Goal: Information Seeking & Learning: Learn about a topic

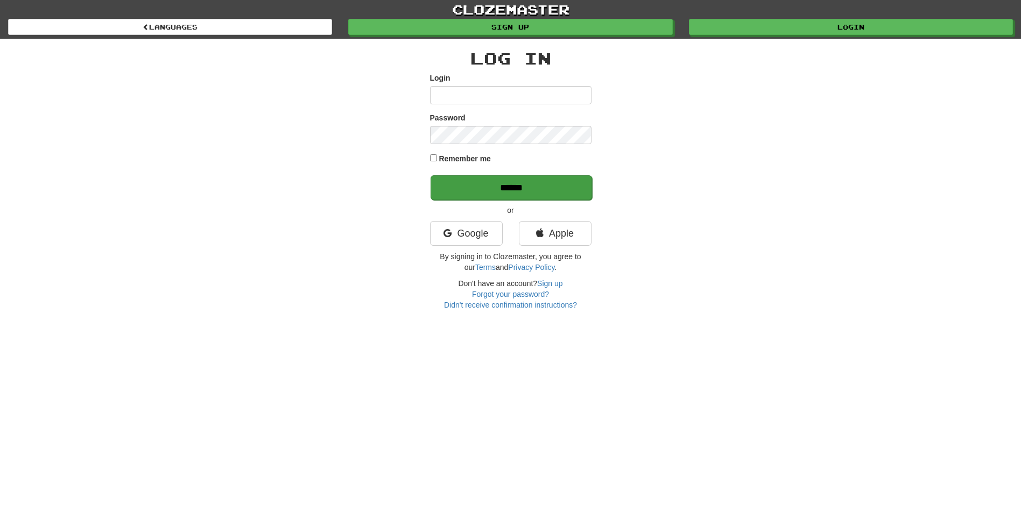
type input "*******"
click at [490, 189] on input "******" at bounding box center [511, 187] width 161 height 25
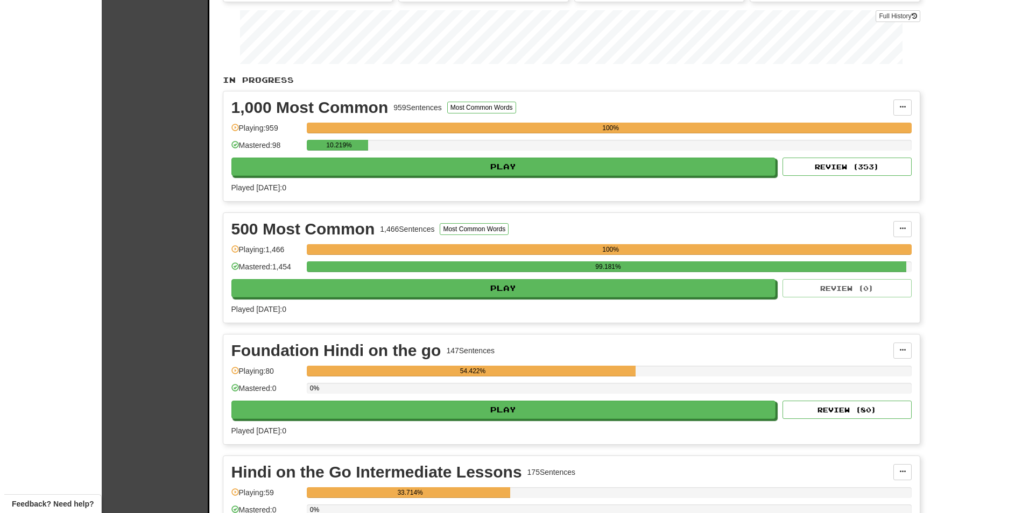
scroll to position [54, 0]
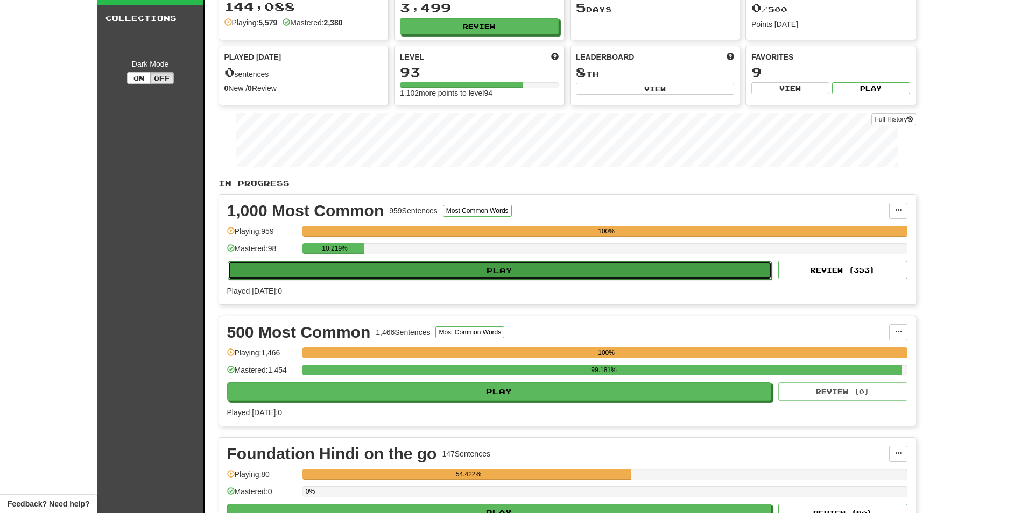
click at [436, 271] on button "Play" at bounding box center [500, 271] width 545 height 18
select select "**"
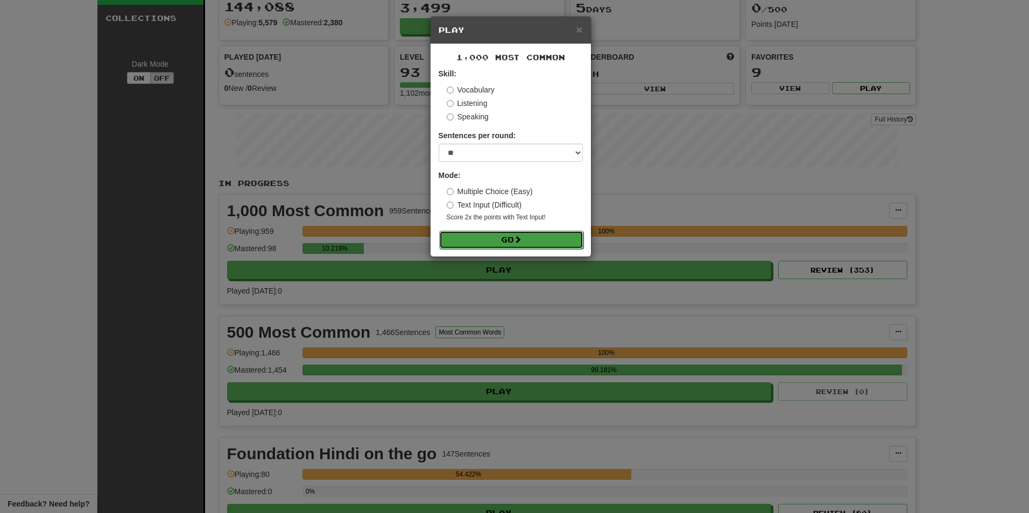
click at [489, 244] on button "Go" at bounding box center [511, 240] width 144 height 18
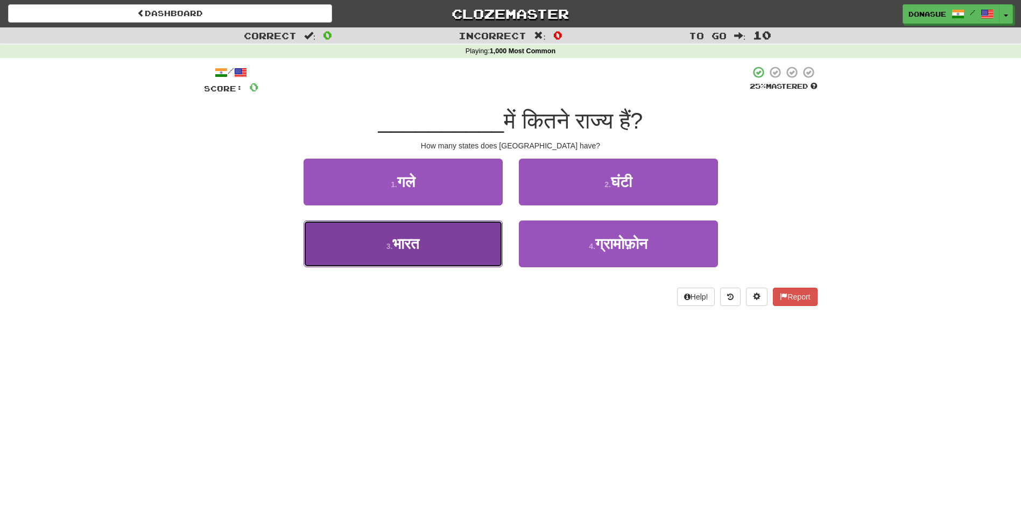
click at [421, 255] on button "3 . [GEOGRAPHIC_DATA]" at bounding box center [403, 244] width 199 height 47
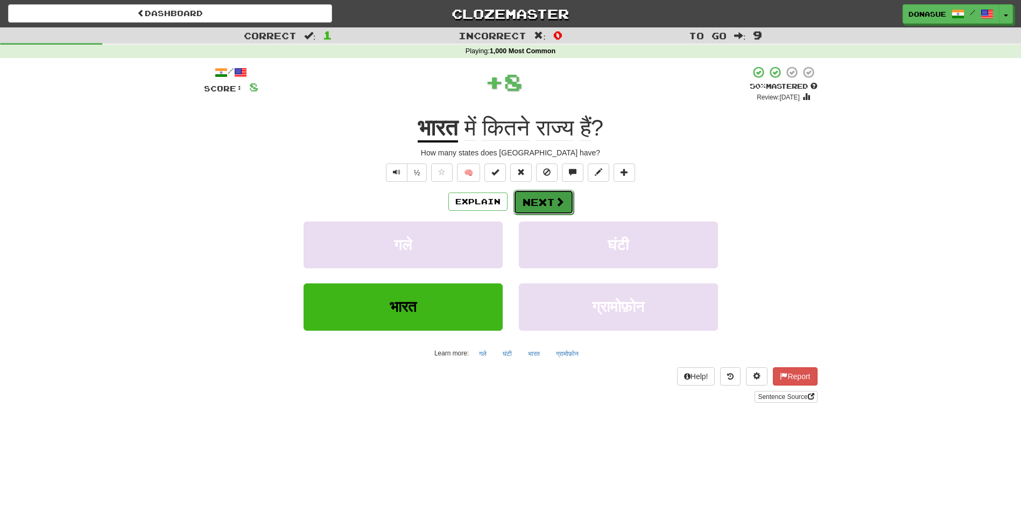
click at [532, 203] on button "Next" at bounding box center [543, 202] width 60 height 25
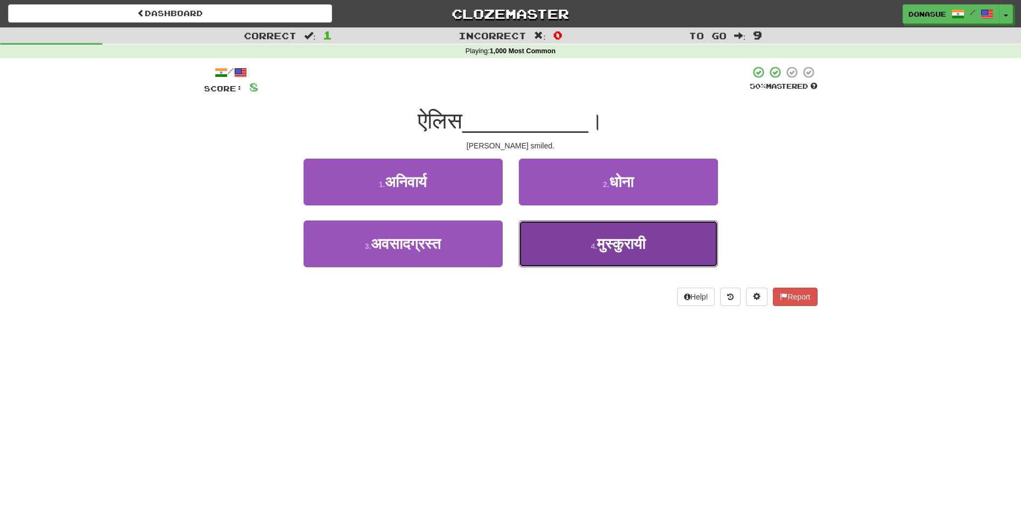
click at [630, 249] on span "मुस्कुरायी" at bounding box center [621, 244] width 48 height 17
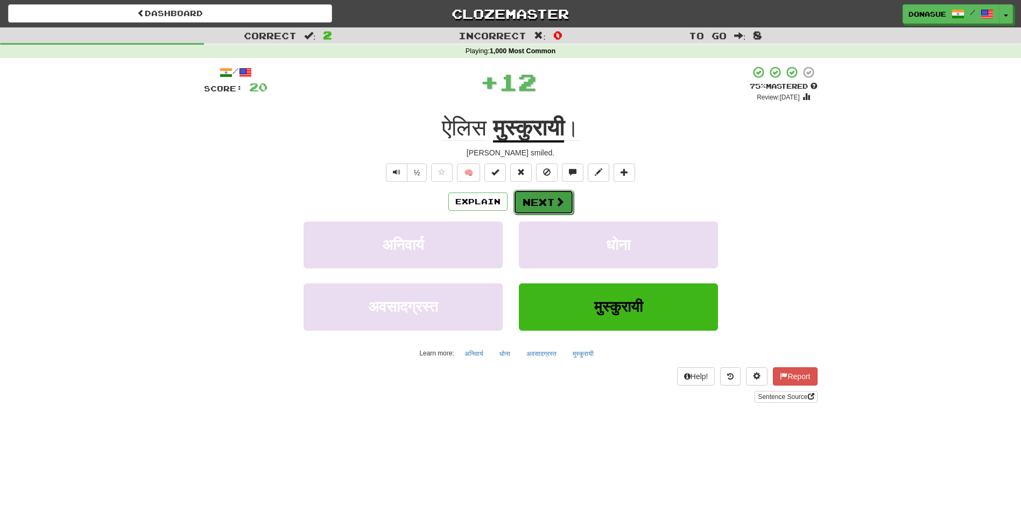
click at [540, 205] on button "Next" at bounding box center [543, 202] width 60 height 25
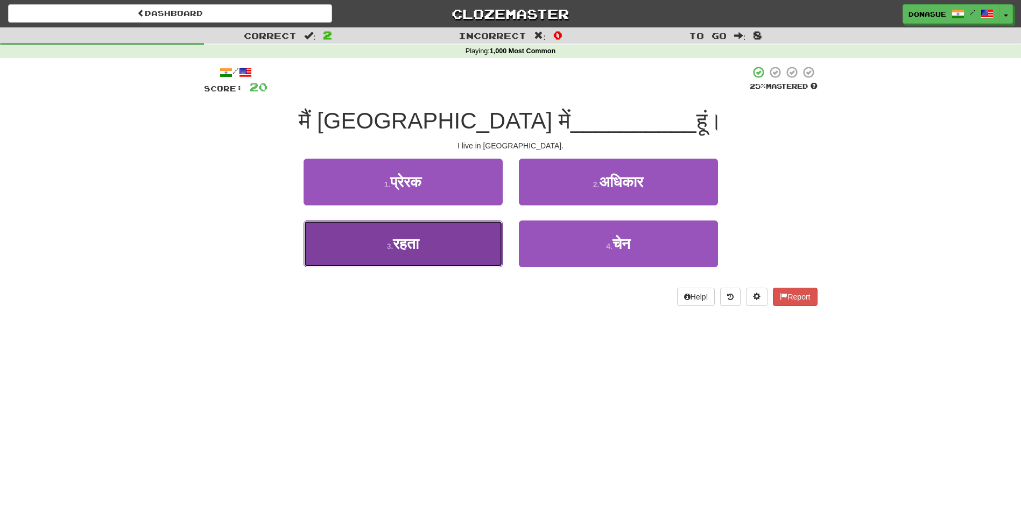
click at [441, 252] on button "3 . रहता" at bounding box center [403, 244] width 199 height 47
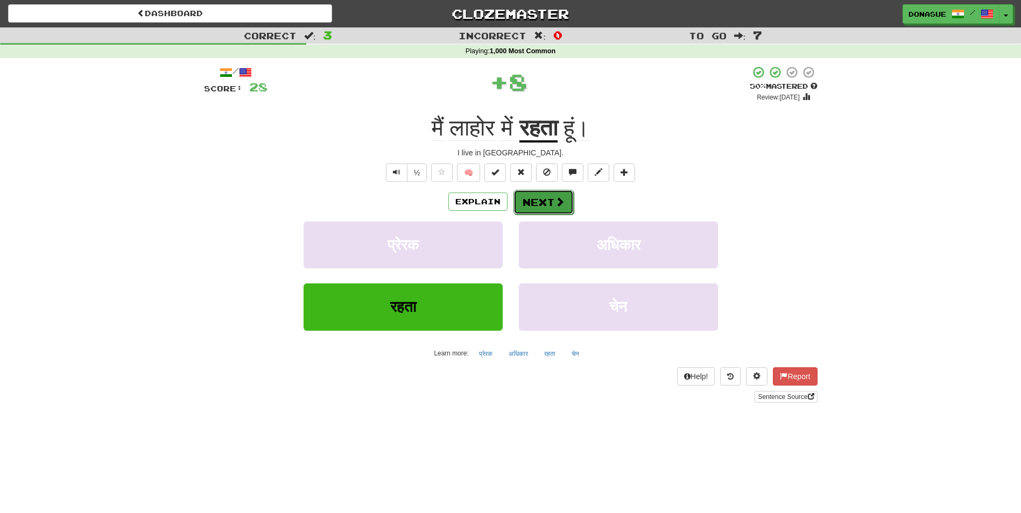
click at [547, 202] on button "Next" at bounding box center [543, 202] width 60 height 25
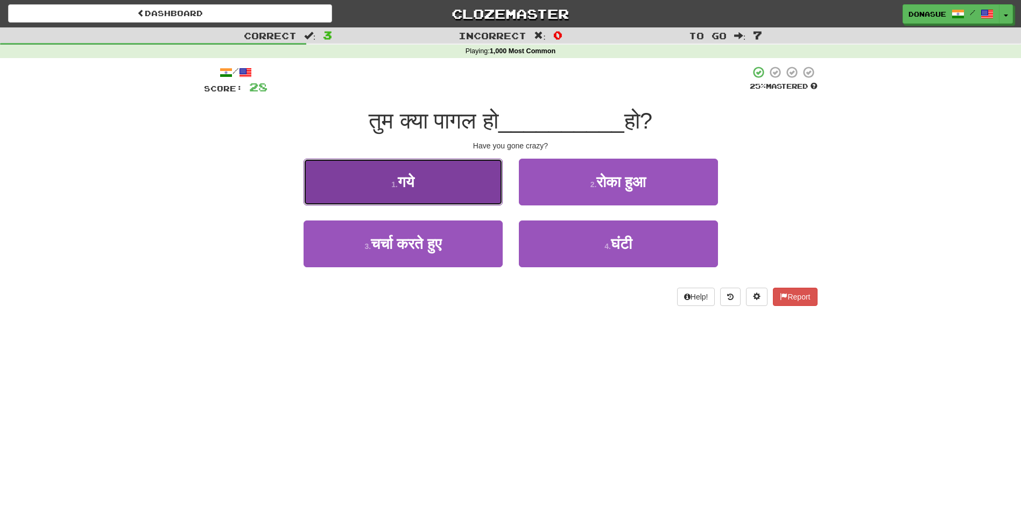
click at [443, 192] on button "1 . गये" at bounding box center [403, 182] width 199 height 47
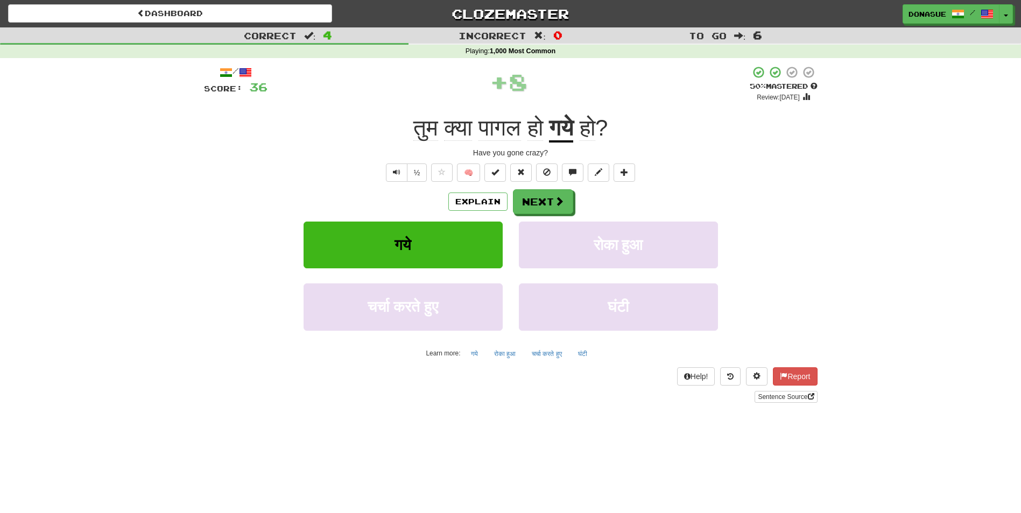
drag, startPoint x: 443, startPoint y: 192, endPoint x: 758, endPoint y: 160, distance: 315.8
click at [758, 160] on div "/ Score: 36 + 8 50 % Mastered Review: 2025-09-27 तुम क्या पागल हो गये हो ? Have…" at bounding box center [511, 234] width 614 height 337
click at [545, 207] on button "Next" at bounding box center [543, 202] width 60 height 25
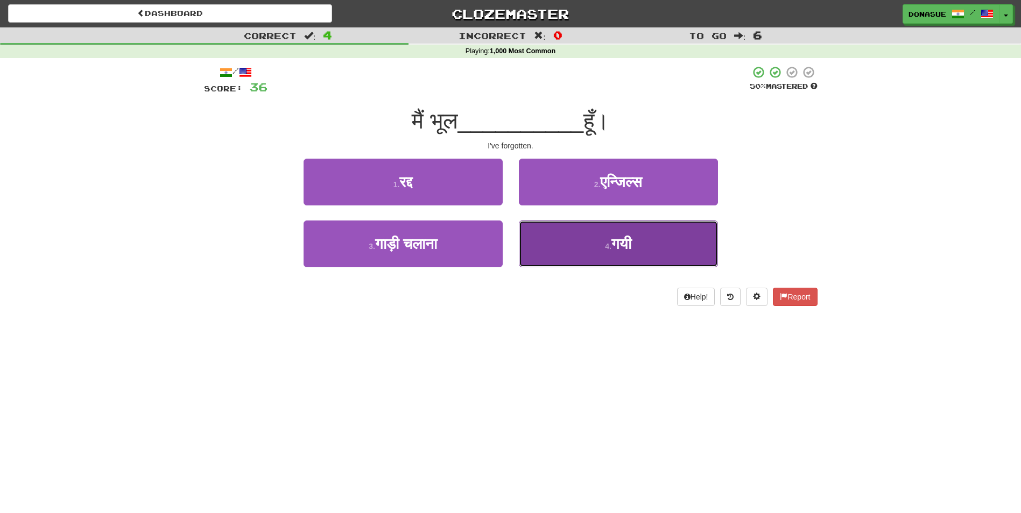
click at [581, 256] on button "4 . गयी" at bounding box center [618, 244] width 199 height 47
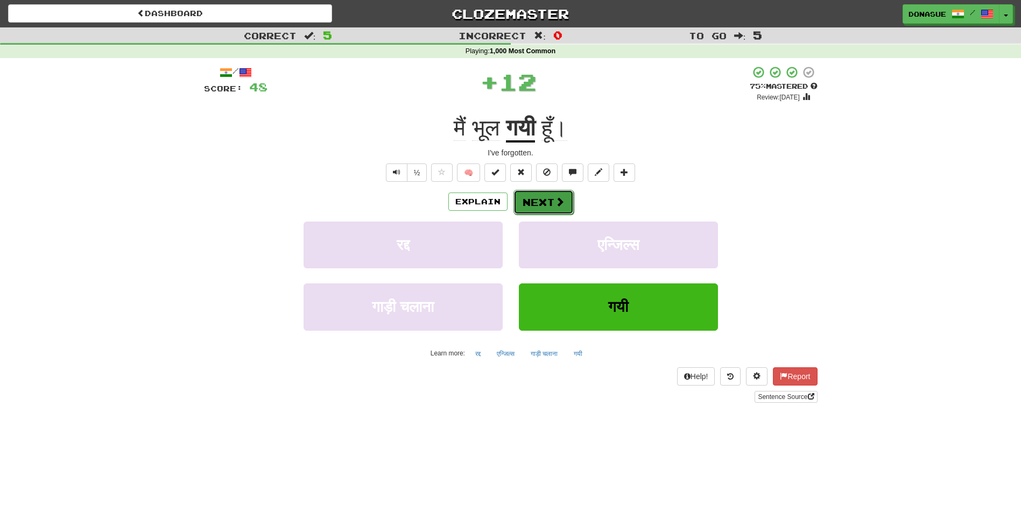
click at [548, 205] on button "Next" at bounding box center [543, 202] width 60 height 25
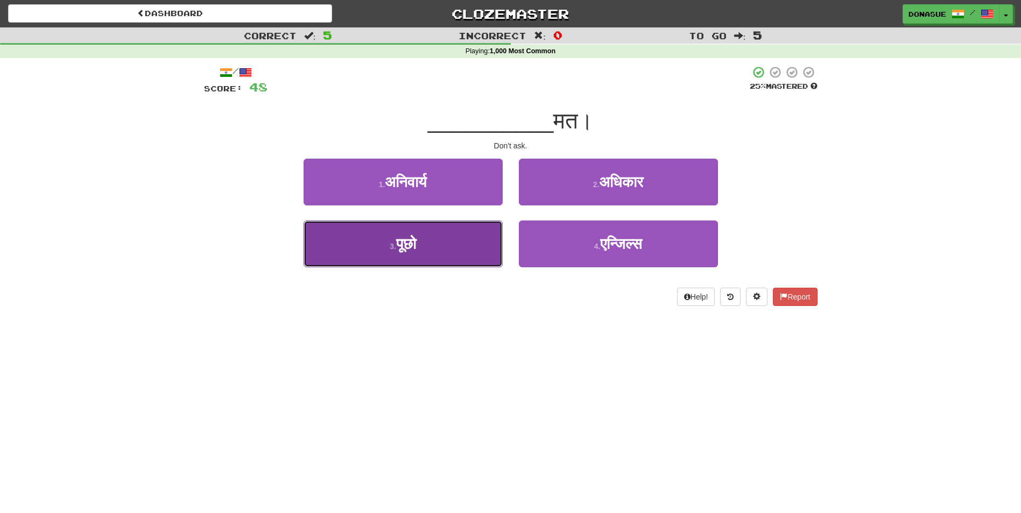
click at [442, 245] on button "3 . पूछो" at bounding box center [403, 244] width 199 height 47
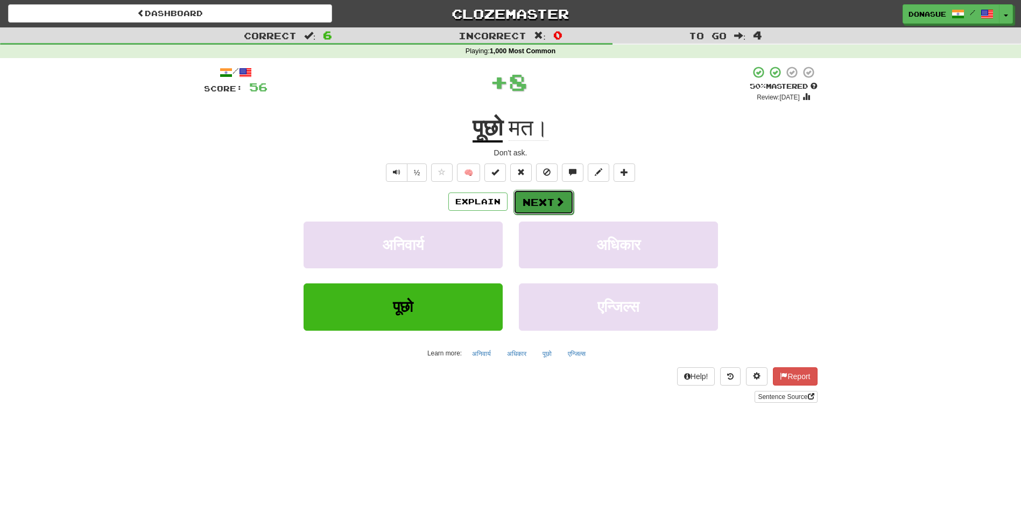
click at [556, 201] on span at bounding box center [560, 202] width 10 height 10
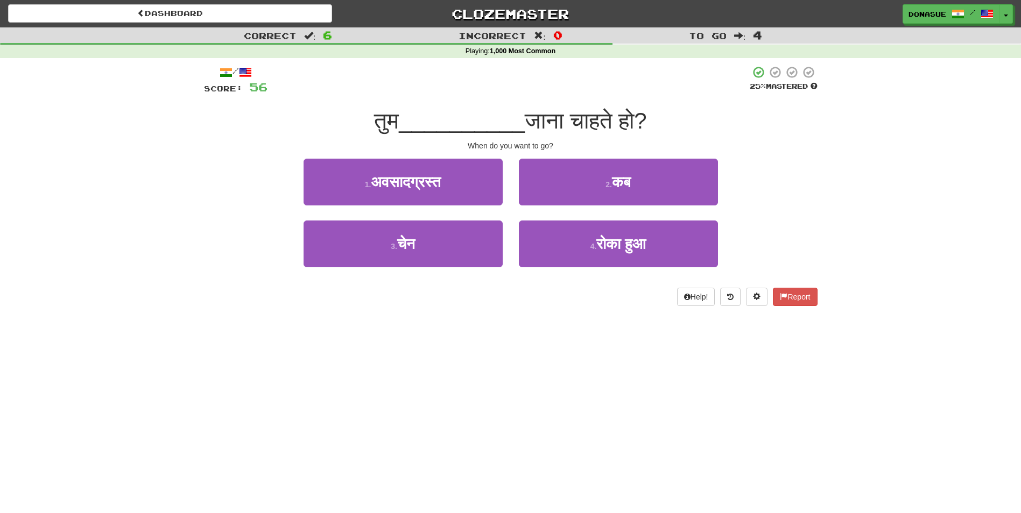
drag, startPoint x: 553, startPoint y: 134, endPoint x: 436, endPoint y: 71, distance: 132.9
click at [436, 71] on div at bounding box center [508, 81] width 482 height 30
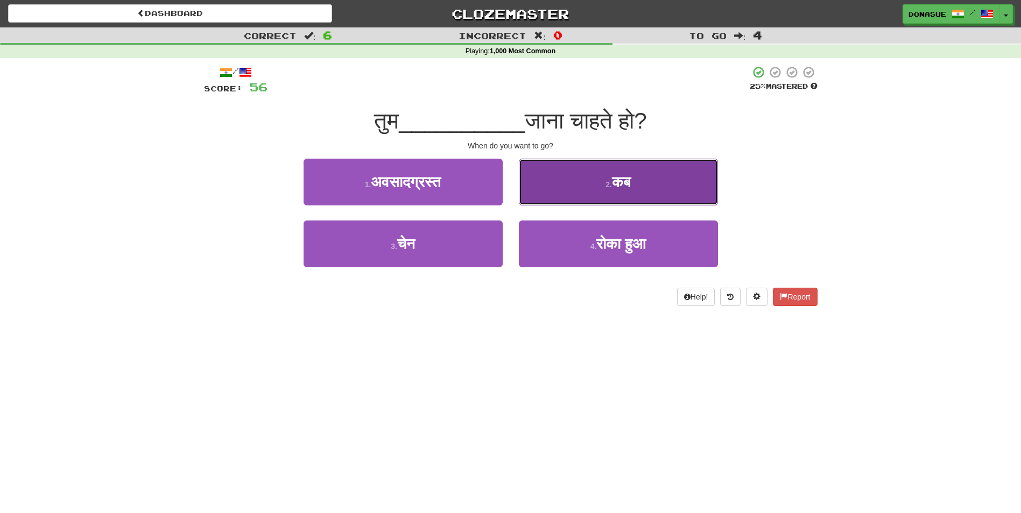
click at [631, 186] on span "कब" at bounding box center [621, 182] width 19 height 17
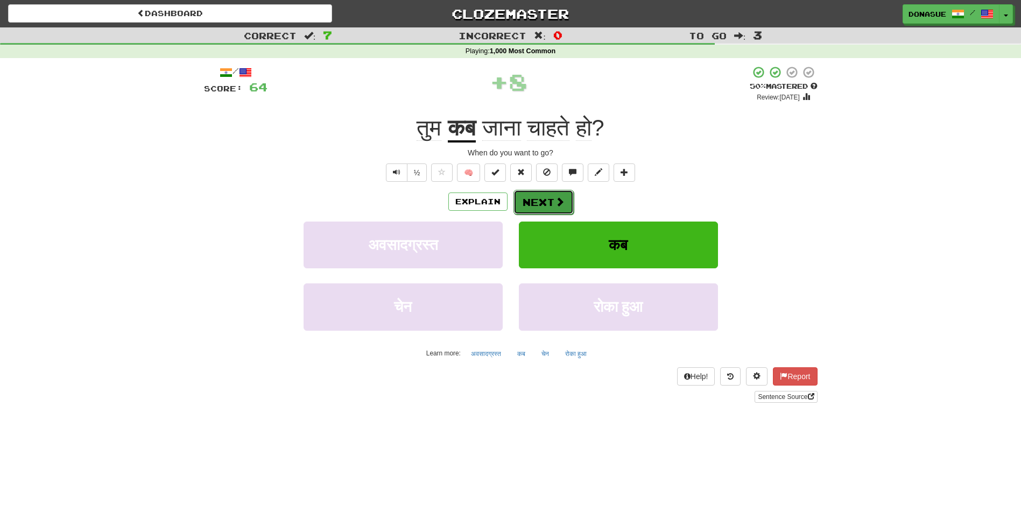
click at [545, 194] on button "Next" at bounding box center [543, 202] width 60 height 25
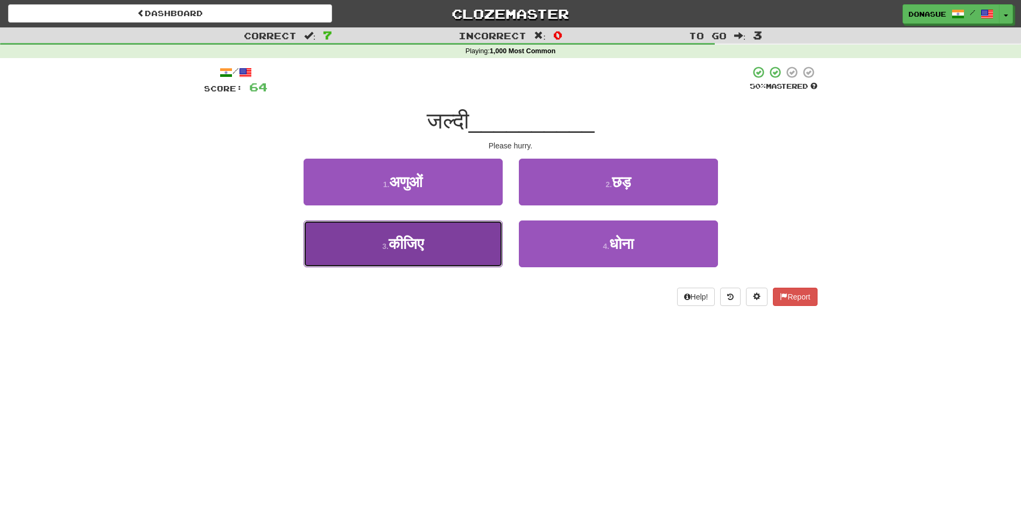
click at [404, 249] on span "कीजिए" at bounding box center [406, 244] width 35 height 17
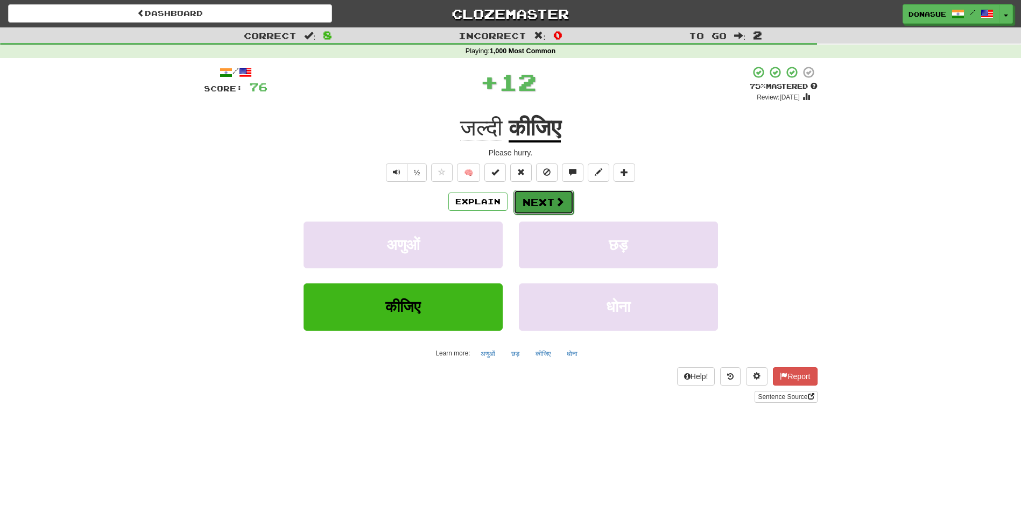
click at [557, 206] on span at bounding box center [560, 202] width 10 height 10
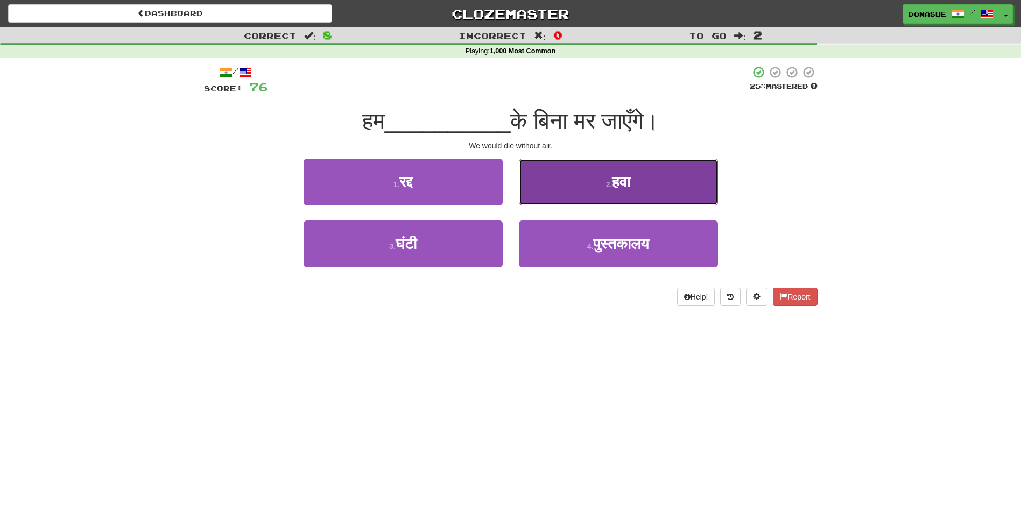
click at [596, 196] on button "2 . हवा" at bounding box center [618, 182] width 199 height 47
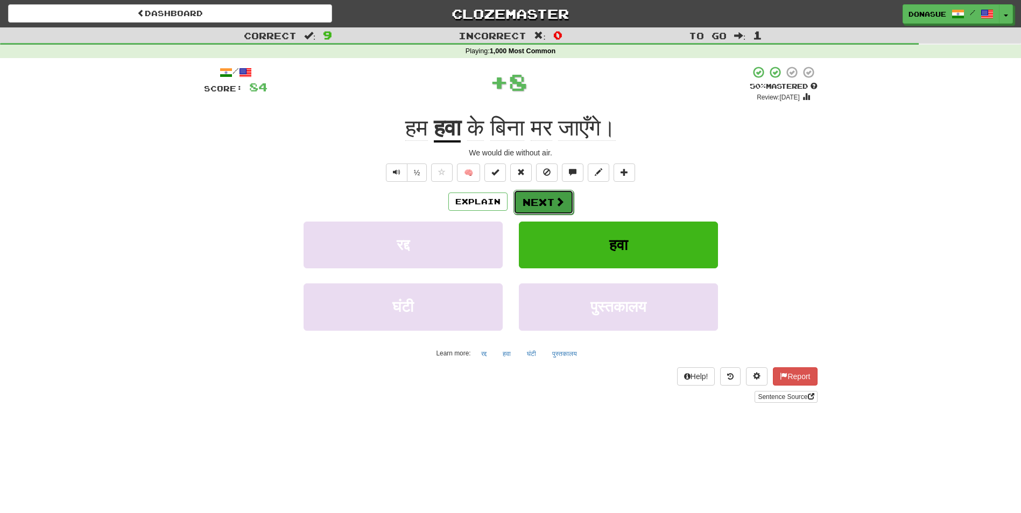
click at [548, 202] on button "Next" at bounding box center [543, 202] width 60 height 25
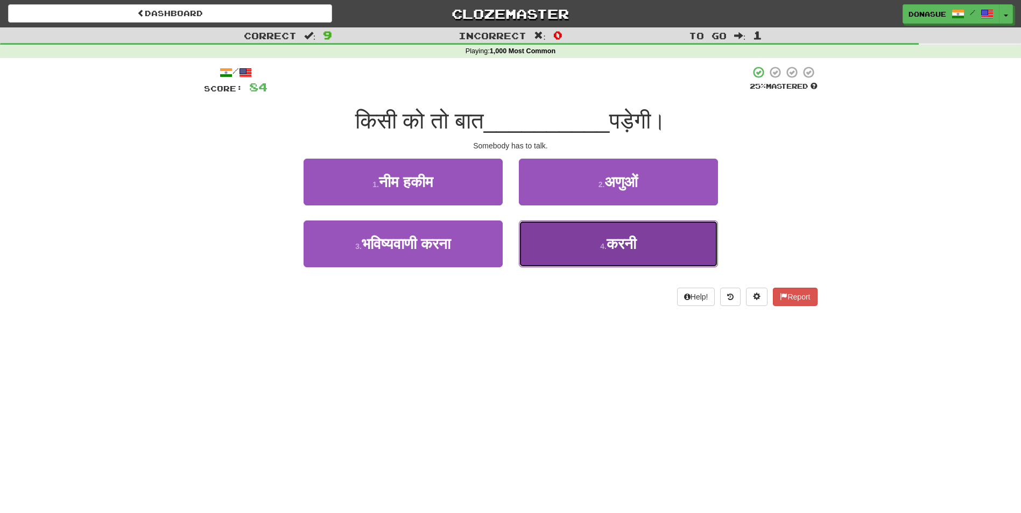
click at [545, 245] on button "4 . करनी" at bounding box center [618, 244] width 199 height 47
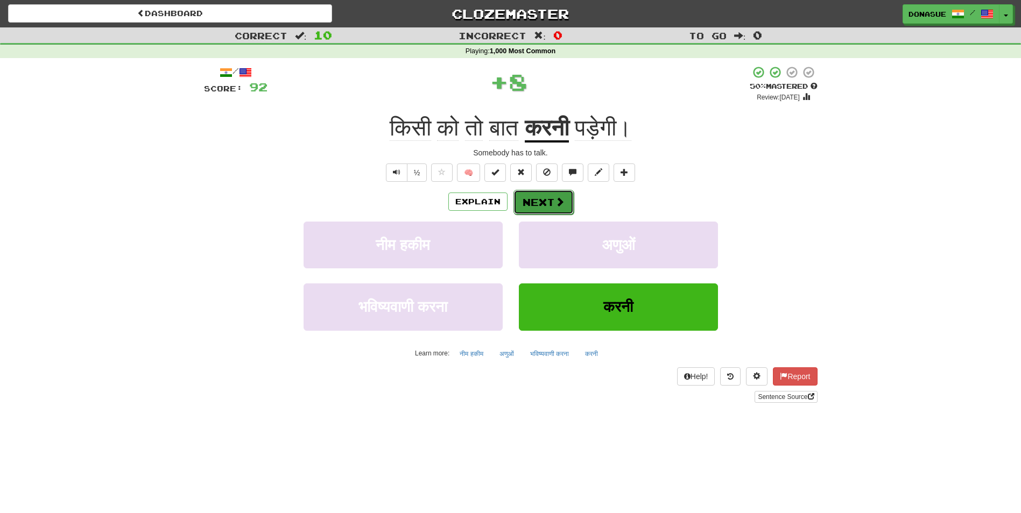
click at [542, 207] on button "Next" at bounding box center [543, 202] width 60 height 25
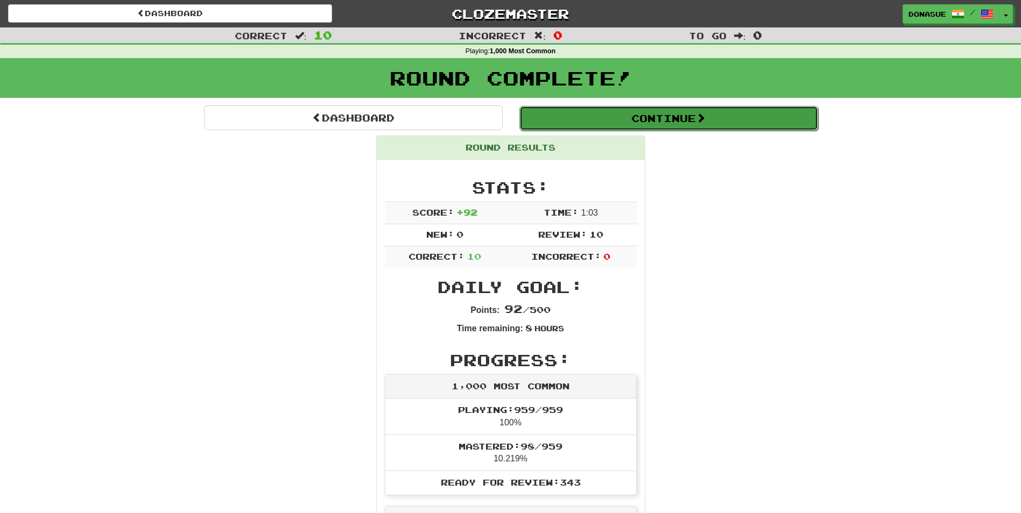
click at [662, 119] on button "Continue" at bounding box center [668, 118] width 299 height 25
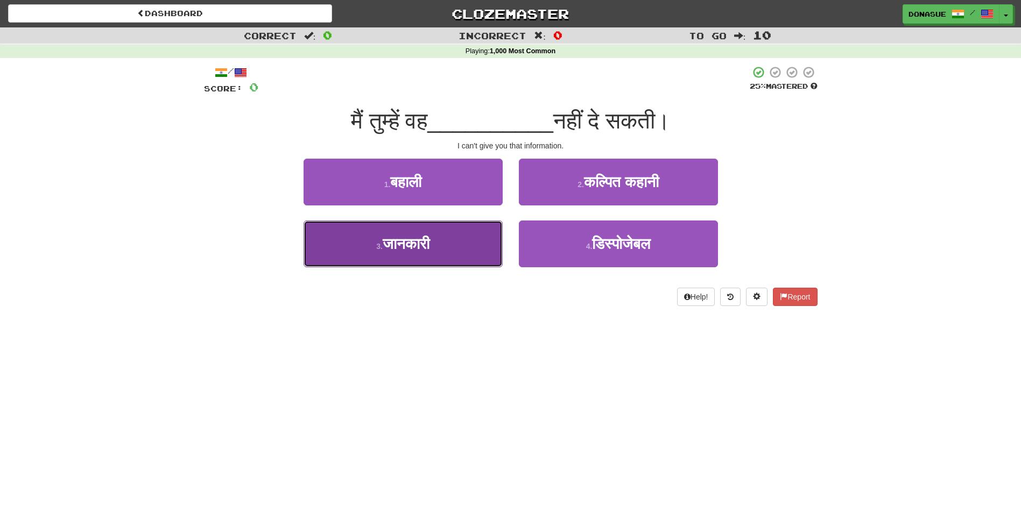
click at [408, 250] on span "जानकारी" at bounding box center [406, 244] width 47 height 17
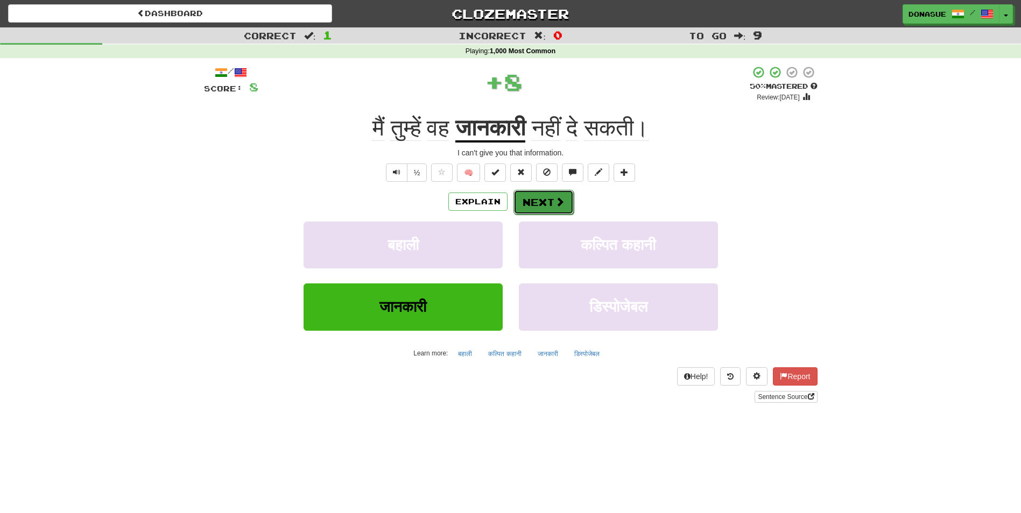
click at [545, 198] on button "Next" at bounding box center [543, 202] width 60 height 25
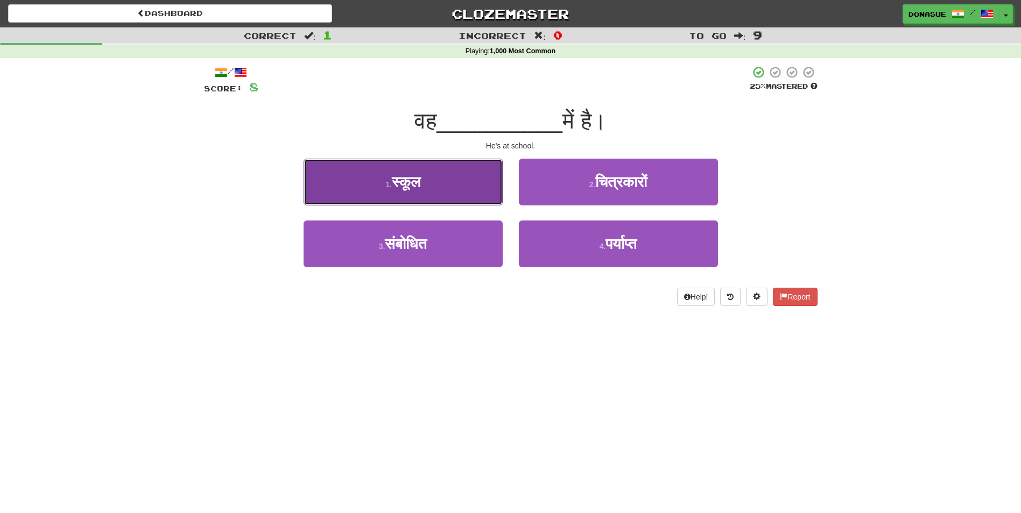
click at [434, 194] on button "1 . स्कूल" at bounding box center [403, 182] width 199 height 47
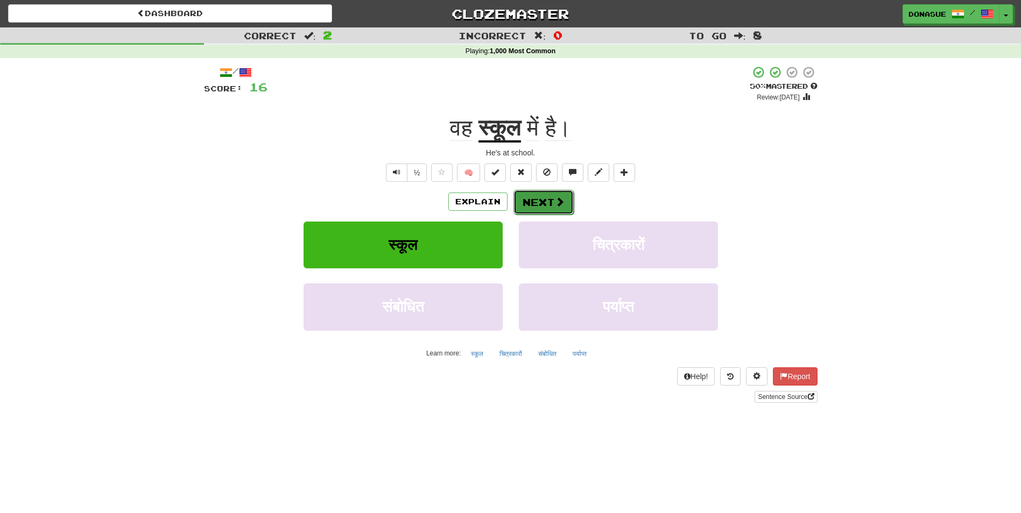
click at [565, 203] on button "Next" at bounding box center [543, 202] width 60 height 25
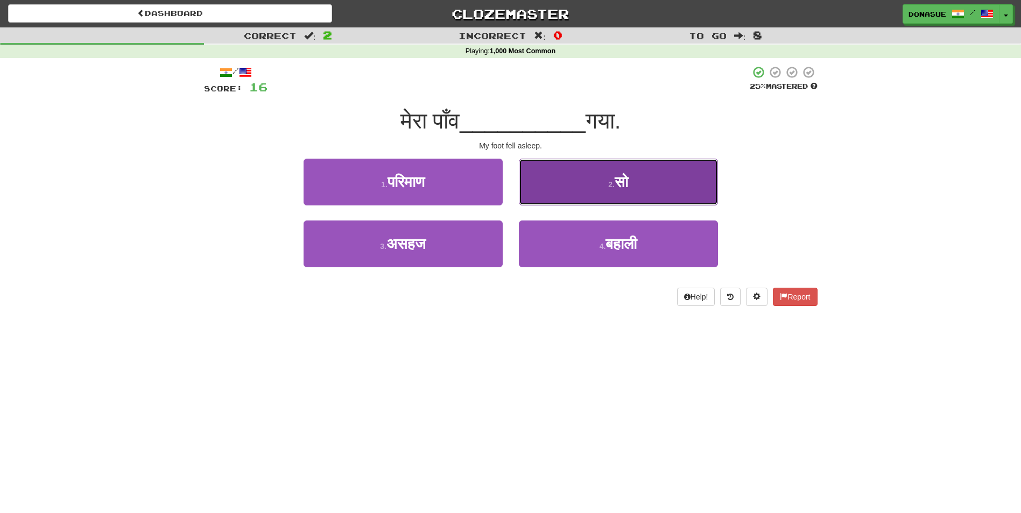
click at [549, 184] on button "2 . सो" at bounding box center [618, 182] width 199 height 47
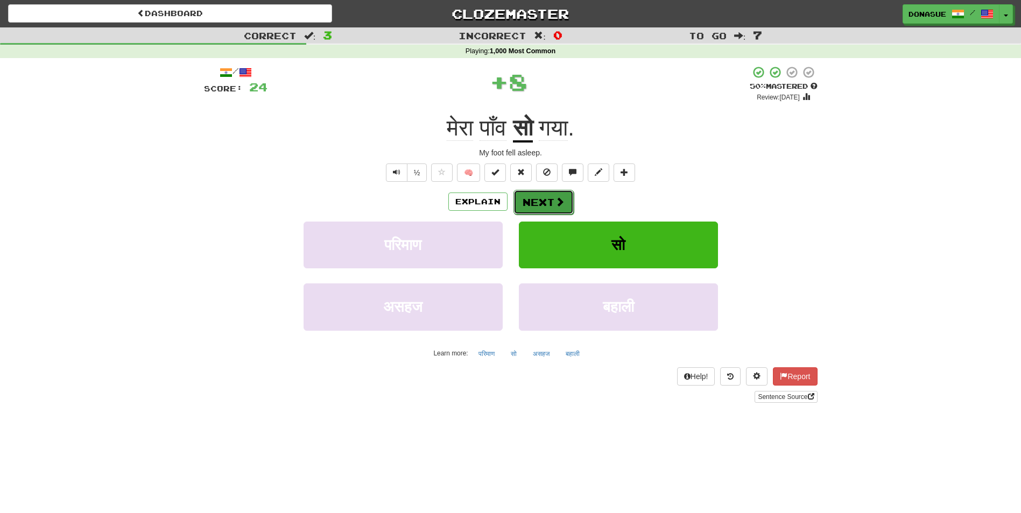
click at [544, 203] on button "Next" at bounding box center [543, 202] width 60 height 25
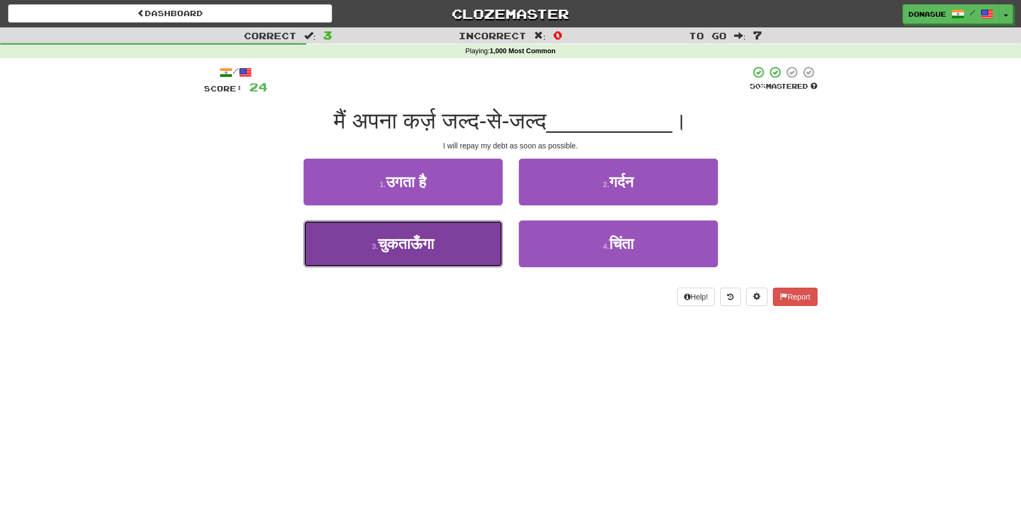
click at [424, 250] on span "चुकताऊँगा" at bounding box center [406, 244] width 56 height 17
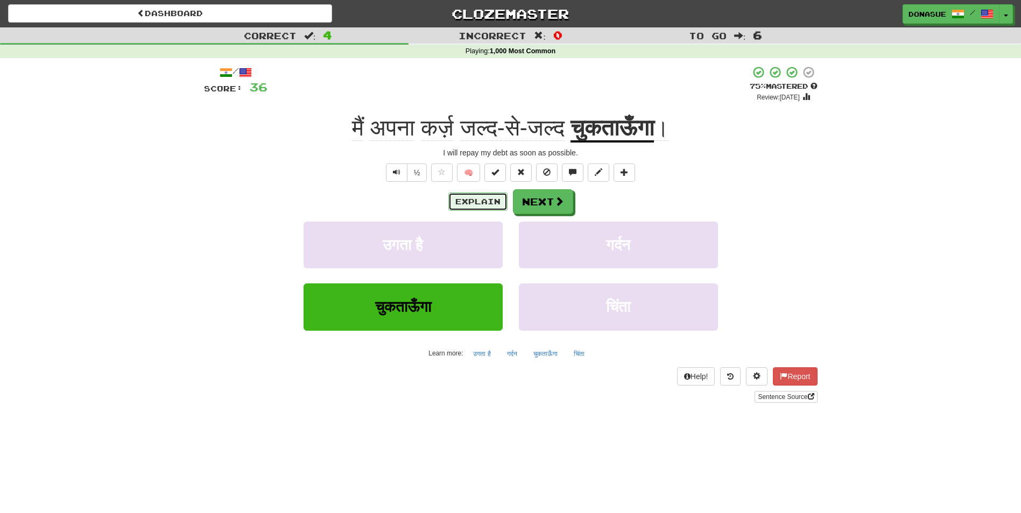
click at [466, 204] on button "Explain" at bounding box center [477, 202] width 59 height 18
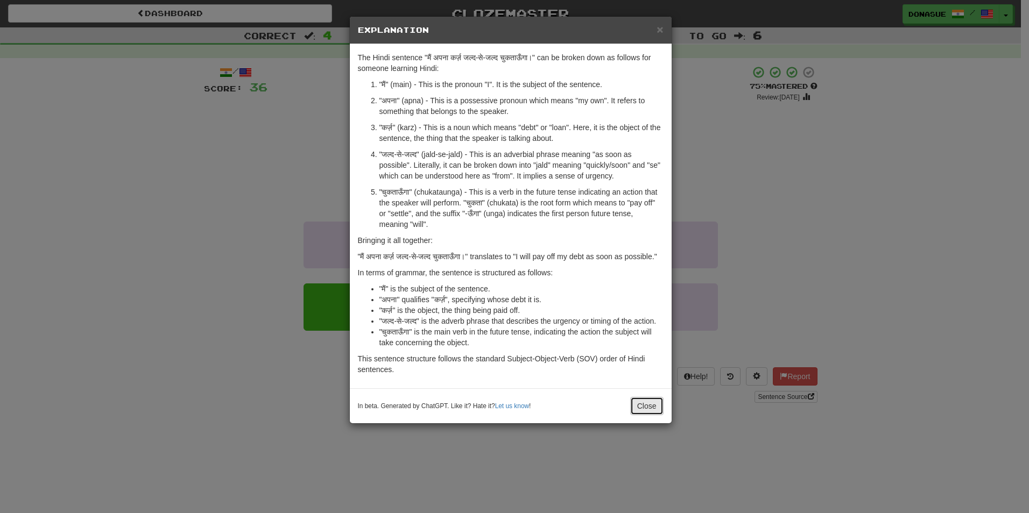
click at [654, 415] on button "Close" at bounding box center [646, 406] width 33 height 18
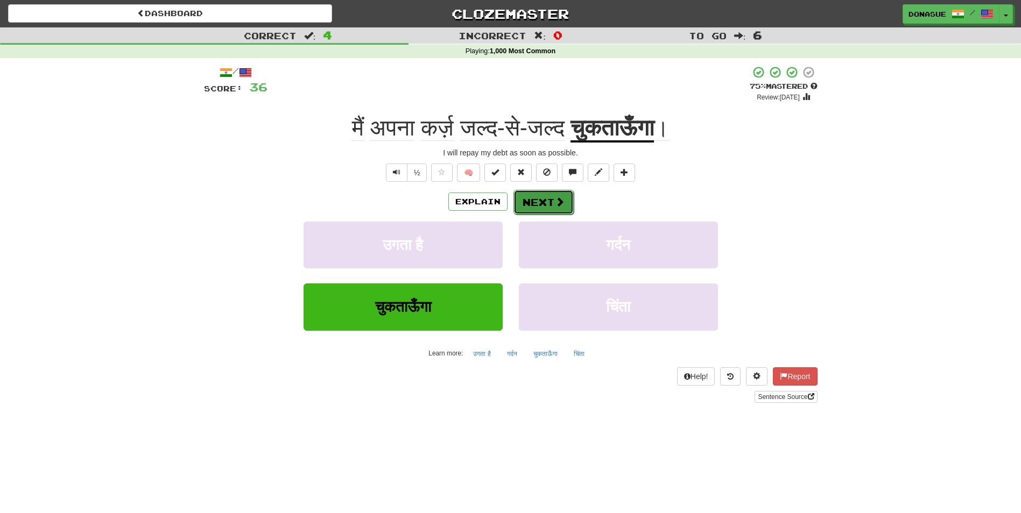
click at [545, 206] on button "Next" at bounding box center [543, 202] width 60 height 25
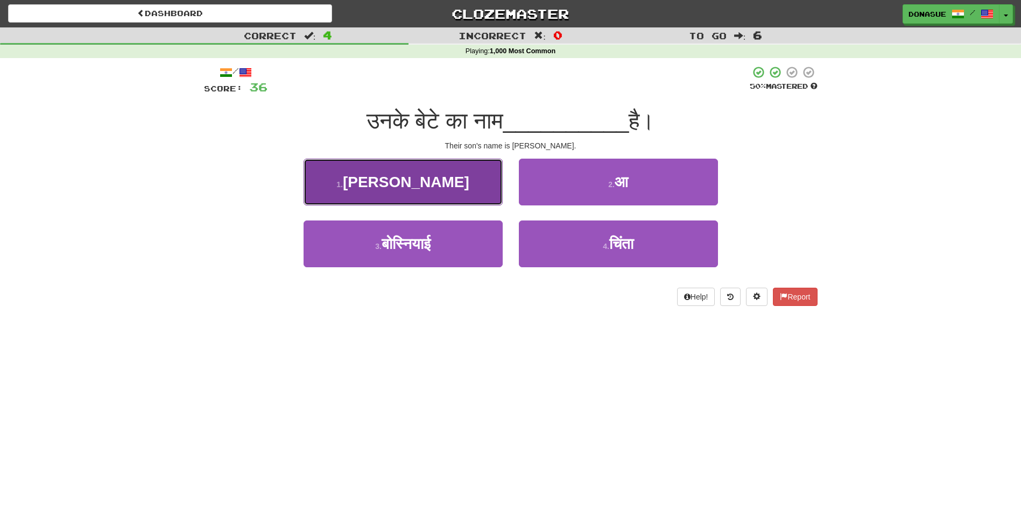
click at [446, 181] on button "1 . जॉन" at bounding box center [403, 182] width 199 height 47
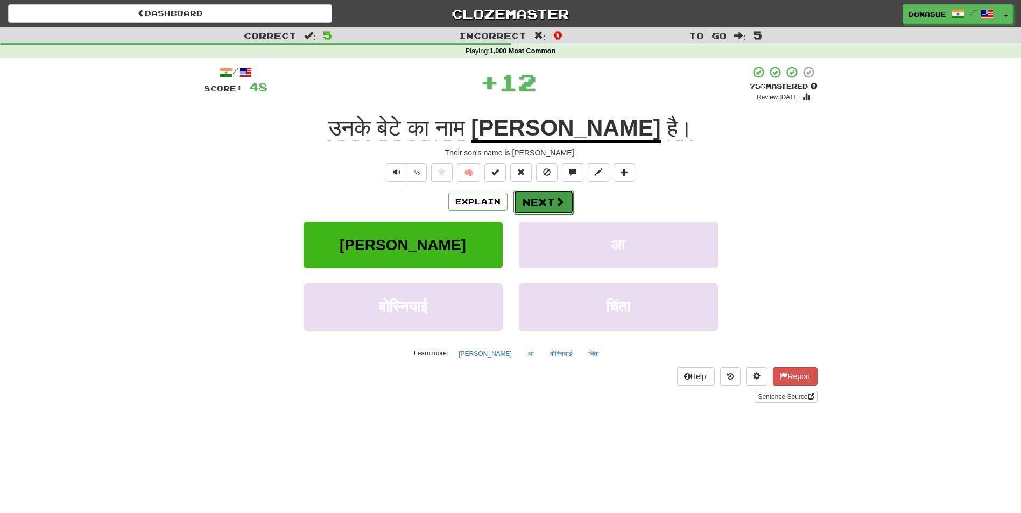
click at [540, 200] on button "Next" at bounding box center [543, 202] width 60 height 25
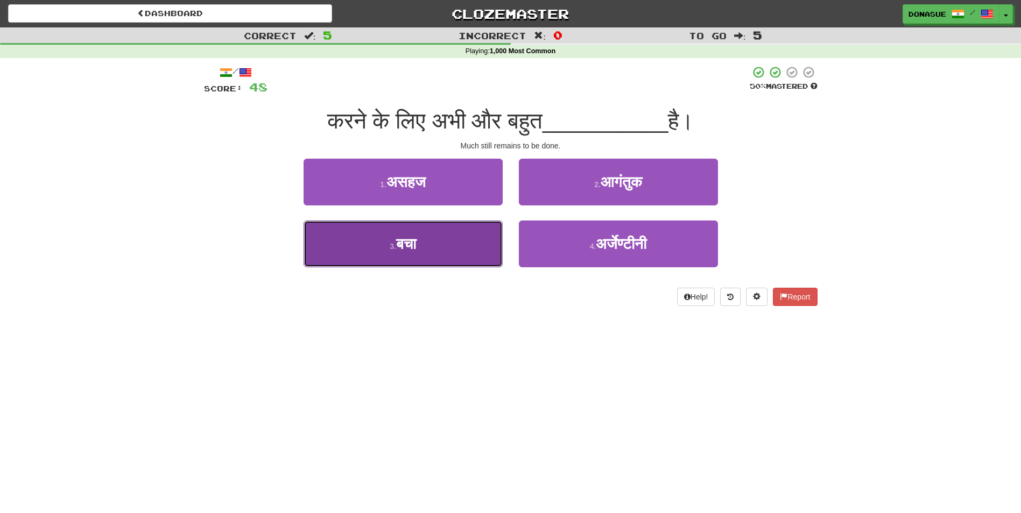
click at [421, 257] on button "3 . बचा" at bounding box center [403, 244] width 199 height 47
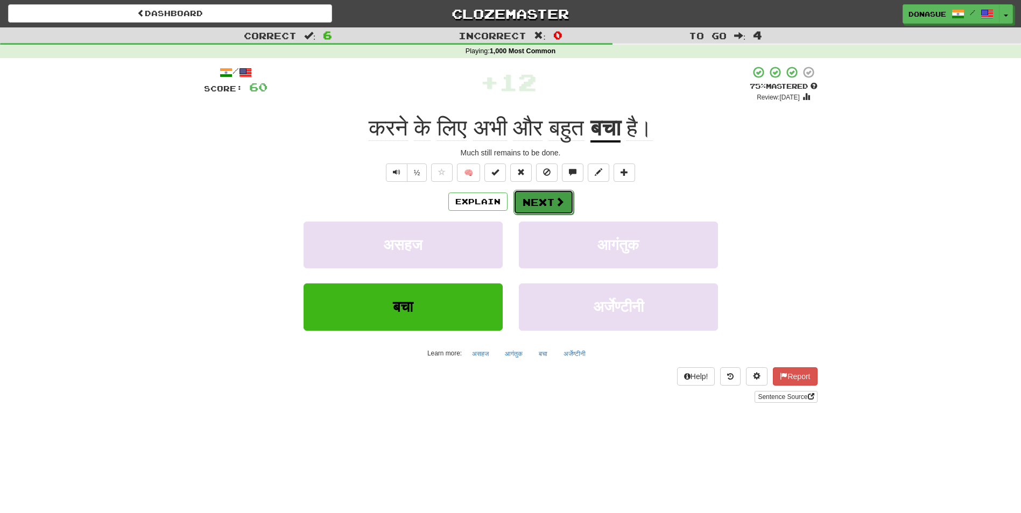
click at [555, 205] on span at bounding box center [560, 202] width 10 height 10
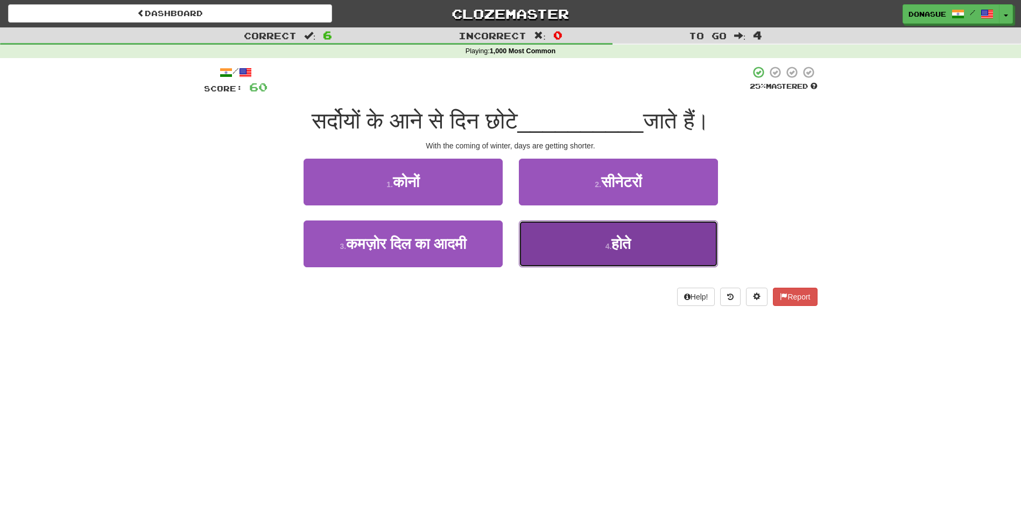
click at [573, 256] on button "4 . होते" at bounding box center [618, 244] width 199 height 47
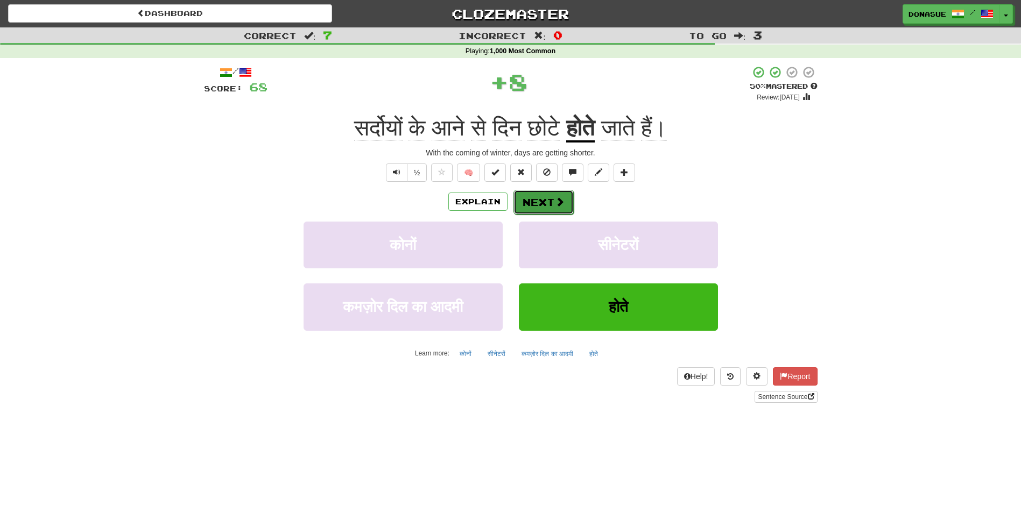
click at [549, 201] on button "Next" at bounding box center [543, 202] width 60 height 25
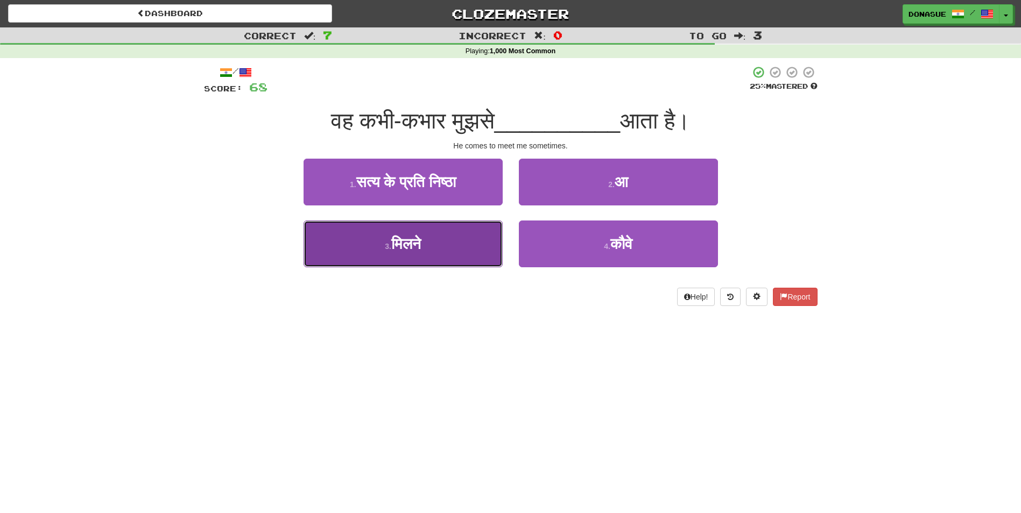
click at [445, 253] on button "3 . मिलने" at bounding box center [403, 244] width 199 height 47
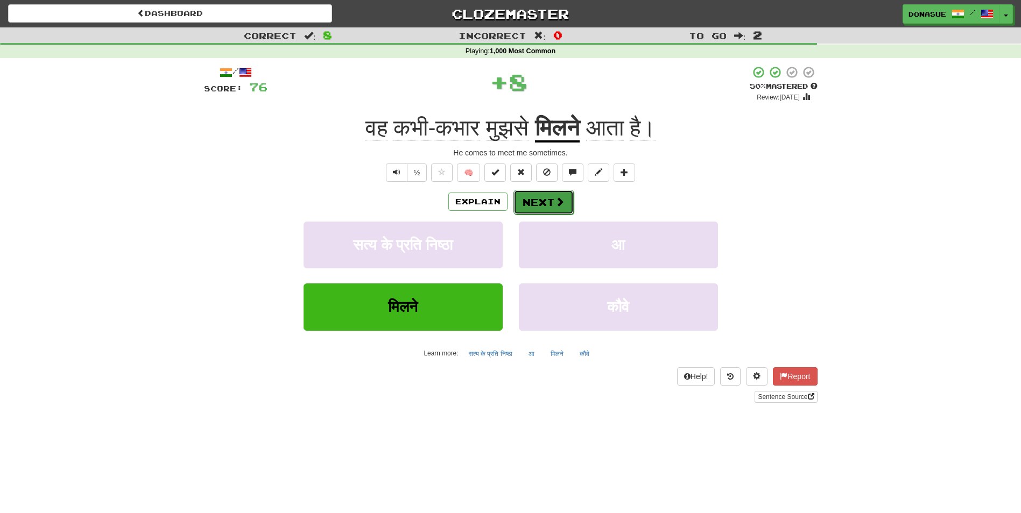
click at [553, 203] on button "Next" at bounding box center [543, 202] width 60 height 25
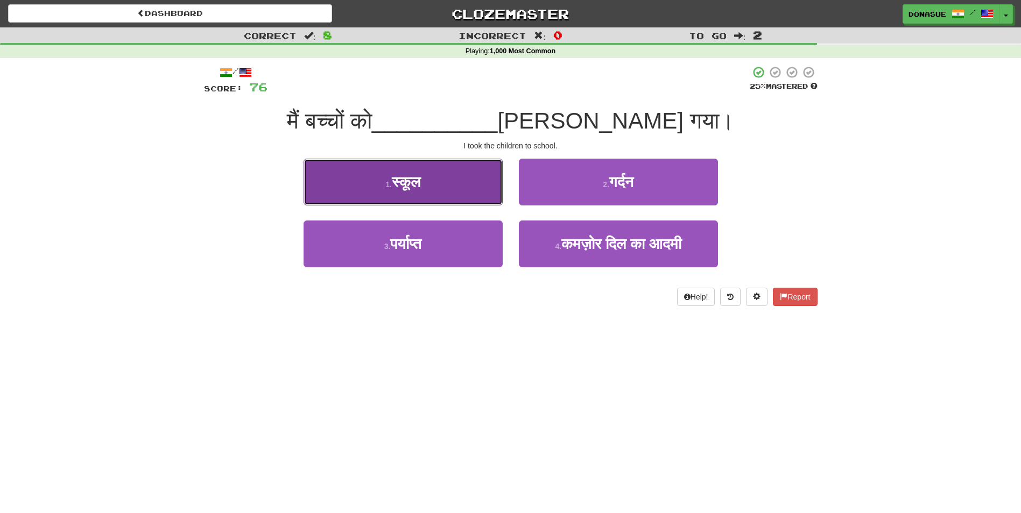
click at [440, 176] on button "1 . स्कूल" at bounding box center [403, 182] width 199 height 47
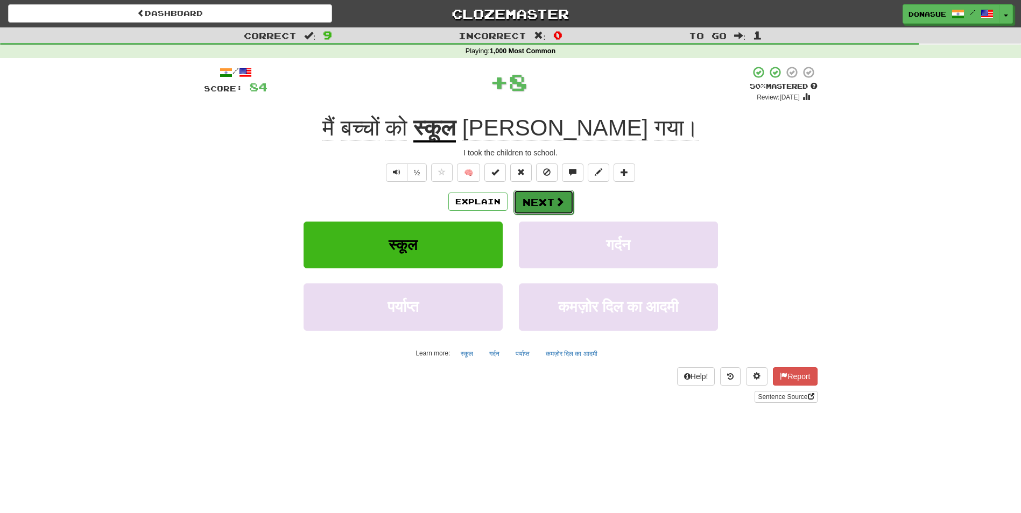
click at [545, 202] on button "Next" at bounding box center [543, 202] width 60 height 25
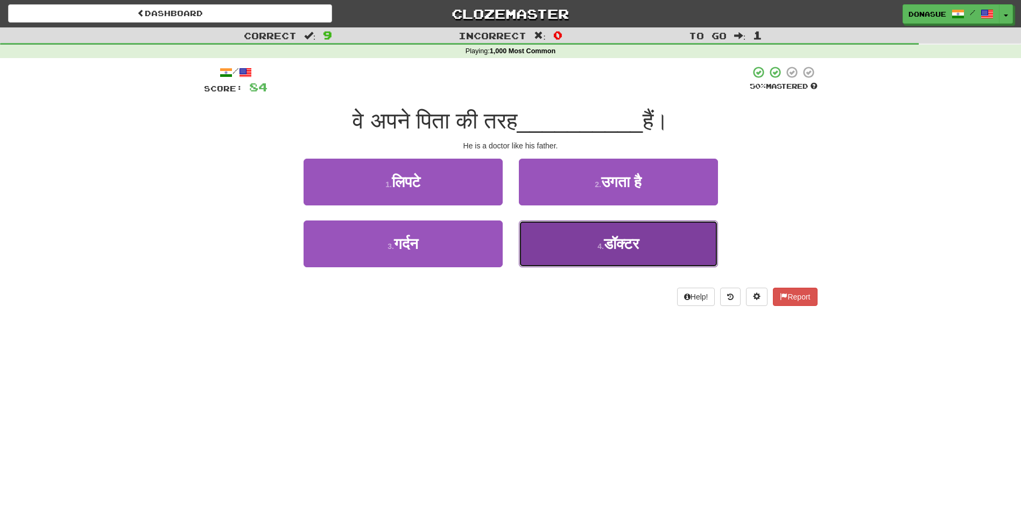
click at [587, 255] on button "4 . डॉक्टर" at bounding box center [618, 244] width 199 height 47
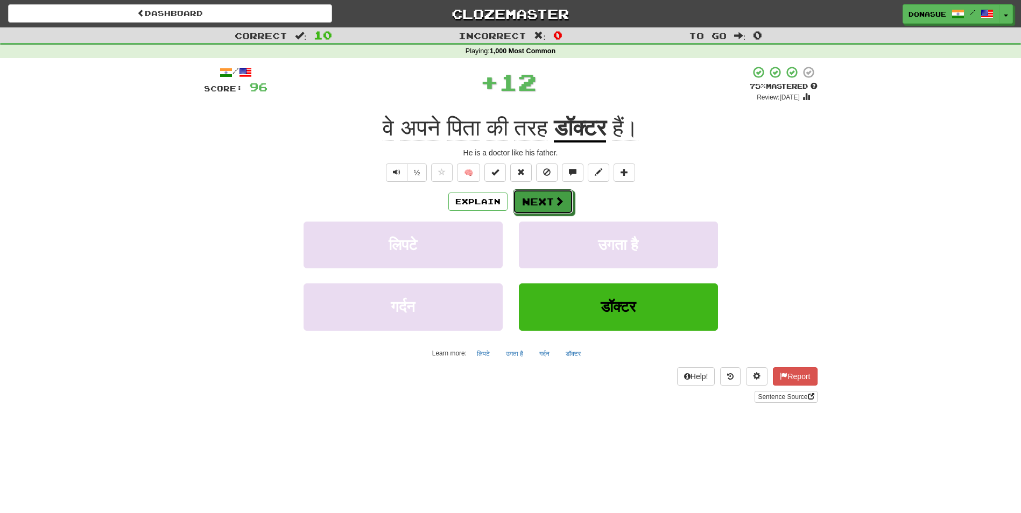
click at [550, 201] on button "Next" at bounding box center [543, 201] width 60 height 25
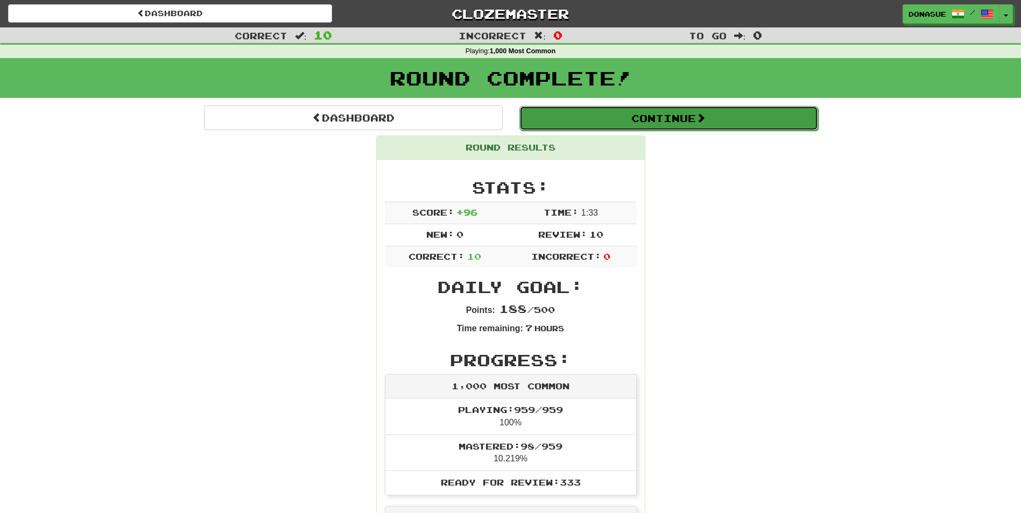
click at [623, 120] on button "Continue" at bounding box center [668, 118] width 299 height 25
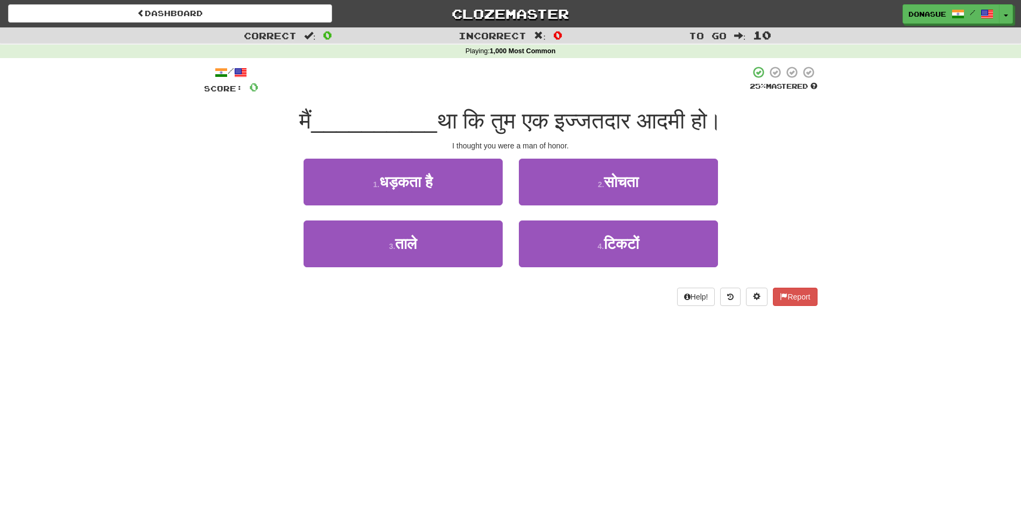
drag, startPoint x: 473, startPoint y: 185, endPoint x: 390, endPoint y: 369, distance: 201.6
click at [390, 369] on div "Dashboard Clozemaster Donasue / Toggle Dropdown Dashboard Leaderboard Activity …" at bounding box center [510, 256] width 1021 height 513
click at [597, 215] on div "2 . सोचता" at bounding box center [618, 190] width 215 height 62
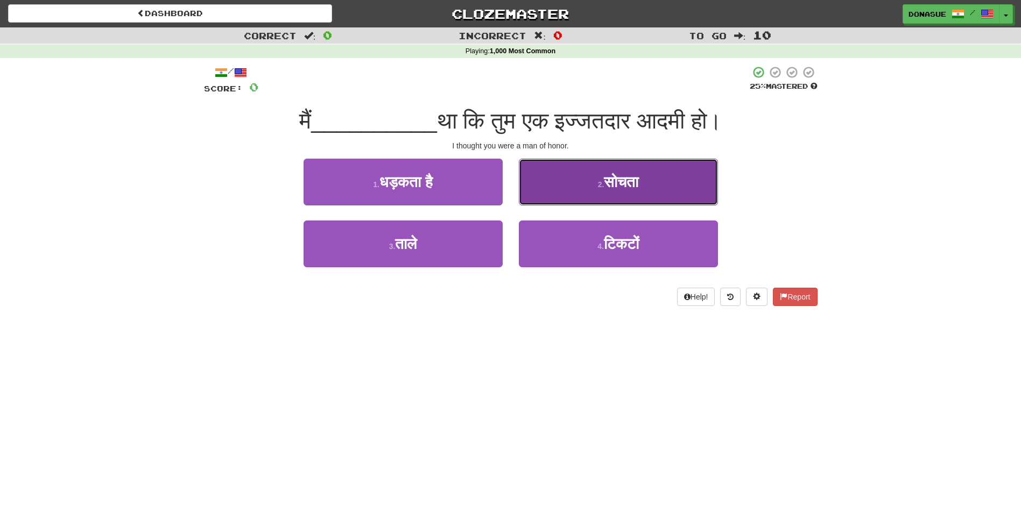
click at [605, 185] on span "सोचता" at bounding box center [621, 182] width 34 height 17
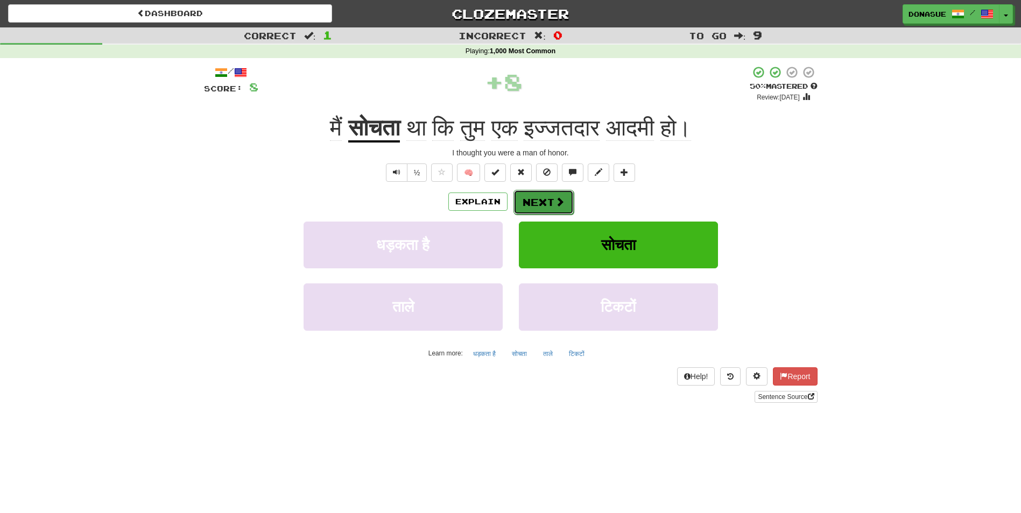
click at [551, 205] on button "Next" at bounding box center [543, 202] width 60 height 25
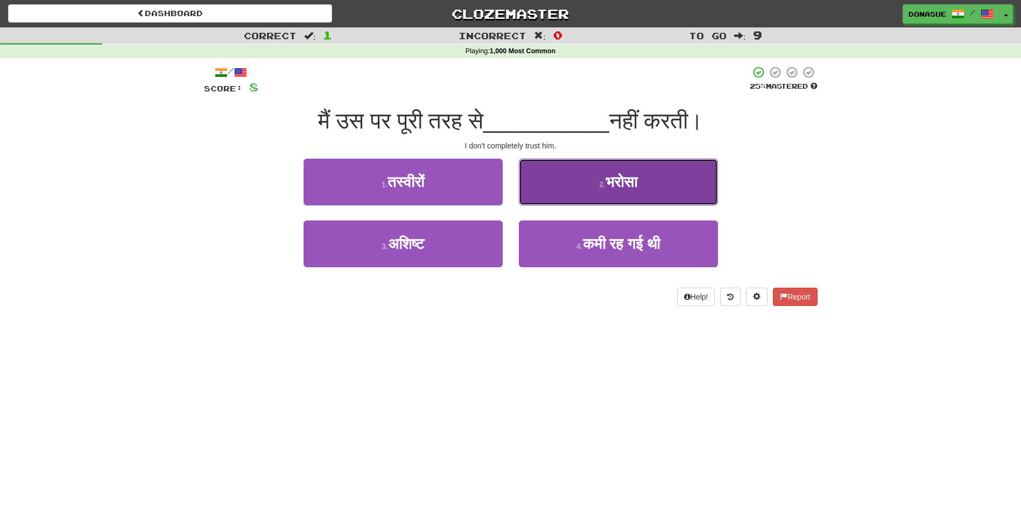
click at [604, 195] on button "2 . भरोसा" at bounding box center [618, 182] width 199 height 47
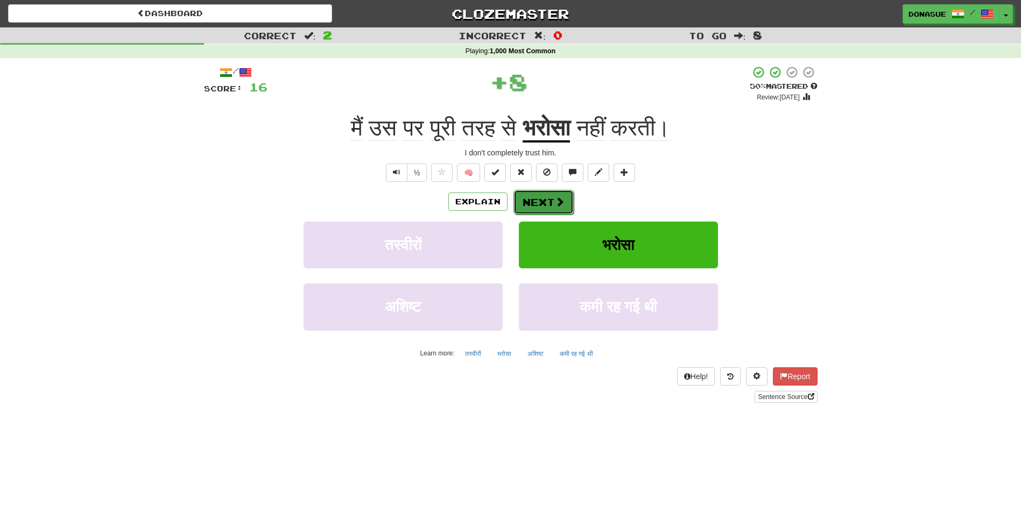
click at [553, 202] on button "Next" at bounding box center [543, 202] width 60 height 25
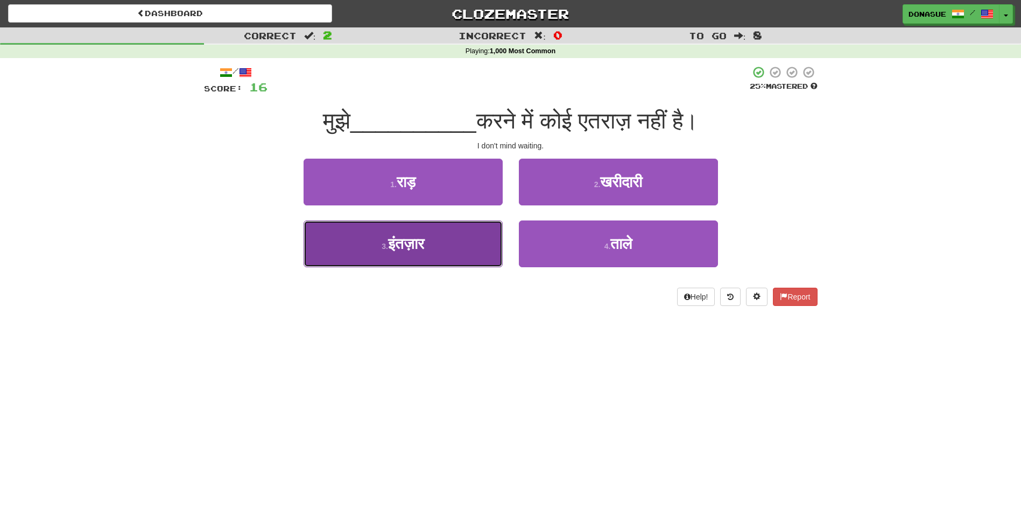
click at [419, 253] on button "3 . इंतज़ार" at bounding box center [403, 244] width 199 height 47
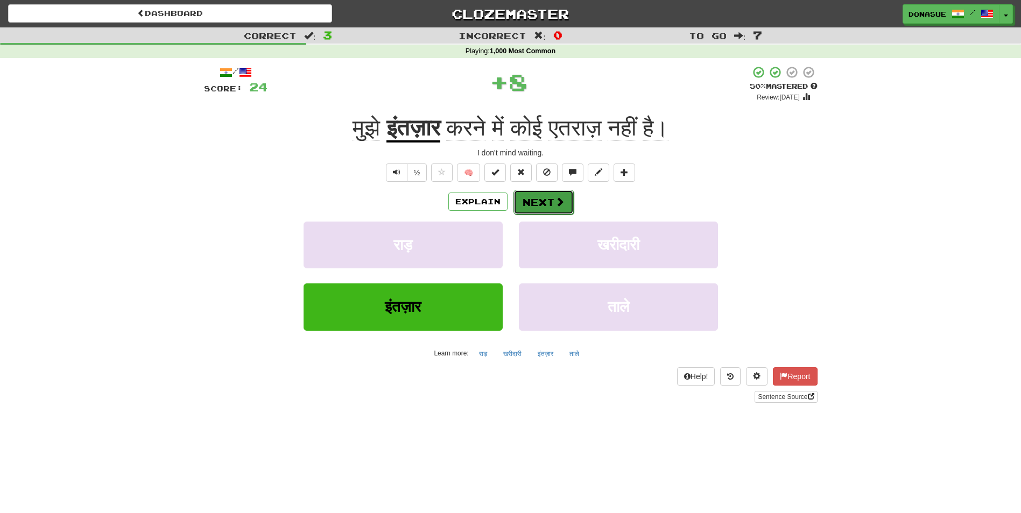
click at [548, 202] on button "Next" at bounding box center [543, 202] width 60 height 25
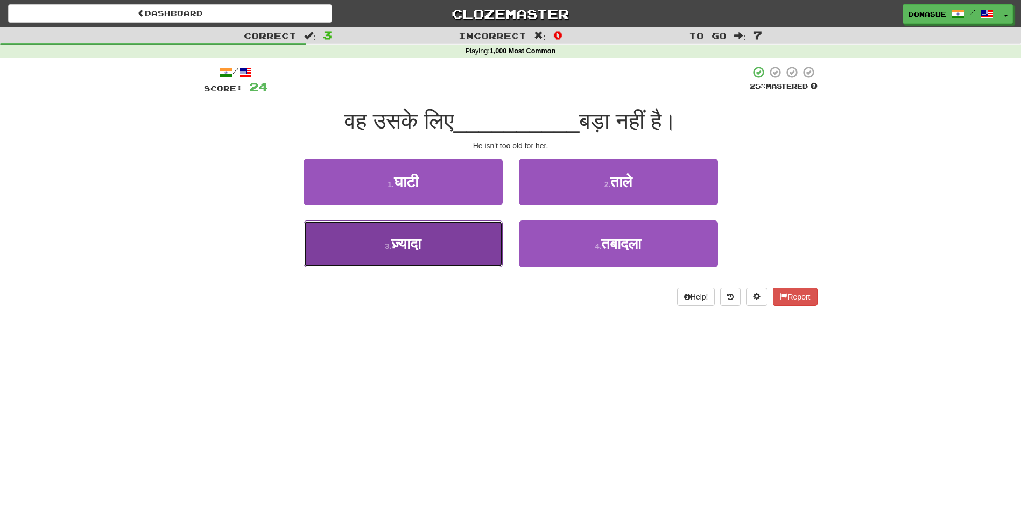
click at [421, 251] on span "ज़्यादा" at bounding box center [406, 244] width 30 height 17
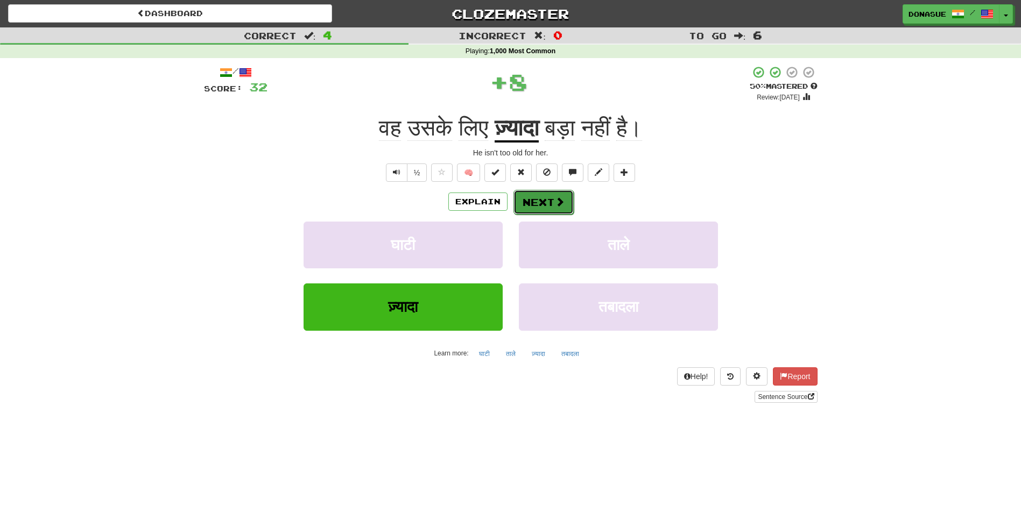
click at [541, 204] on button "Next" at bounding box center [543, 202] width 60 height 25
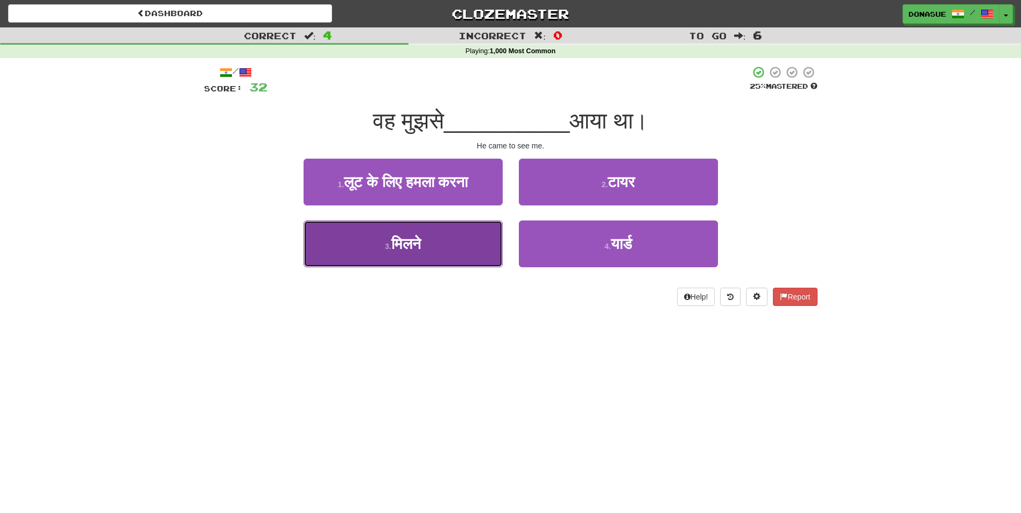
click at [448, 252] on button "3 . मिलने" at bounding box center [403, 244] width 199 height 47
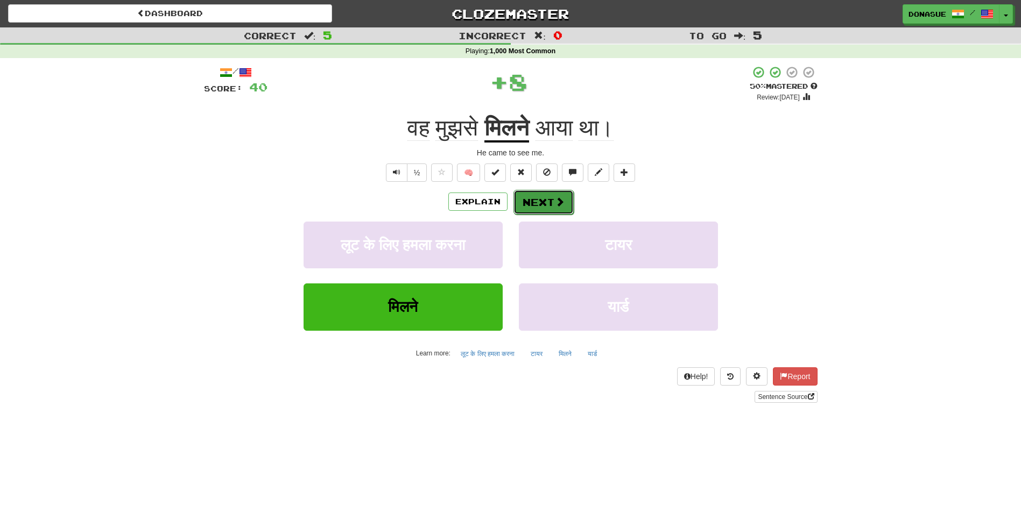
click at [558, 202] on span at bounding box center [560, 202] width 10 height 10
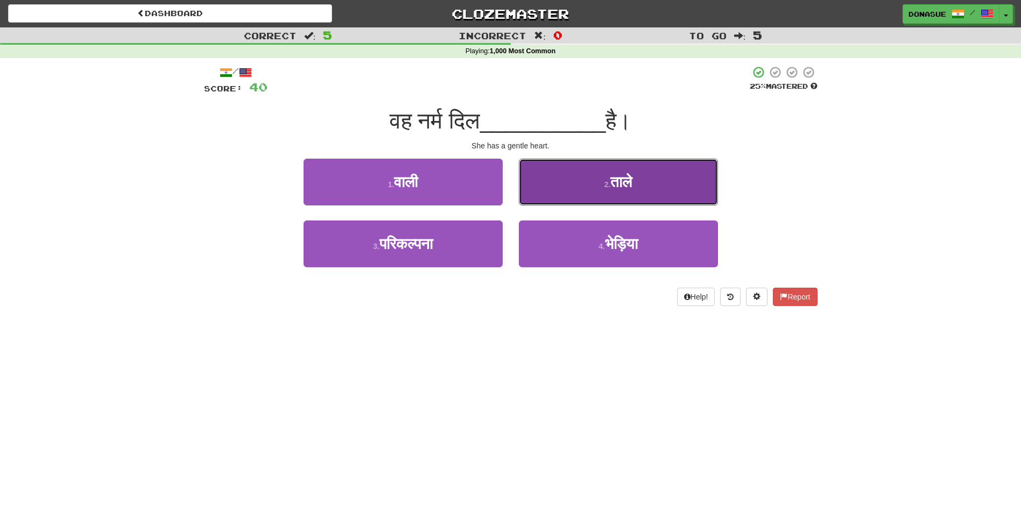
click at [604, 173] on button "2 . ताले" at bounding box center [618, 182] width 199 height 47
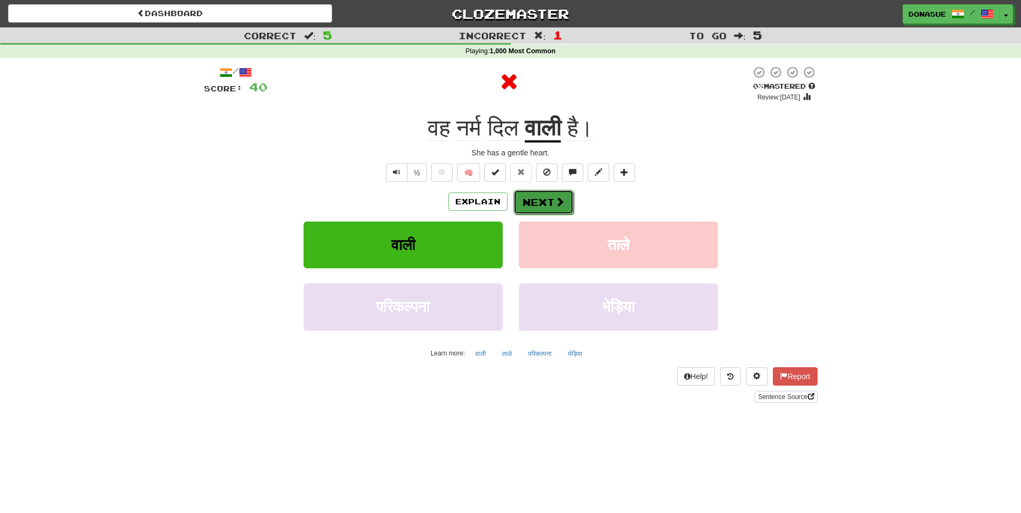
click at [549, 209] on button "Next" at bounding box center [543, 202] width 60 height 25
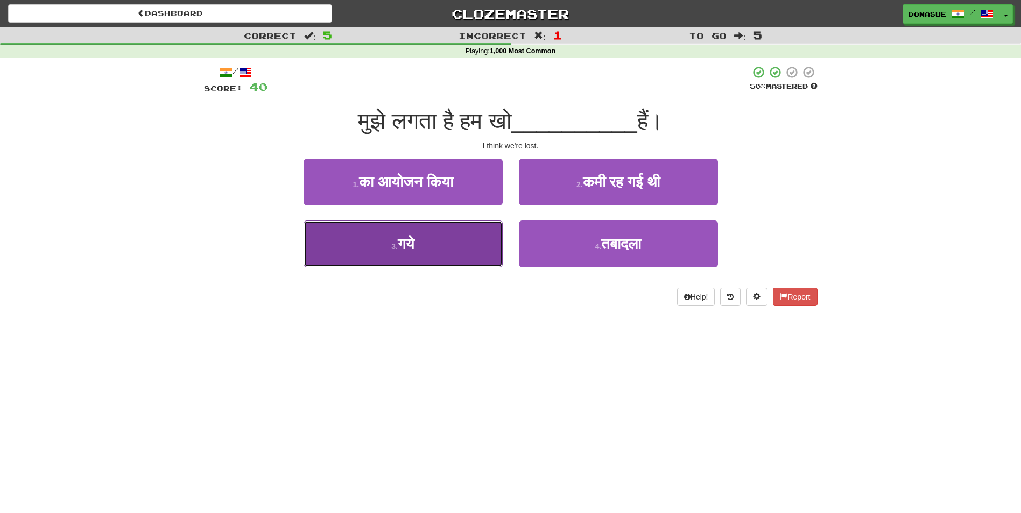
click at [450, 259] on button "3 . गये" at bounding box center [403, 244] width 199 height 47
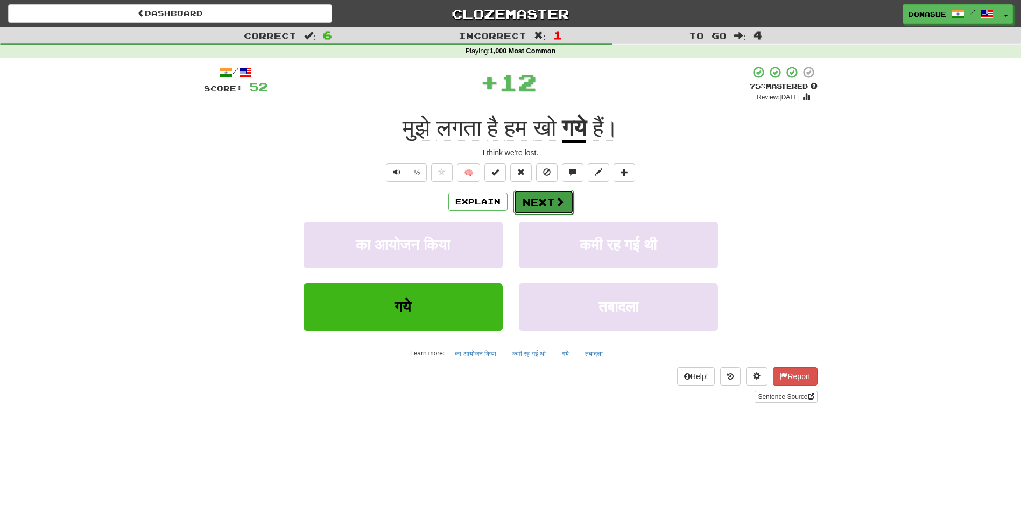
click at [559, 203] on span at bounding box center [560, 202] width 10 height 10
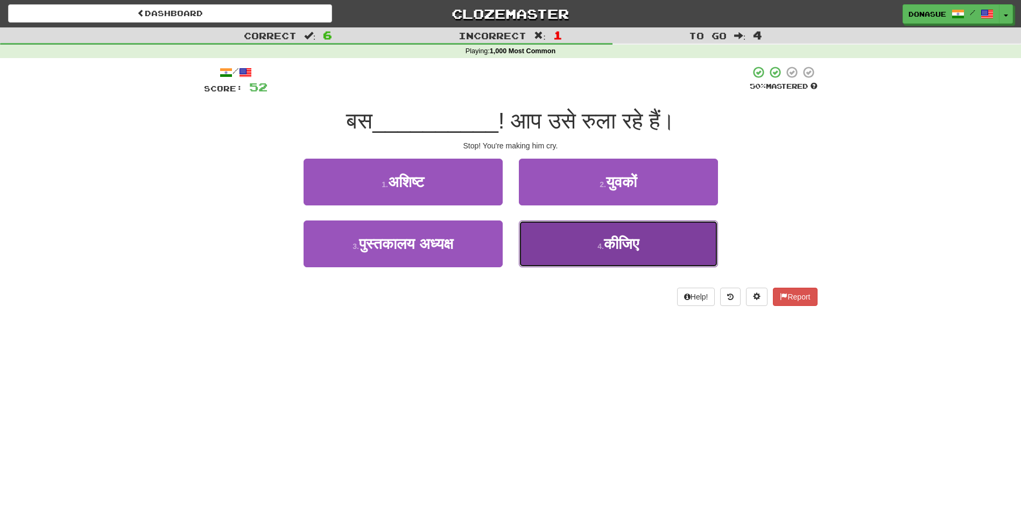
click at [622, 256] on button "4 . कीजिए" at bounding box center [618, 244] width 199 height 47
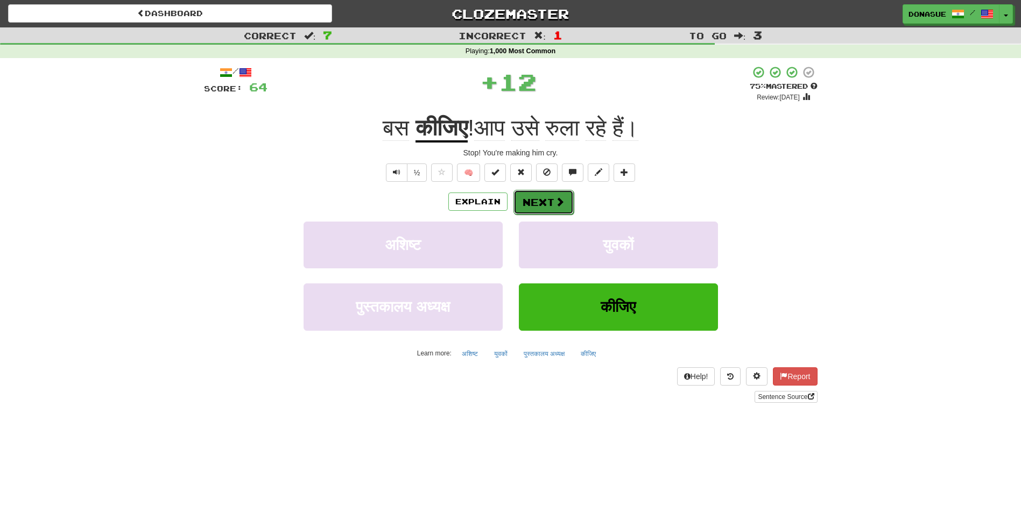
click at [541, 200] on button "Next" at bounding box center [543, 202] width 60 height 25
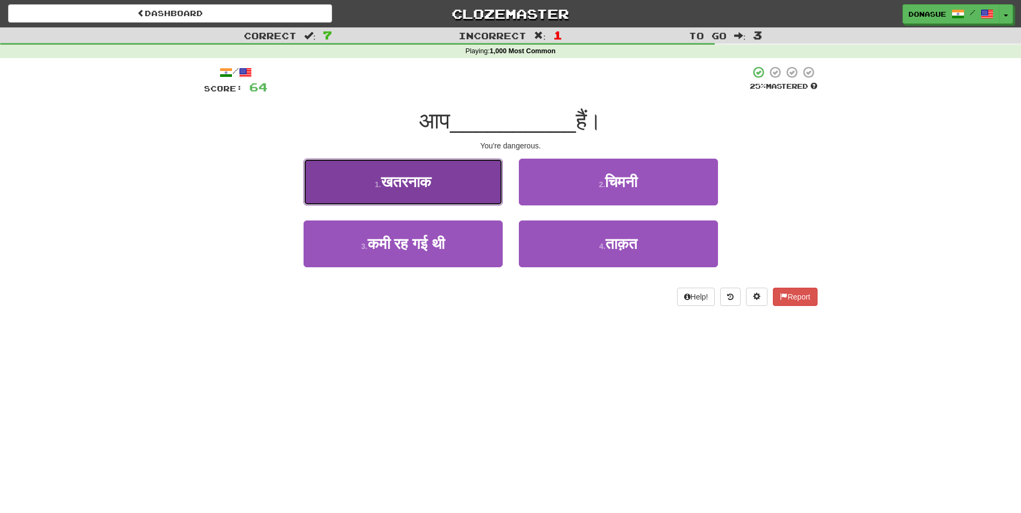
click at [420, 187] on span "खतरनाक" at bounding box center [406, 182] width 50 height 17
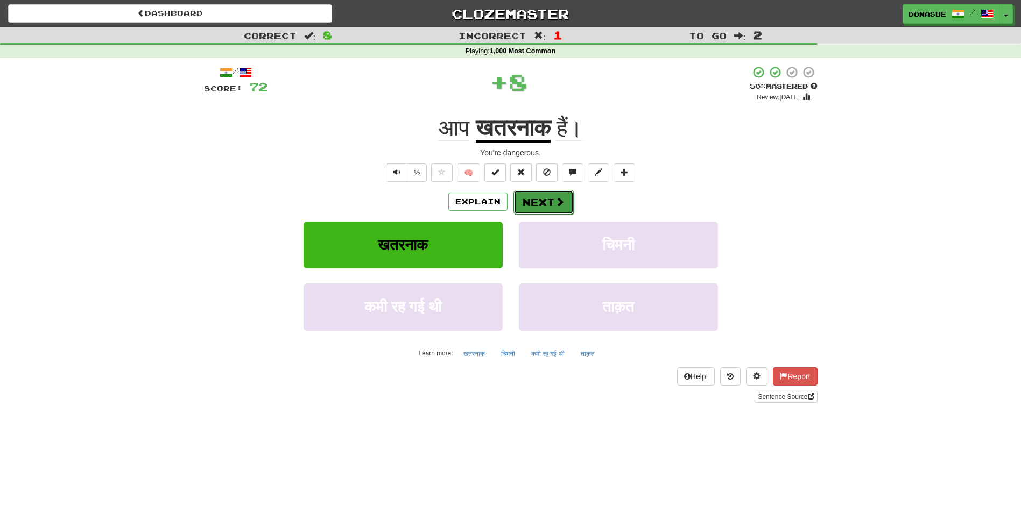
click at [551, 200] on button "Next" at bounding box center [543, 202] width 60 height 25
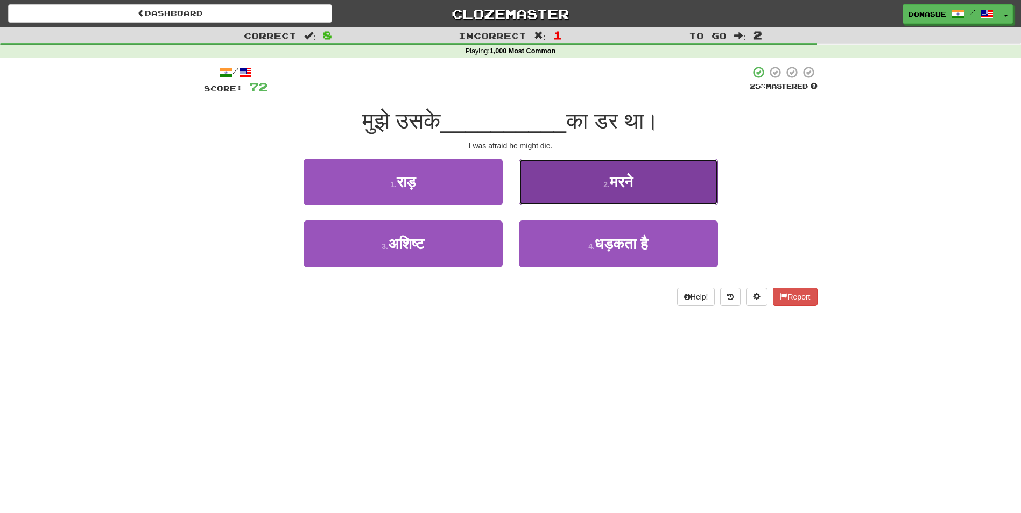
click at [611, 195] on button "2 . मरने" at bounding box center [618, 182] width 199 height 47
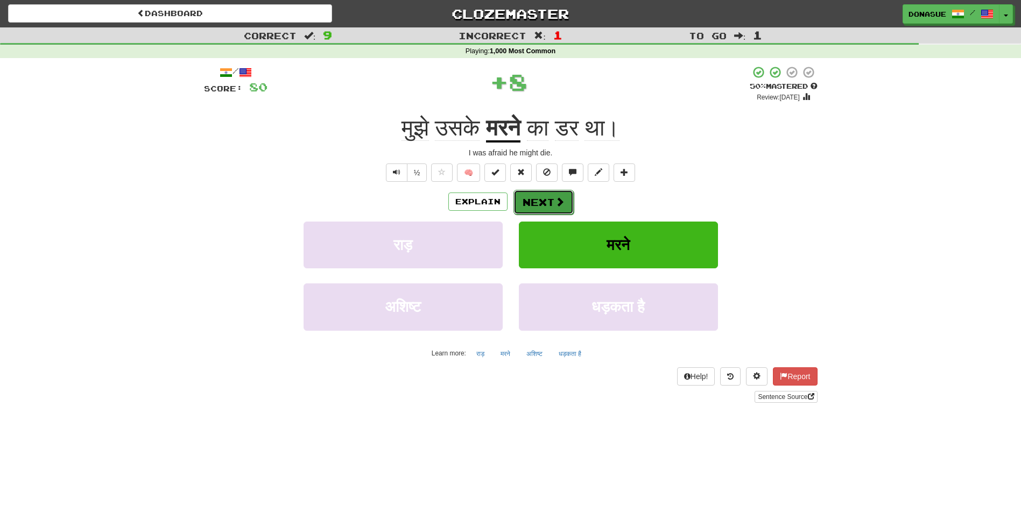
click at [545, 204] on button "Next" at bounding box center [543, 202] width 60 height 25
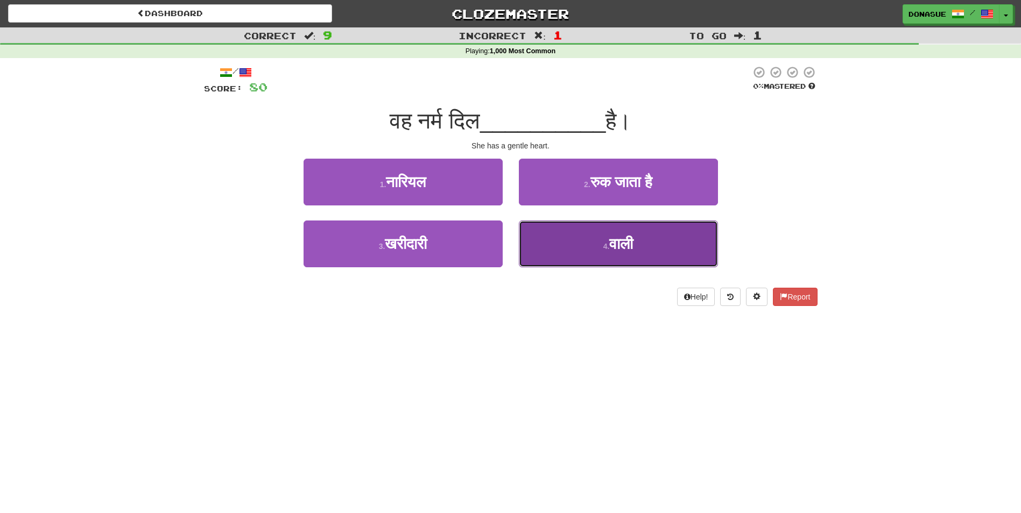
click at [611, 246] on span "वाली" at bounding box center [621, 244] width 24 height 17
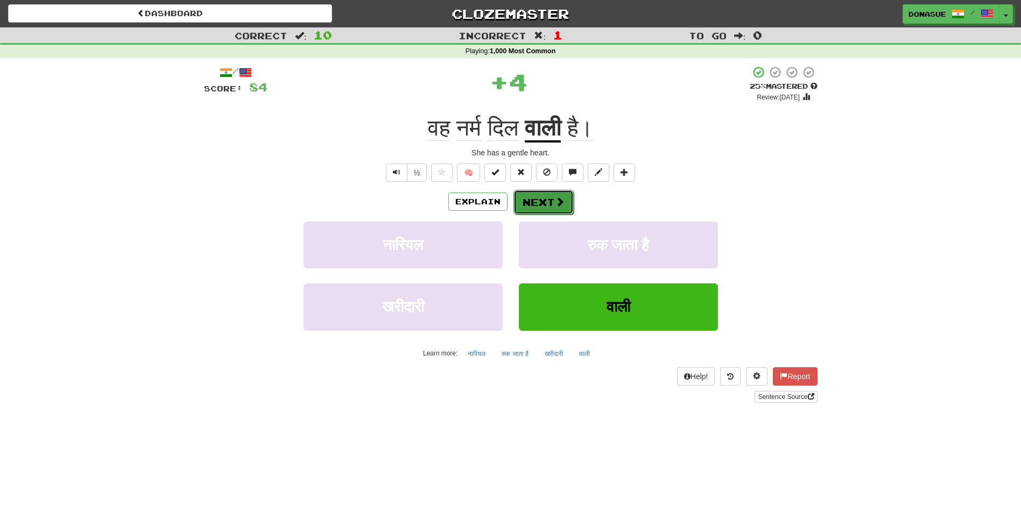
click at [553, 205] on button "Next" at bounding box center [543, 202] width 60 height 25
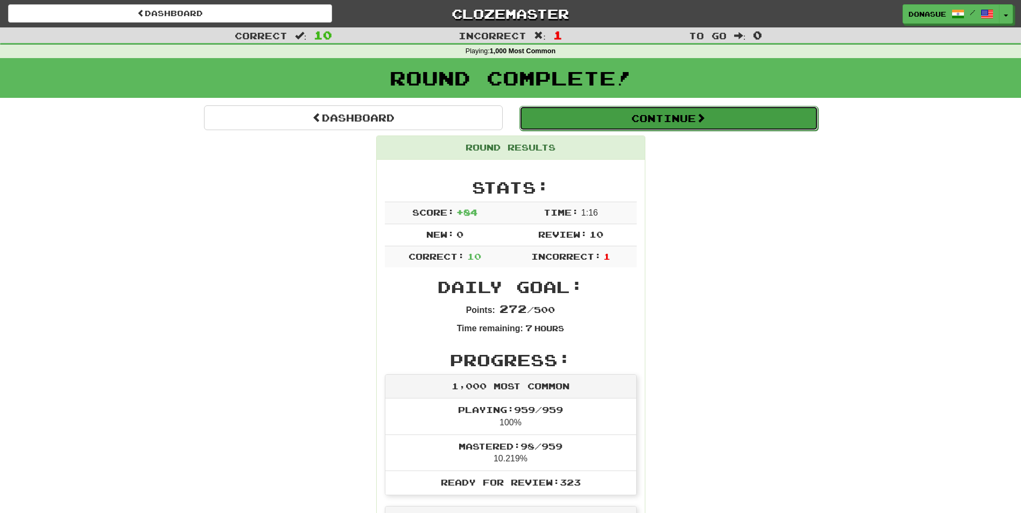
click at [627, 123] on button "Continue" at bounding box center [668, 118] width 299 height 25
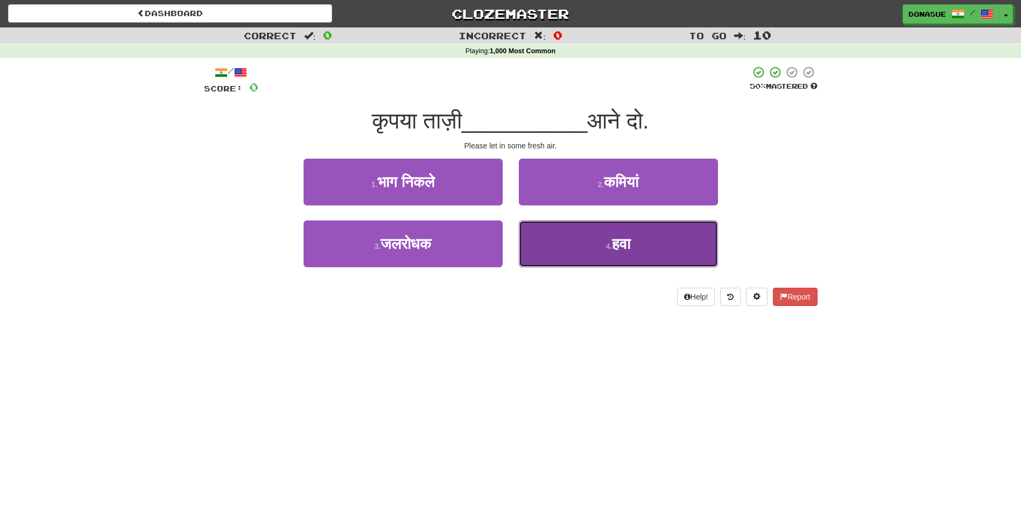
click at [607, 252] on button "4 . हवा" at bounding box center [618, 244] width 199 height 47
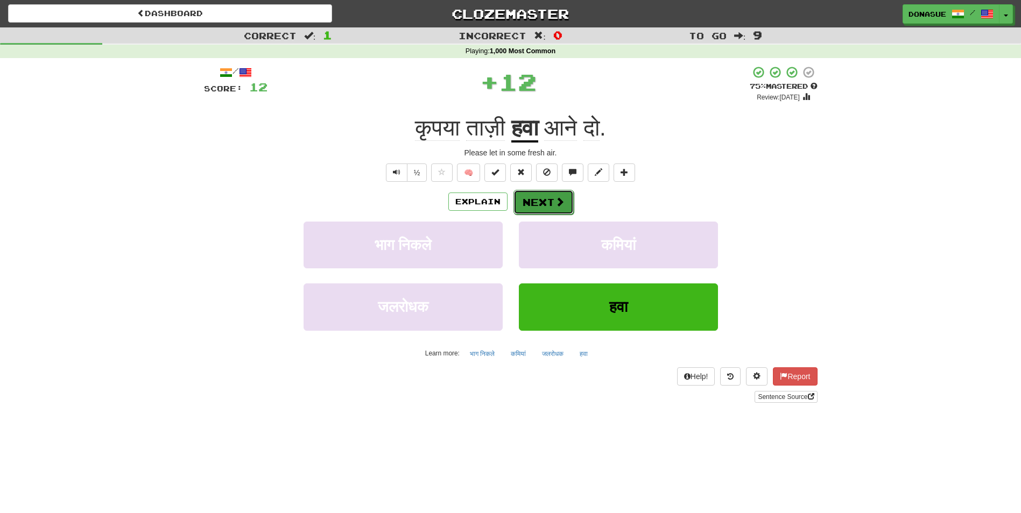
click at [541, 203] on button "Next" at bounding box center [543, 202] width 60 height 25
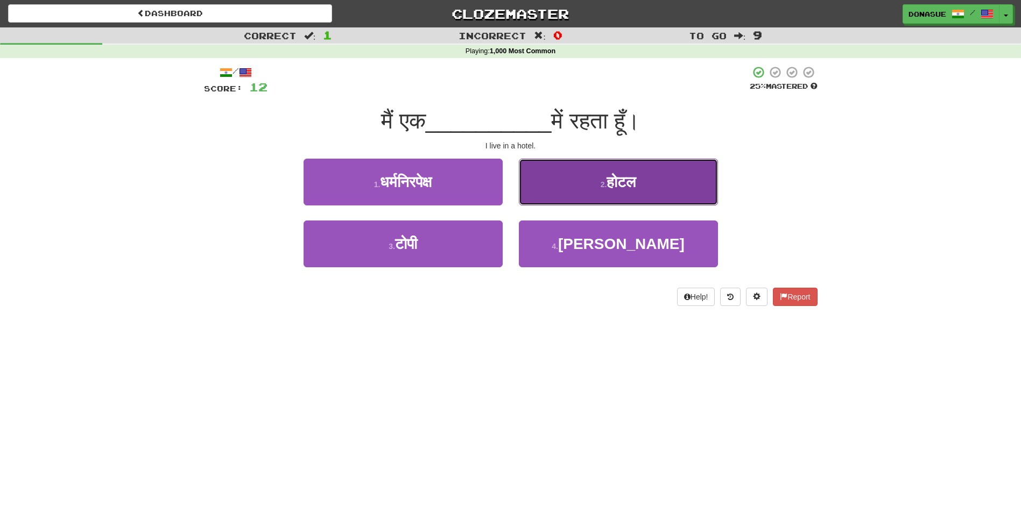
click at [607, 197] on button "2 . होटल" at bounding box center [618, 182] width 199 height 47
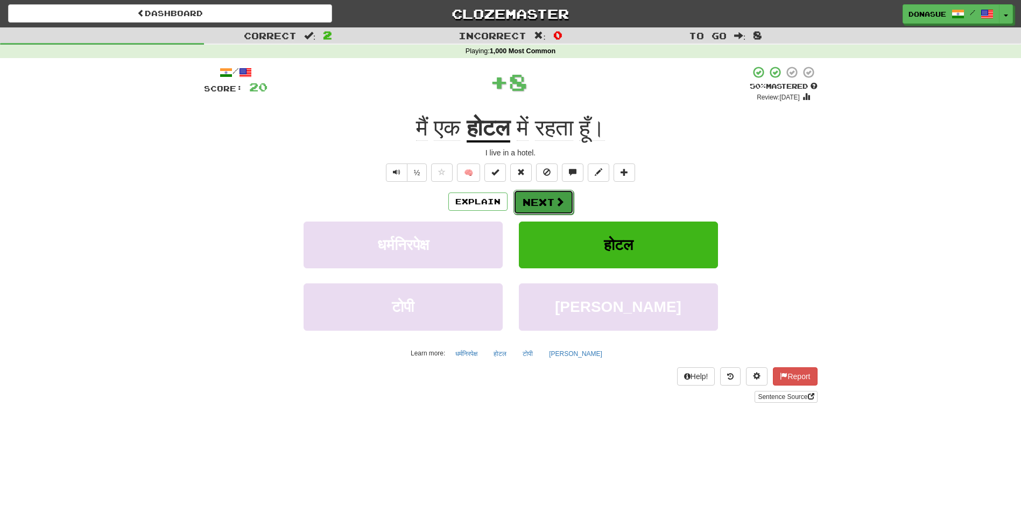
click at [545, 203] on button "Next" at bounding box center [543, 202] width 60 height 25
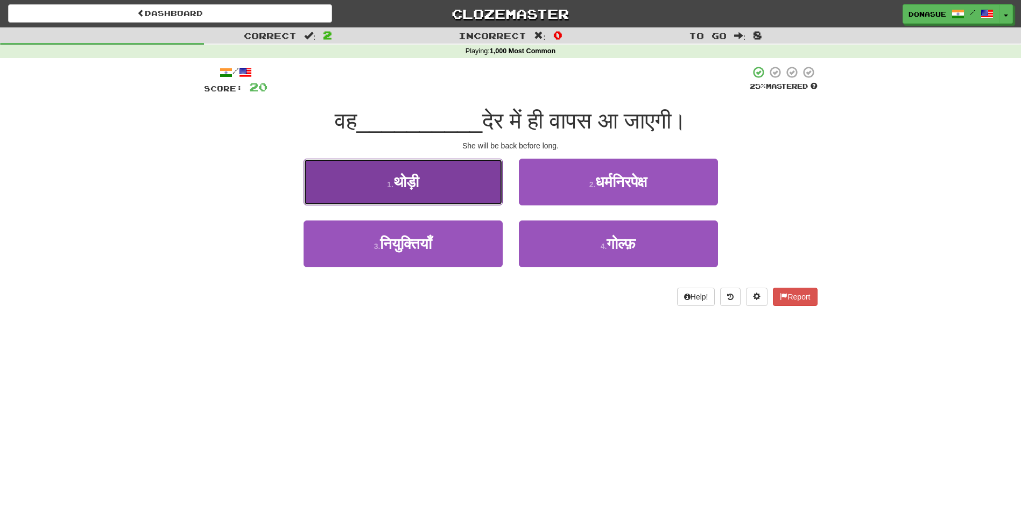
click at [438, 193] on button "1 . थोड़ी" at bounding box center [403, 182] width 199 height 47
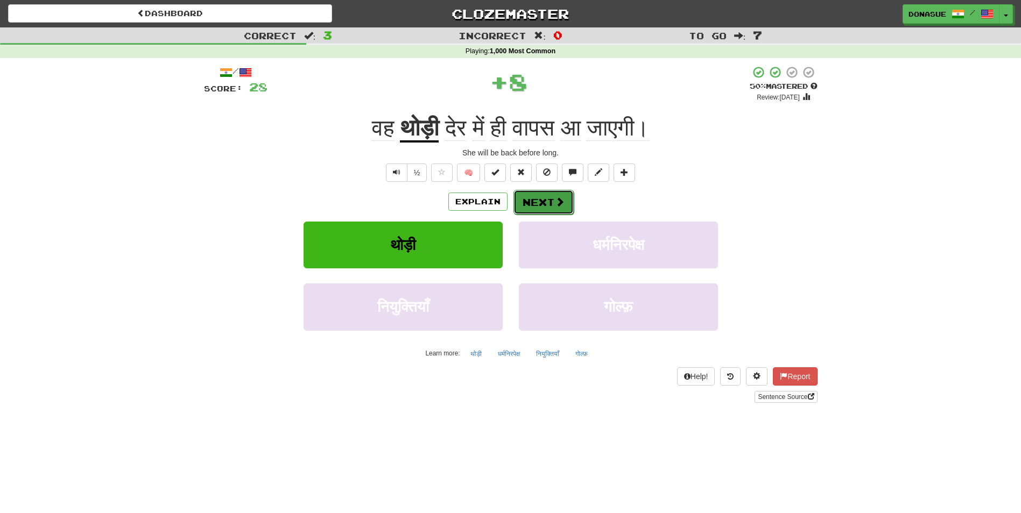
click at [560, 207] on span at bounding box center [560, 202] width 10 height 10
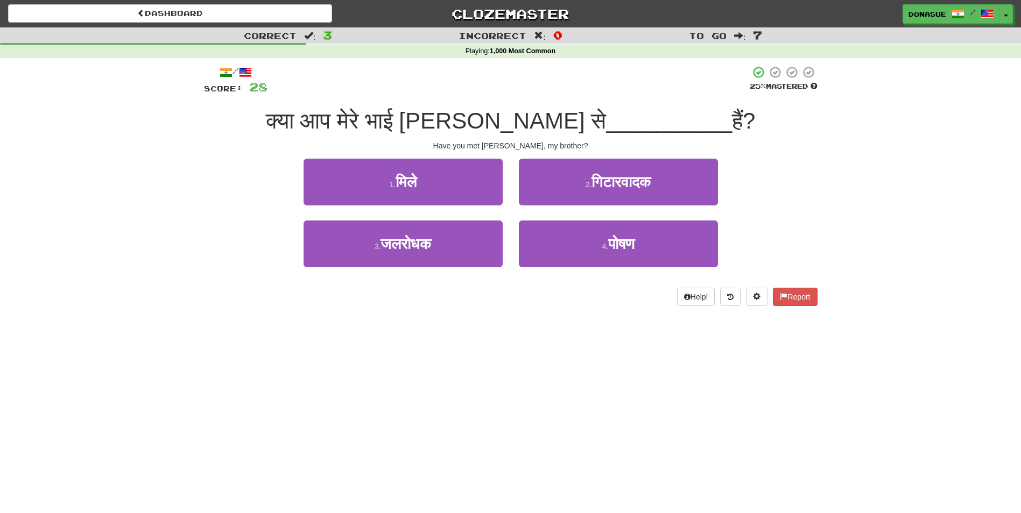
drag, startPoint x: 546, startPoint y: 129, endPoint x: 593, endPoint y: 96, distance: 56.9
click at [593, 96] on div "/ Score: 28 25 % Mastered क्या आप मेरे भाई मासाओ से __________ हैं? Have you me…" at bounding box center [511, 186] width 614 height 241
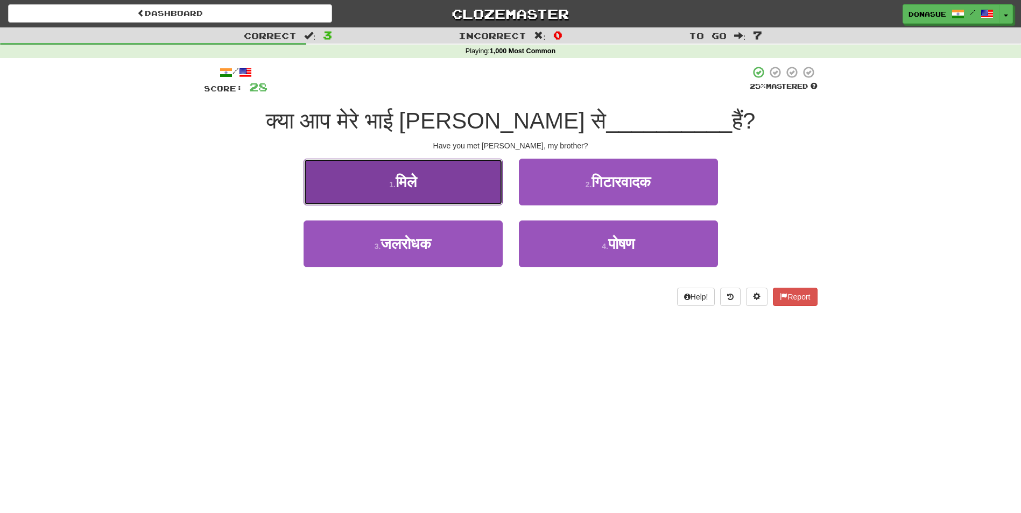
click at [455, 187] on button "1 . मिले" at bounding box center [403, 182] width 199 height 47
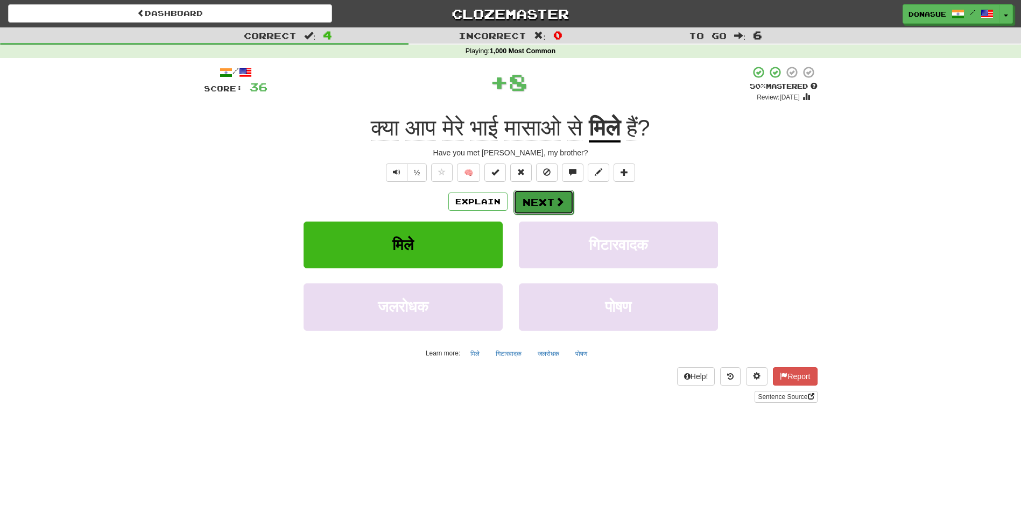
click at [559, 205] on span at bounding box center [560, 202] width 10 height 10
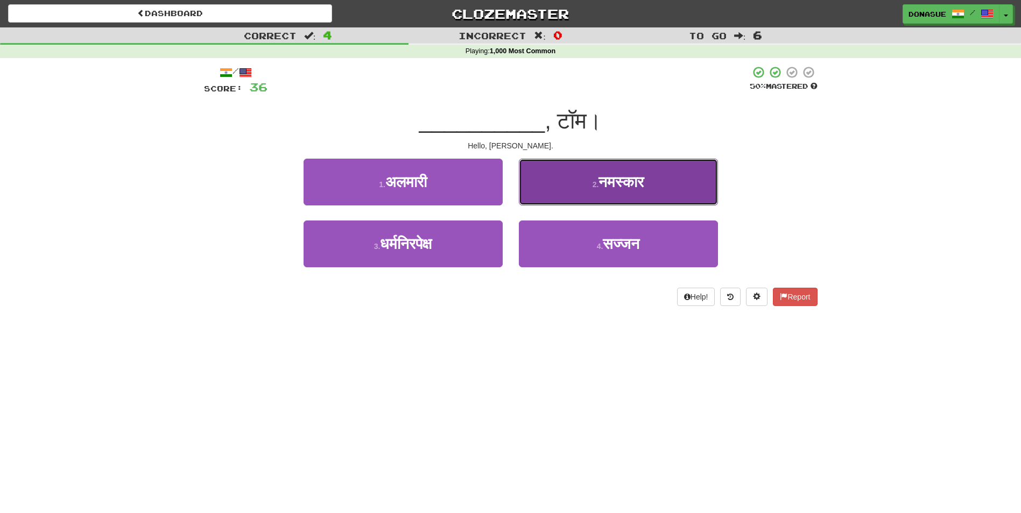
click at [582, 185] on button "2 . नमस्कार" at bounding box center [618, 182] width 199 height 47
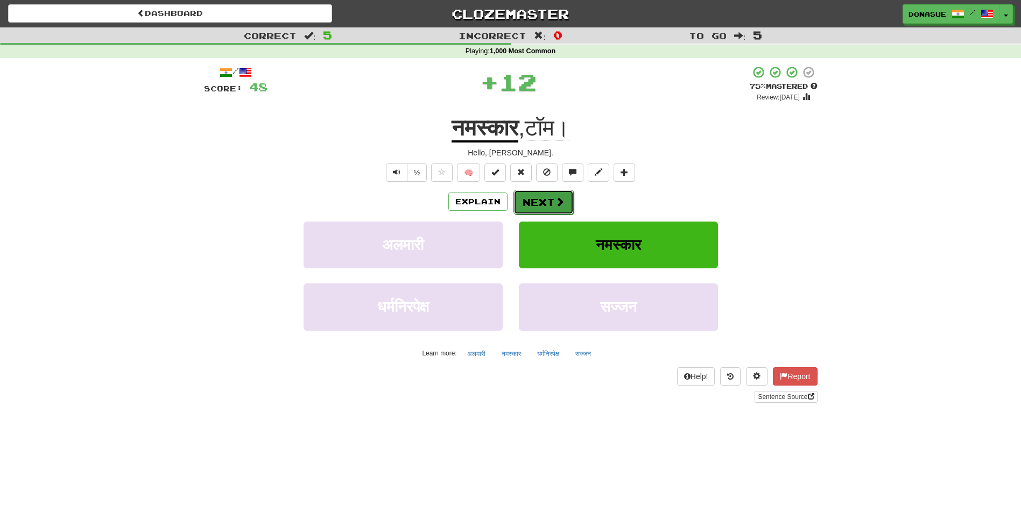
click at [555, 197] on span at bounding box center [560, 202] width 10 height 10
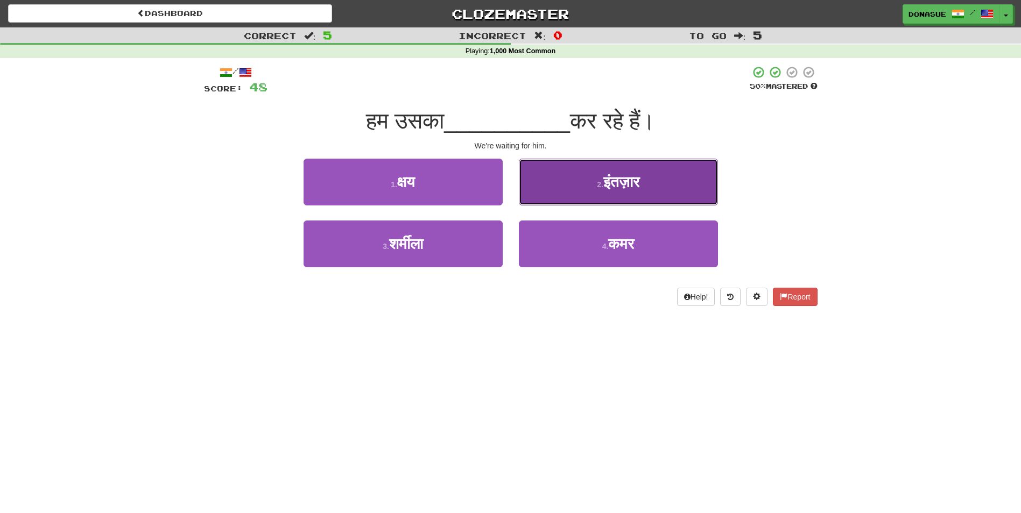
click at [587, 184] on button "2 . इंतज़ार" at bounding box center [618, 182] width 199 height 47
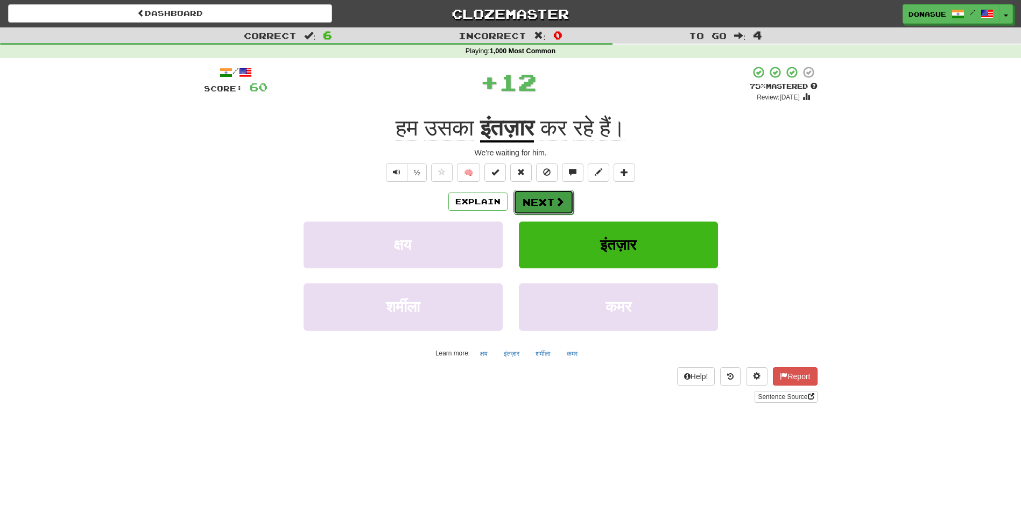
click at [546, 203] on button "Next" at bounding box center [543, 202] width 60 height 25
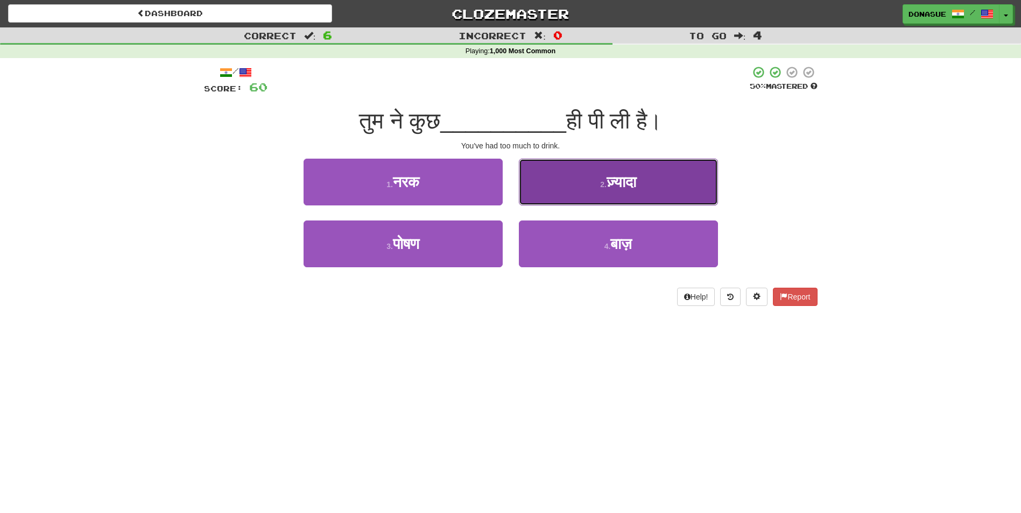
click at [604, 196] on button "2 . ज़्यादा" at bounding box center [618, 182] width 199 height 47
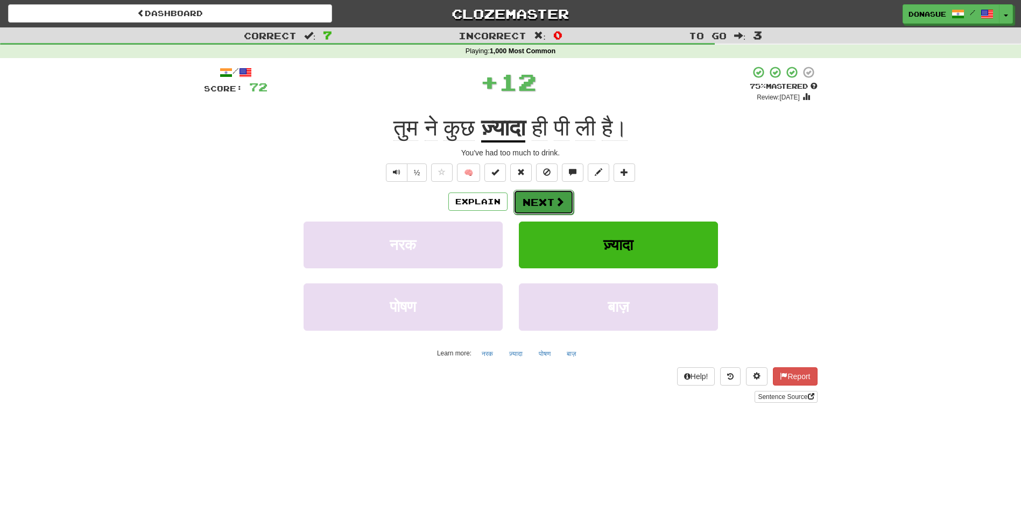
click at [553, 201] on button "Next" at bounding box center [543, 202] width 60 height 25
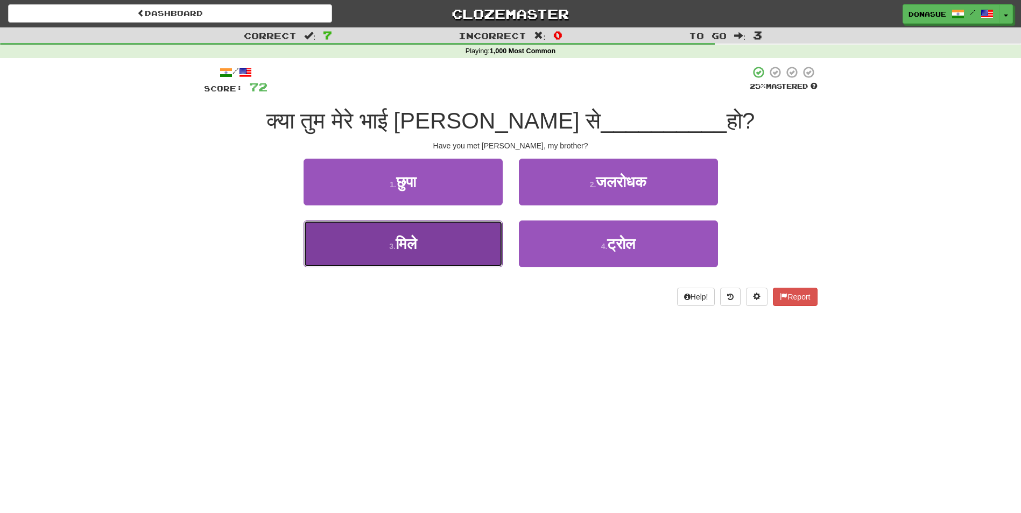
click at [454, 256] on button "3 . मिले" at bounding box center [403, 244] width 199 height 47
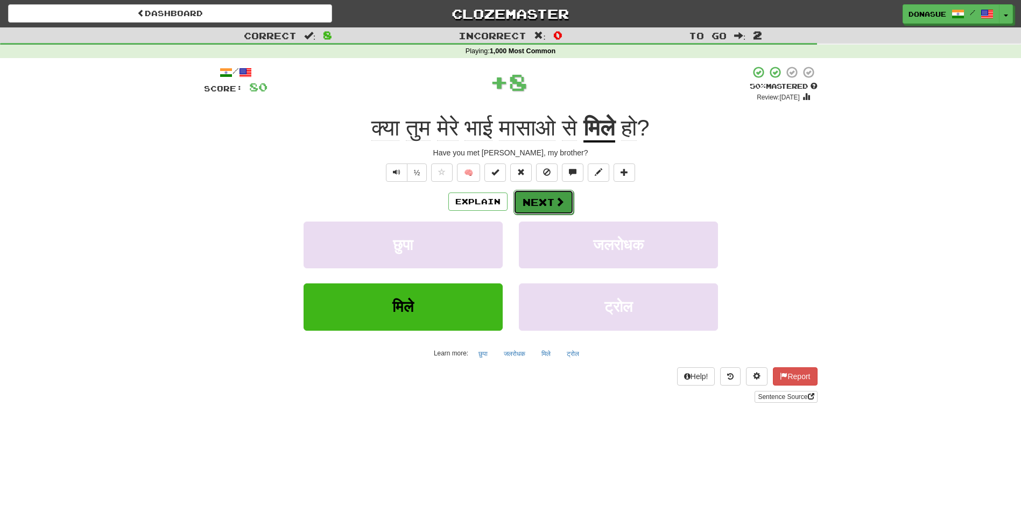
click at [548, 207] on button "Next" at bounding box center [543, 202] width 60 height 25
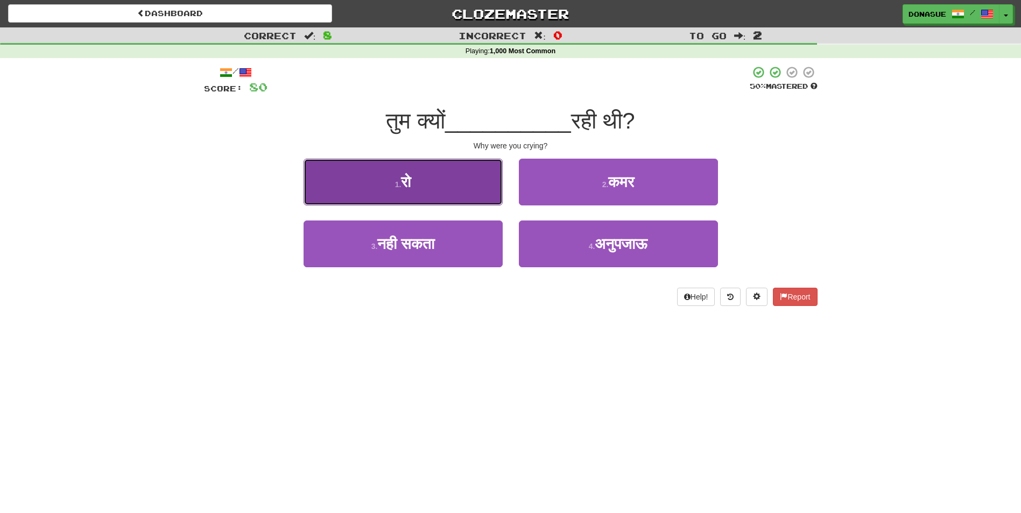
click at [441, 188] on button "1 . रो" at bounding box center [403, 182] width 199 height 47
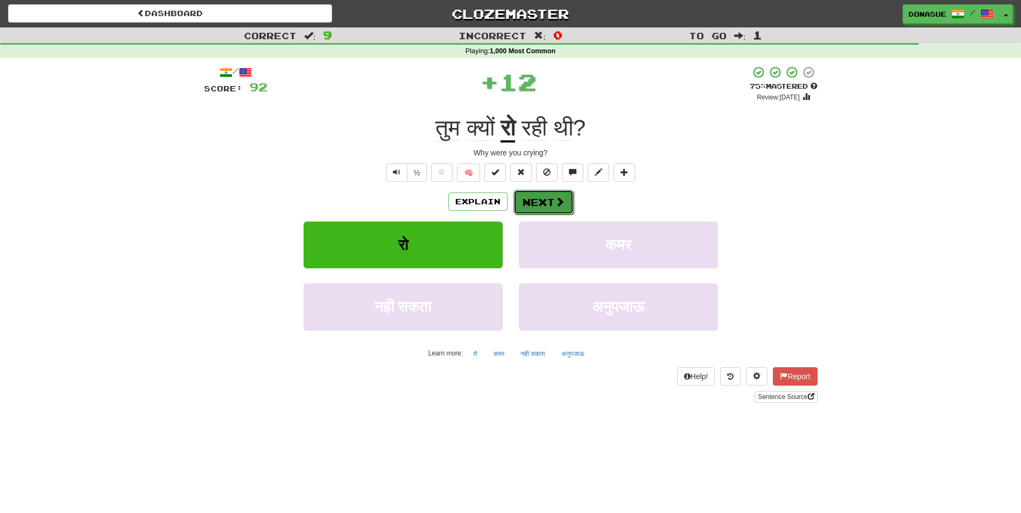
click at [547, 210] on button "Next" at bounding box center [543, 202] width 60 height 25
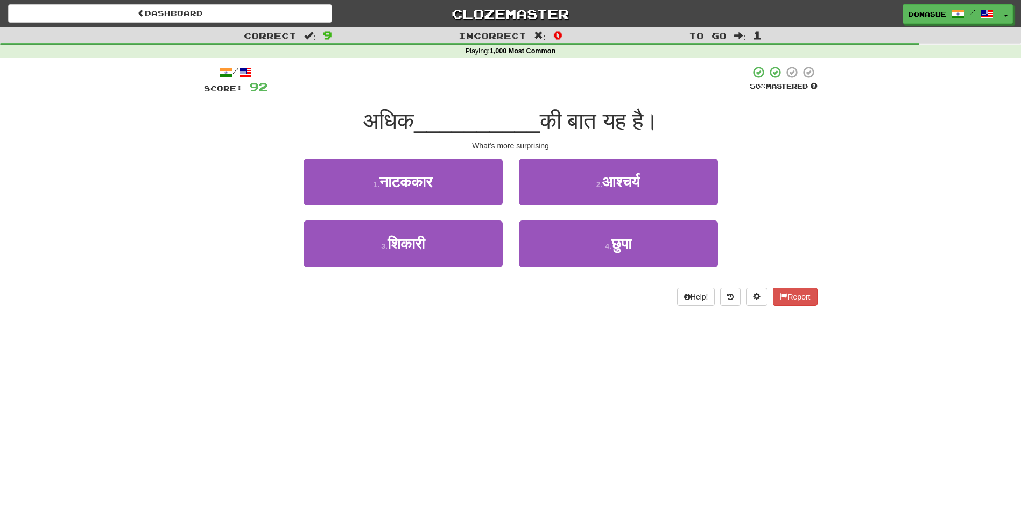
drag, startPoint x: 421, startPoint y: 249, endPoint x: 288, endPoint y: 344, distance: 164.0
click at [288, 344] on div "Dashboard Clozemaster Donasue / Toggle Dropdown Dashboard Leaderboard Activity …" at bounding box center [510, 256] width 1021 height 513
drag, startPoint x: 432, startPoint y: 249, endPoint x: 371, endPoint y: 314, distance: 88.7
click at [371, 314] on div "/ Score: 92 50 % Mastered अधिक __________ की बात यह है। What's more surprising …" at bounding box center [511, 189] width 614 height 263
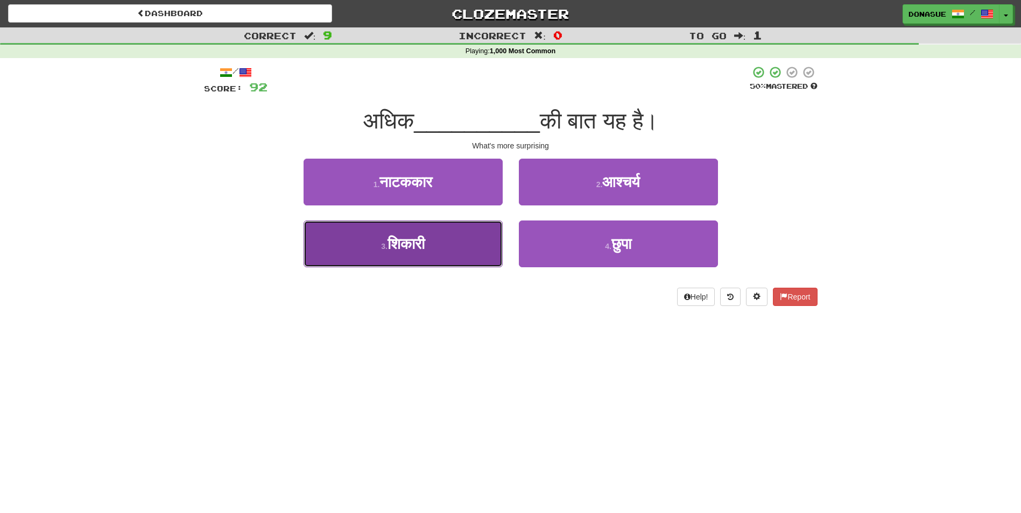
click at [424, 249] on span "शिकारी" at bounding box center [405, 244] width 37 height 17
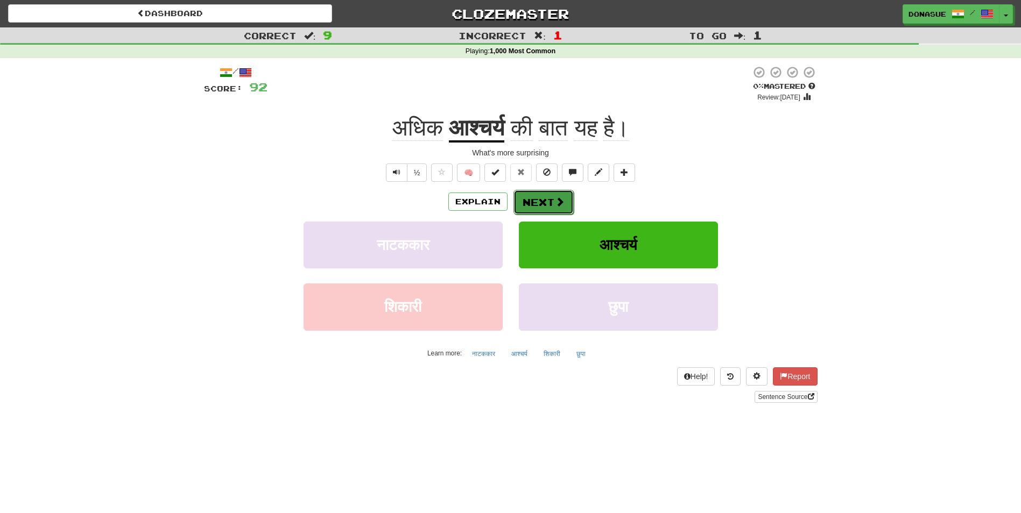
click at [562, 203] on span at bounding box center [560, 202] width 10 height 10
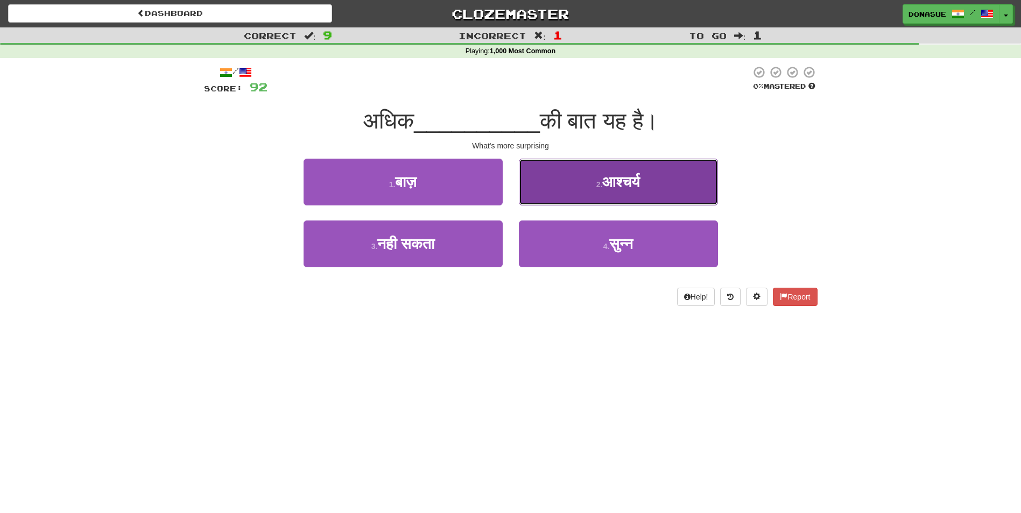
click at [615, 199] on button "2 . आश्चर्य" at bounding box center [618, 182] width 199 height 47
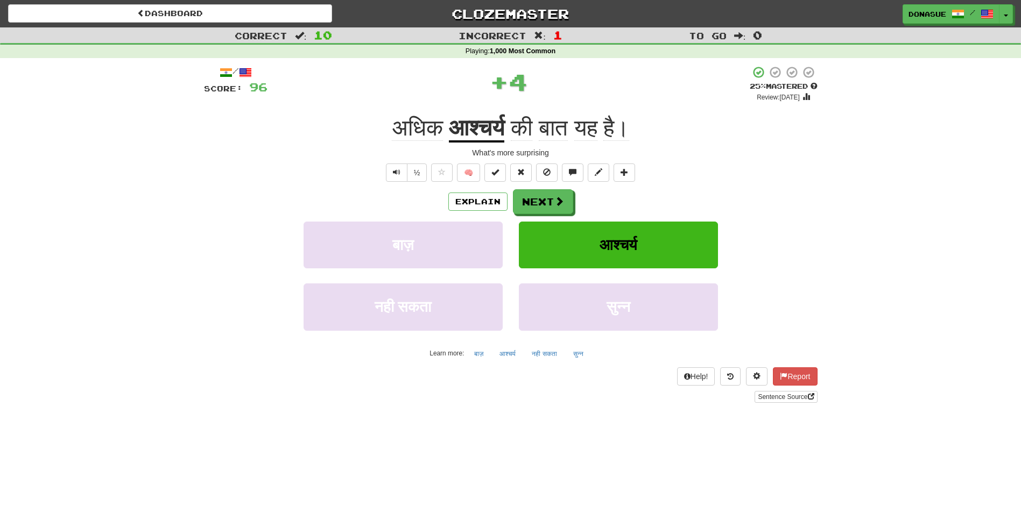
click at [487, 130] on u "आश्चर्य" at bounding box center [476, 128] width 55 height 27
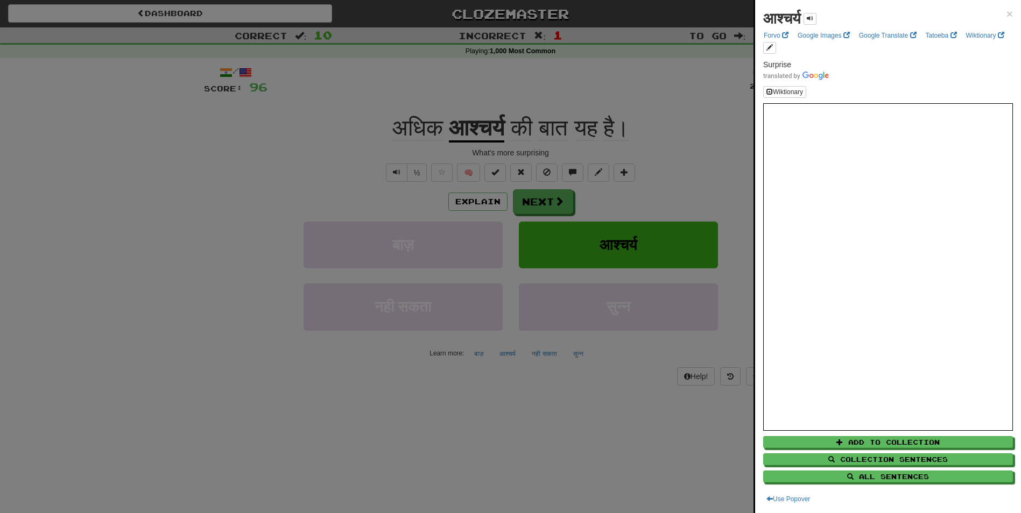
drag, startPoint x: 875, startPoint y: 106, endPoint x: 476, endPoint y: 205, distance: 410.9
click at [476, 205] on div at bounding box center [510, 256] width 1021 height 513
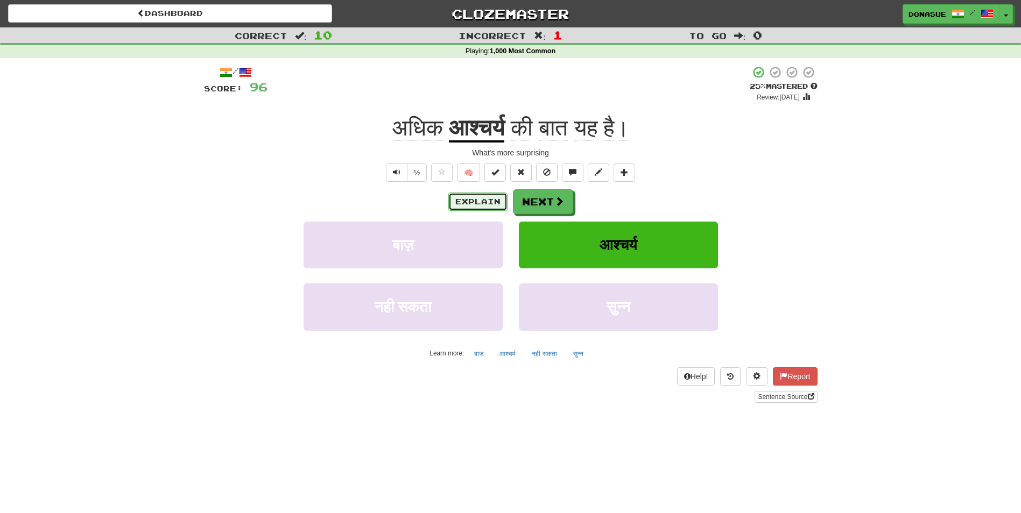
click at [473, 202] on button "Explain" at bounding box center [477, 202] width 59 height 18
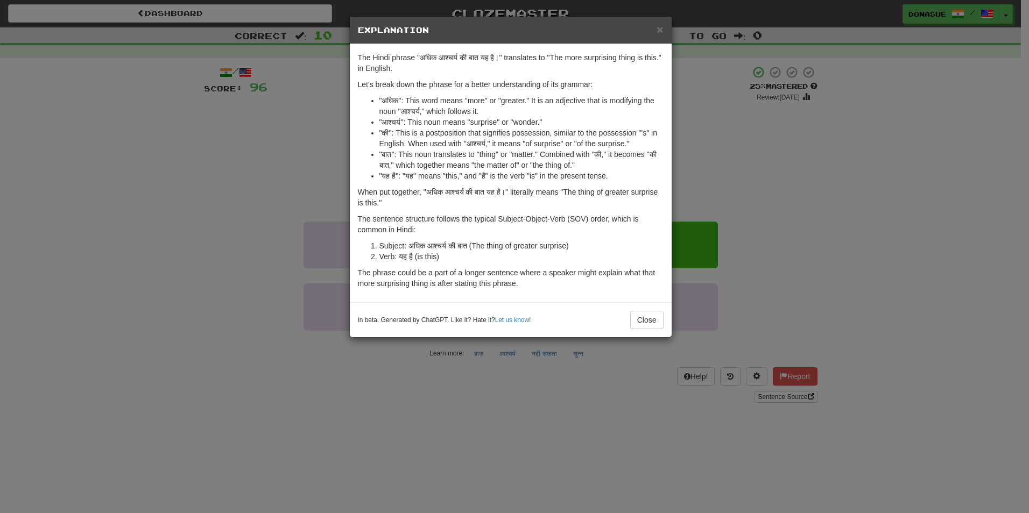
click at [270, 180] on div "× Explanation The Hindi phrase "अधिक आश्चर्य की बात यह है।" translates to "The …" at bounding box center [514, 256] width 1029 height 513
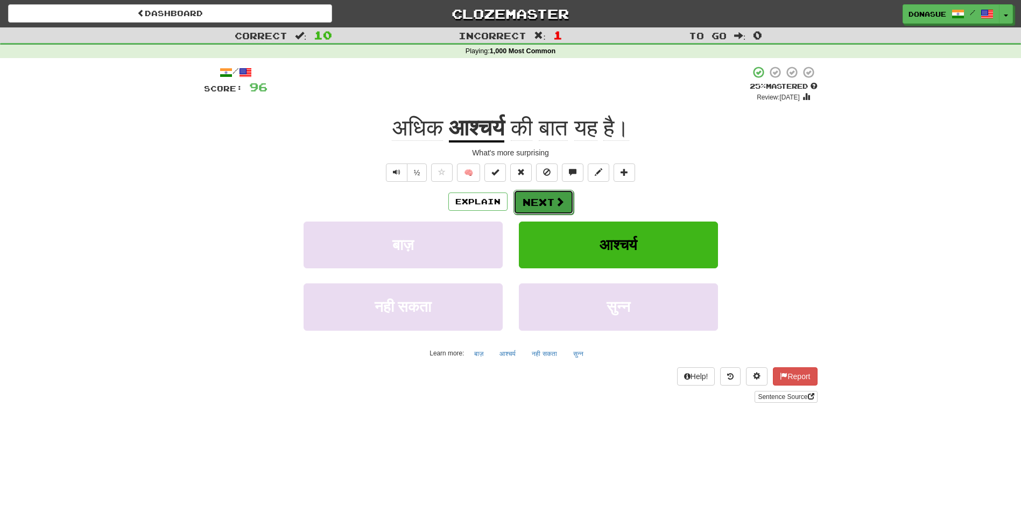
click at [555, 197] on span at bounding box center [560, 202] width 10 height 10
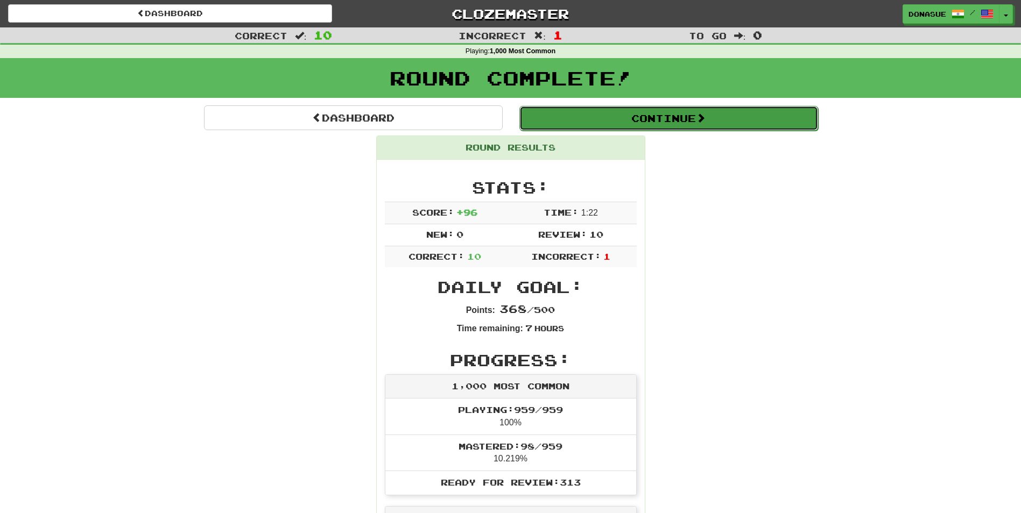
click at [639, 126] on button "Continue" at bounding box center [668, 118] width 299 height 25
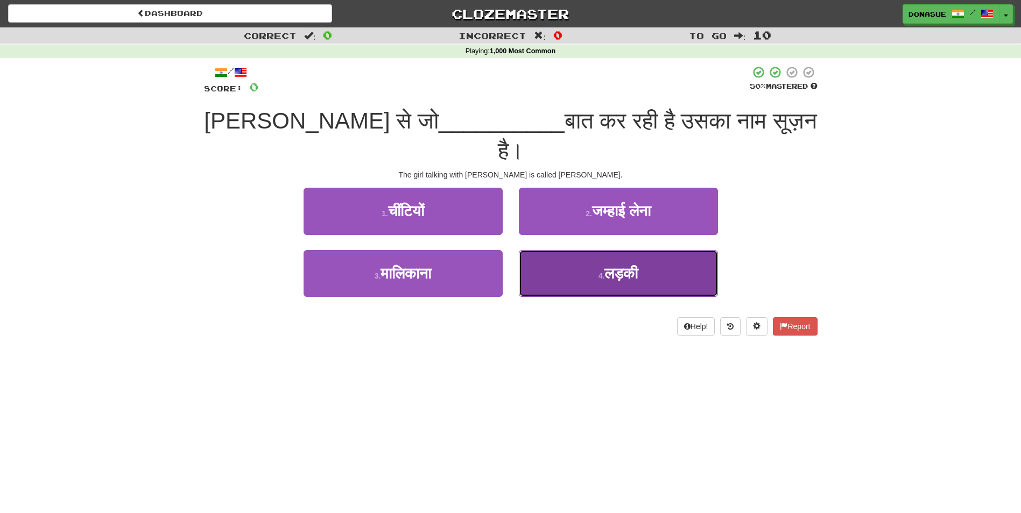
click at [608, 257] on button "4 . लड़की" at bounding box center [618, 273] width 199 height 47
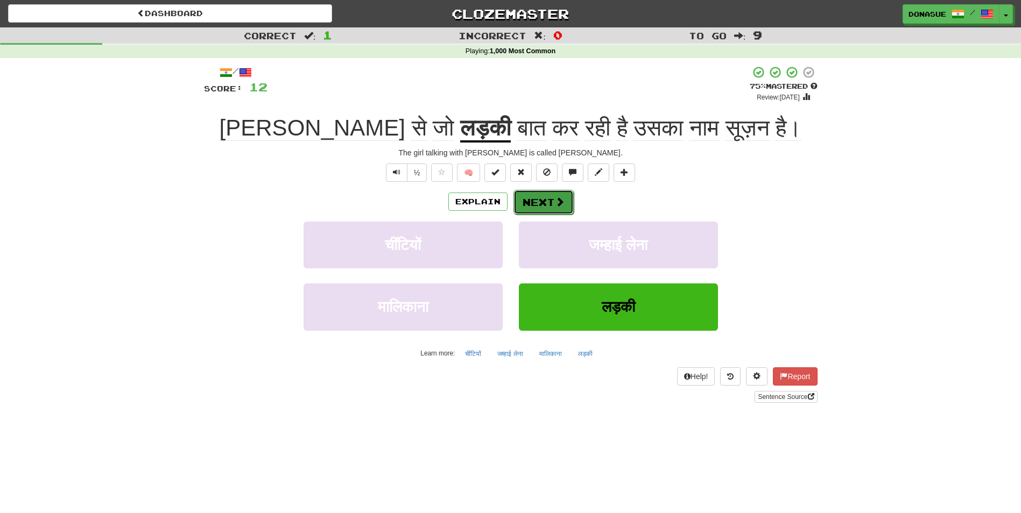
click at [555, 200] on span at bounding box center [560, 202] width 10 height 10
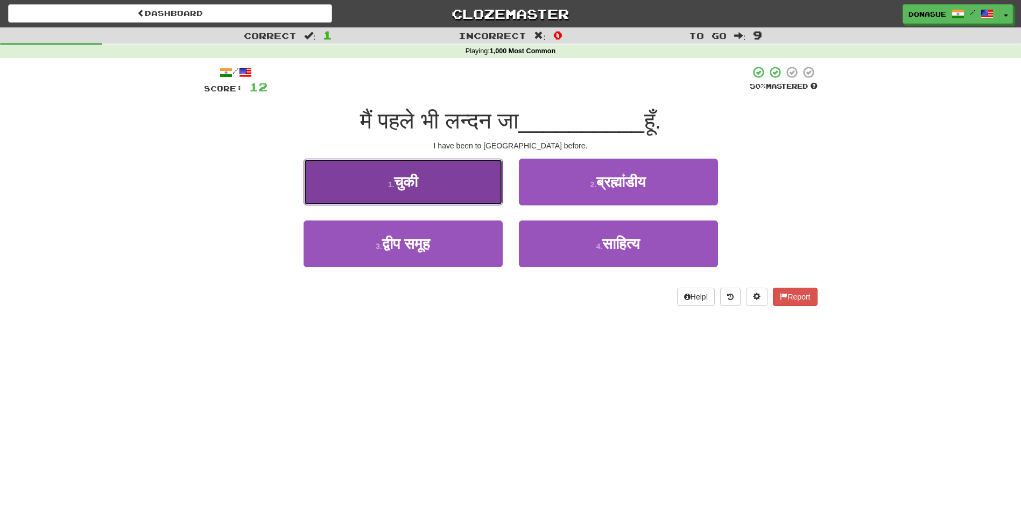
click at [450, 201] on button "1 . चुकी" at bounding box center [403, 182] width 199 height 47
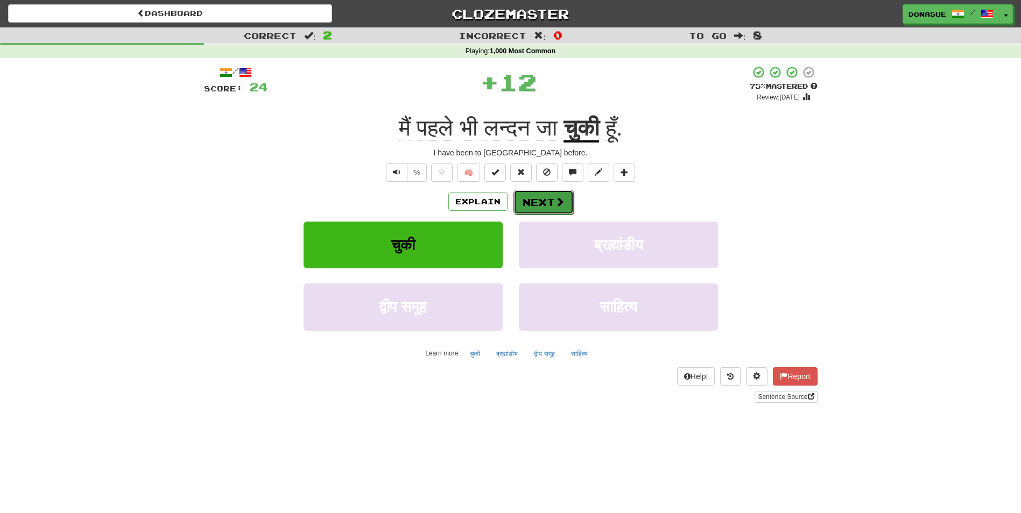
click at [552, 208] on button "Next" at bounding box center [543, 202] width 60 height 25
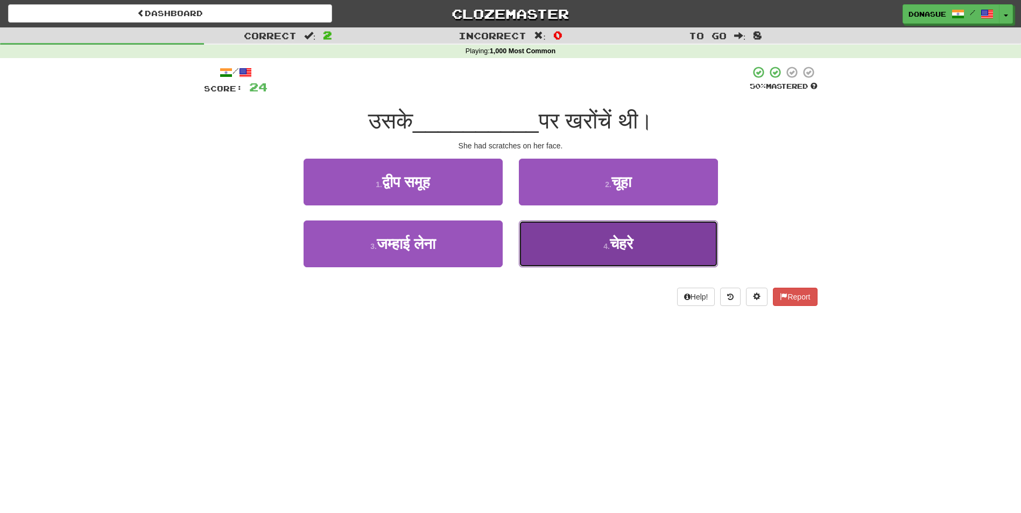
click at [576, 247] on button "4 . चेहरे" at bounding box center [618, 244] width 199 height 47
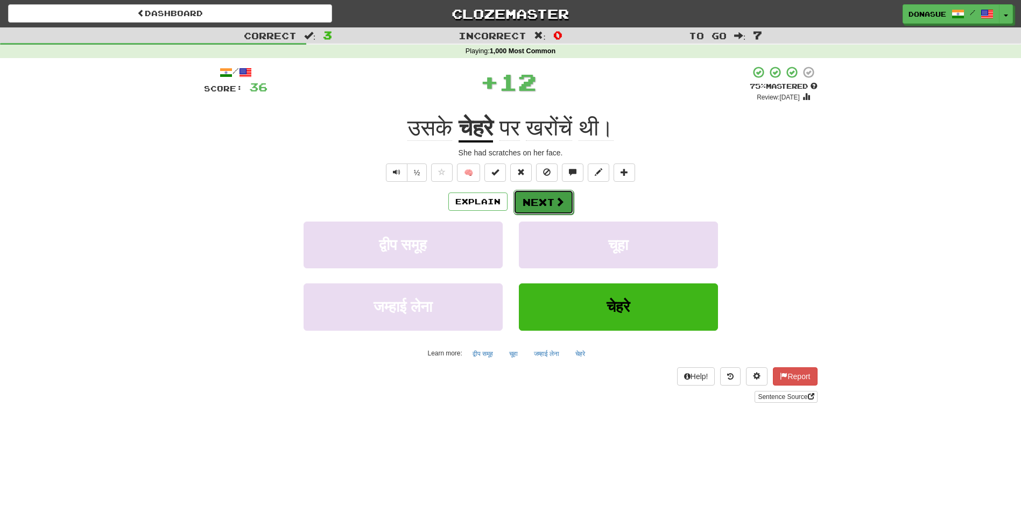
drag, startPoint x: 577, startPoint y: 248, endPoint x: 538, endPoint y: 206, distance: 57.9
click at [538, 206] on button "Next" at bounding box center [543, 202] width 60 height 25
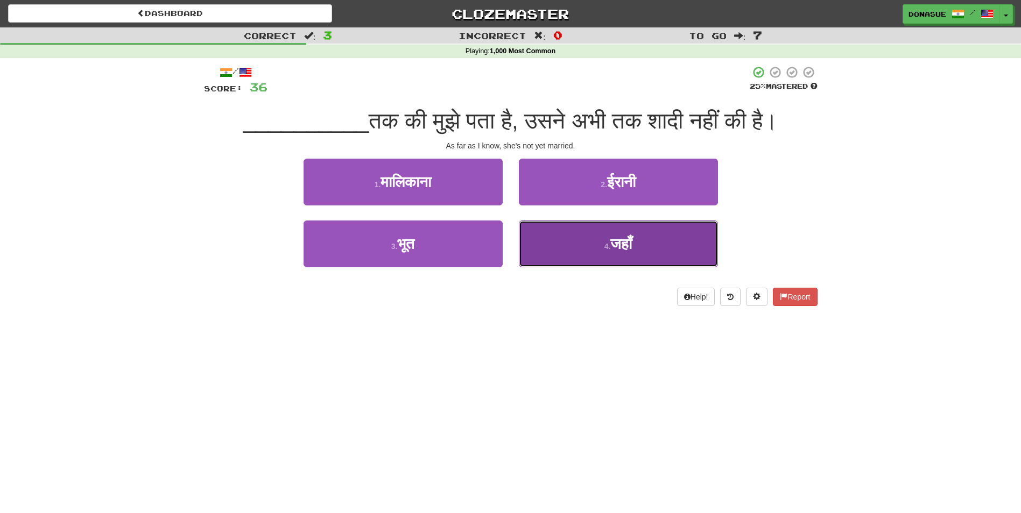
click at [617, 245] on span "जहाँ" at bounding box center [621, 244] width 22 height 17
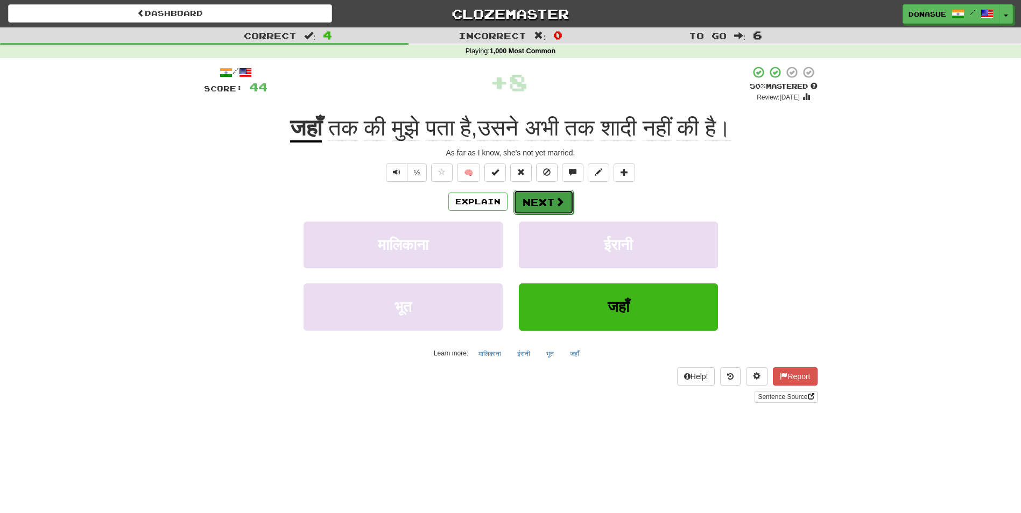
click at [541, 199] on button "Next" at bounding box center [543, 202] width 60 height 25
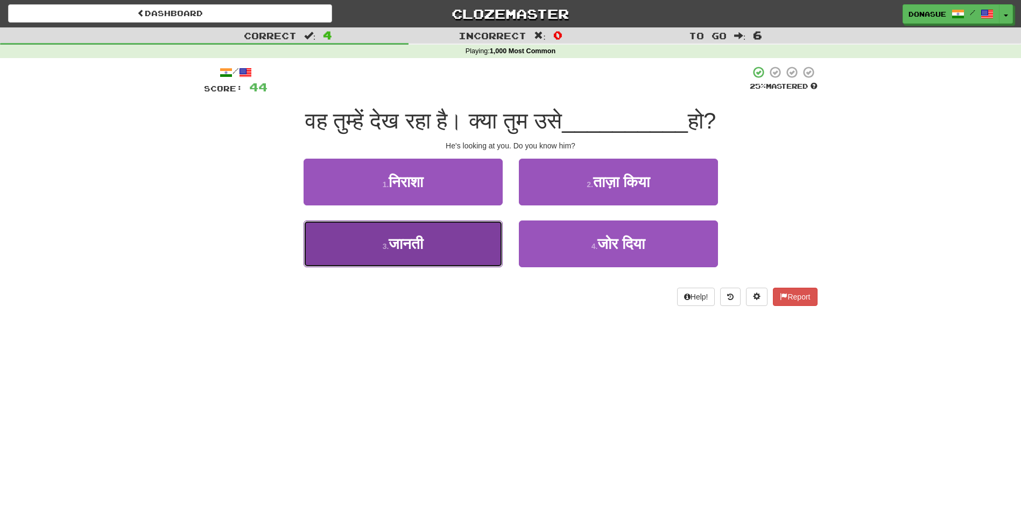
click at [441, 246] on button "3 . जानती" at bounding box center [403, 244] width 199 height 47
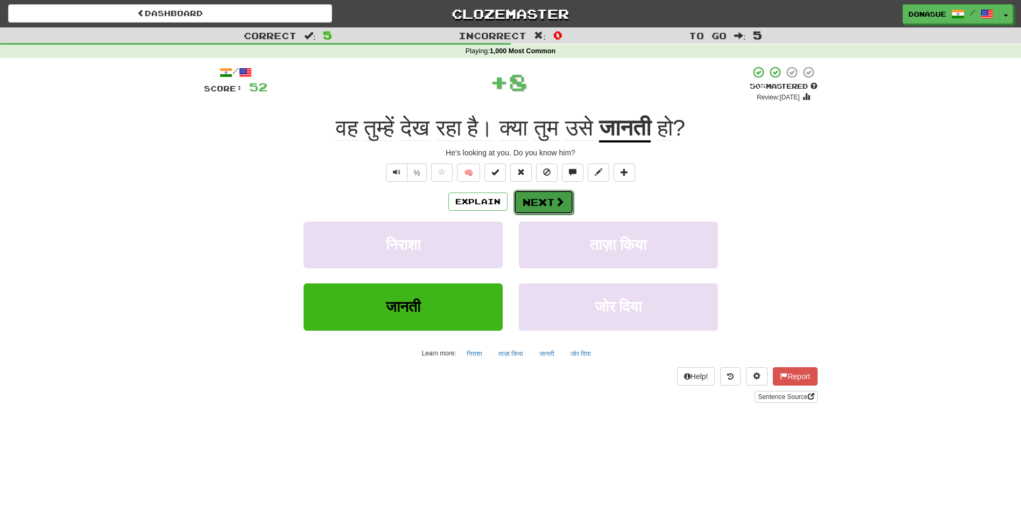
click at [545, 199] on button "Next" at bounding box center [543, 202] width 60 height 25
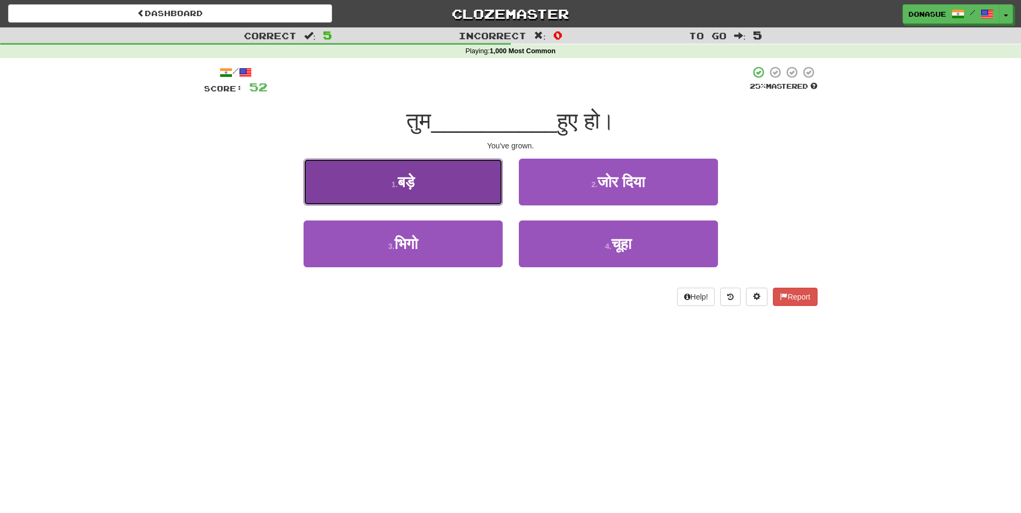
click at [439, 188] on button "1 . बड़े" at bounding box center [403, 182] width 199 height 47
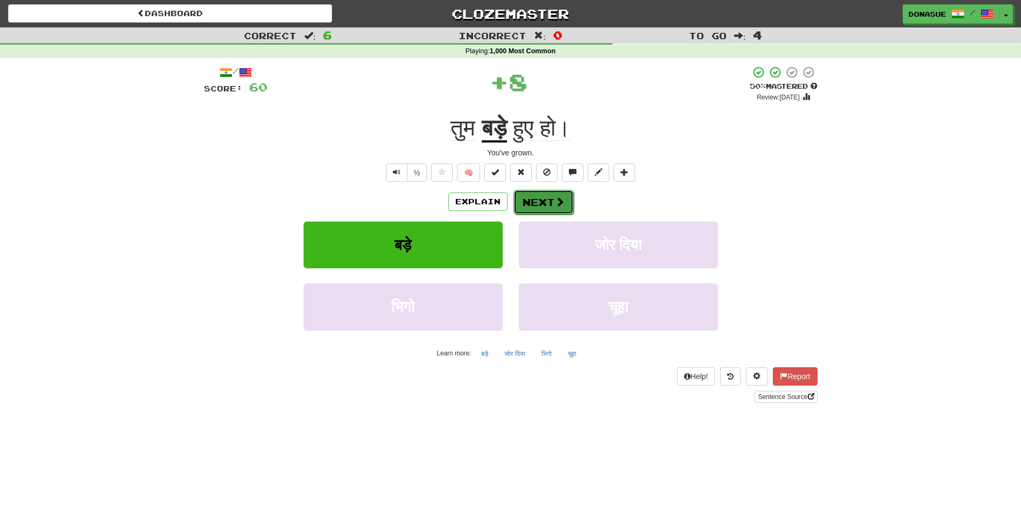
click at [548, 195] on button "Next" at bounding box center [543, 202] width 60 height 25
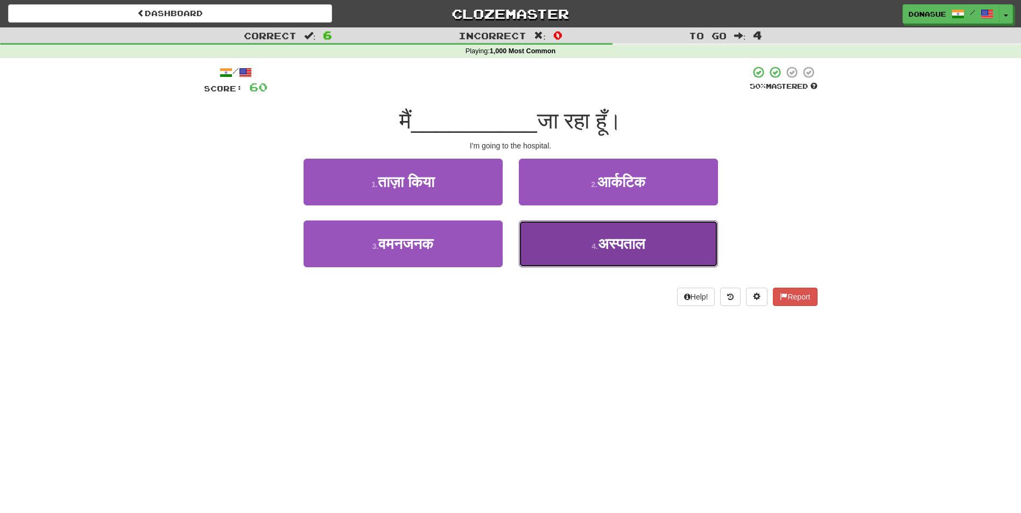
click at [590, 257] on button "4 . अस्पताल" at bounding box center [618, 244] width 199 height 47
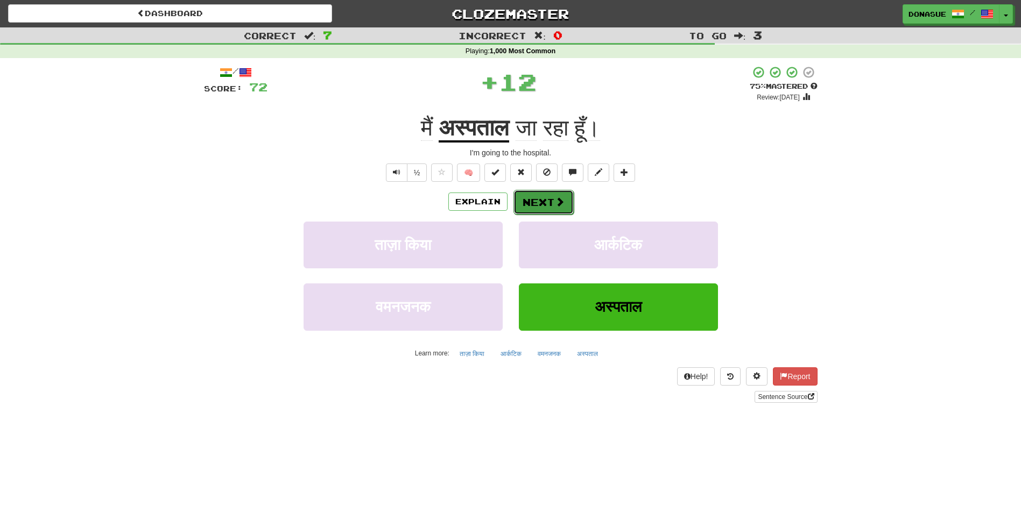
click at [558, 202] on span at bounding box center [560, 202] width 10 height 10
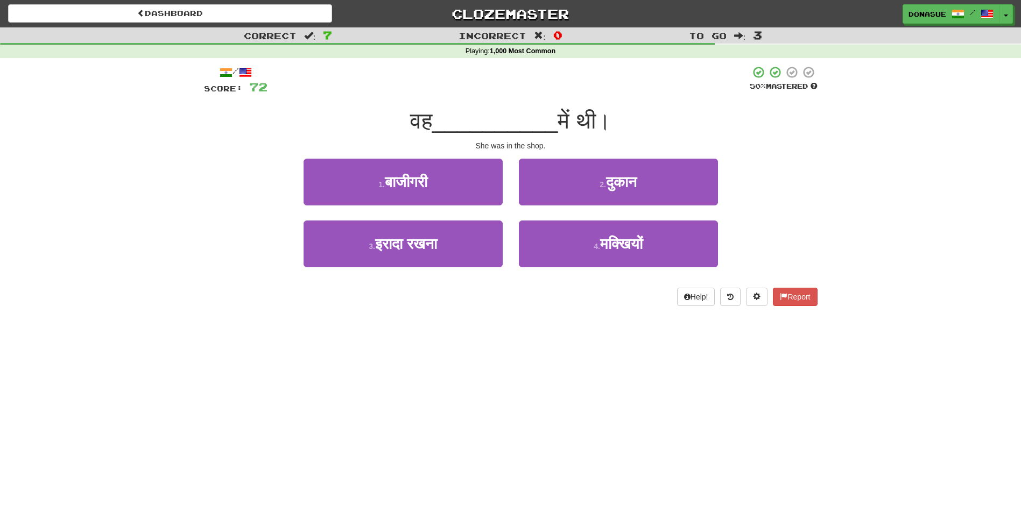
drag, startPoint x: 415, startPoint y: 108, endPoint x: 934, endPoint y: 192, distance: 525.6
click at [934, 192] on div "Correct : 7 Incorrect : 0 To go : 3 Playing : 1,000 Most Common / Score: 72 50 …" at bounding box center [510, 174] width 1021 height 294
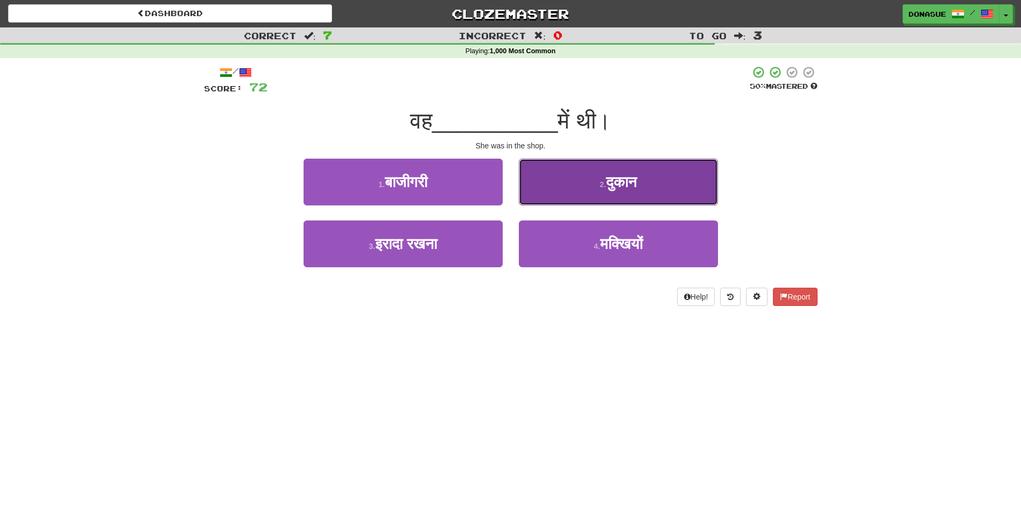
click at [620, 183] on span "दुकान" at bounding box center [621, 182] width 31 height 17
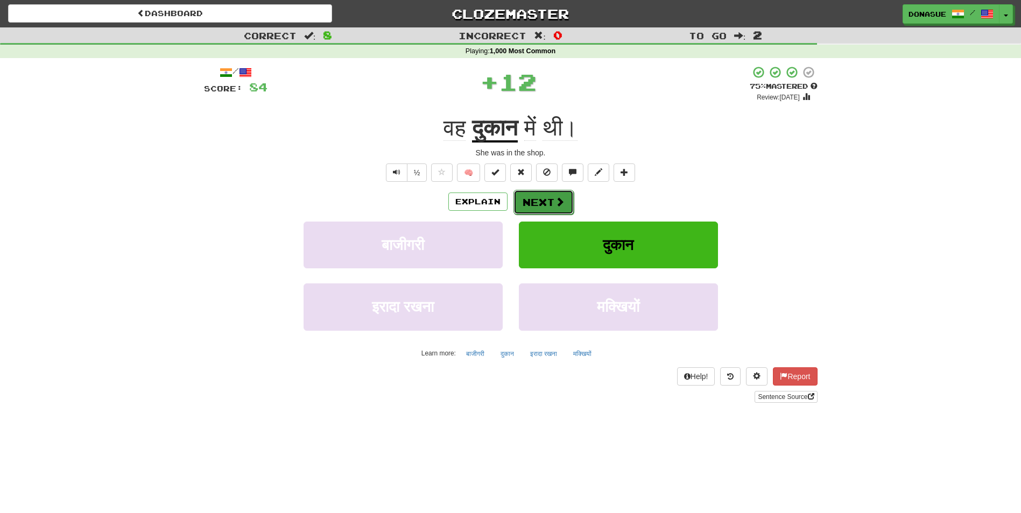
click at [553, 202] on button "Next" at bounding box center [543, 202] width 60 height 25
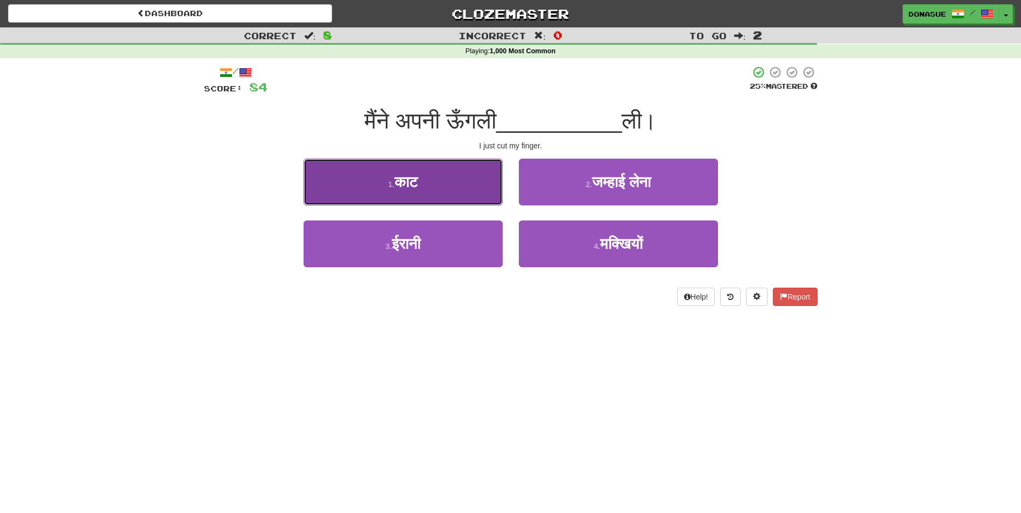
drag, startPoint x: 567, startPoint y: 126, endPoint x: 457, endPoint y: 187, distance: 126.0
click at [457, 187] on button "1 . काट" at bounding box center [403, 182] width 199 height 47
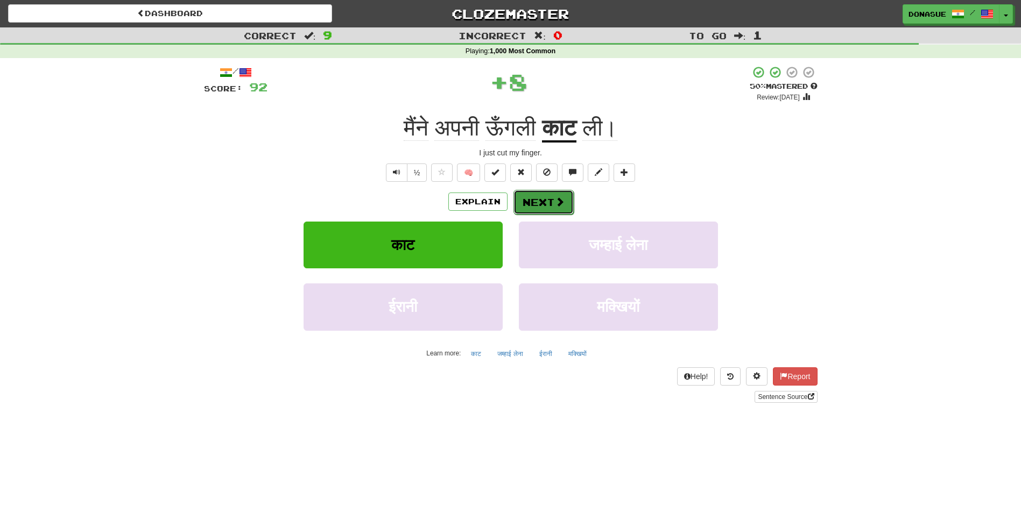
click at [555, 198] on span at bounding box center [560, 202] width 10 height 10
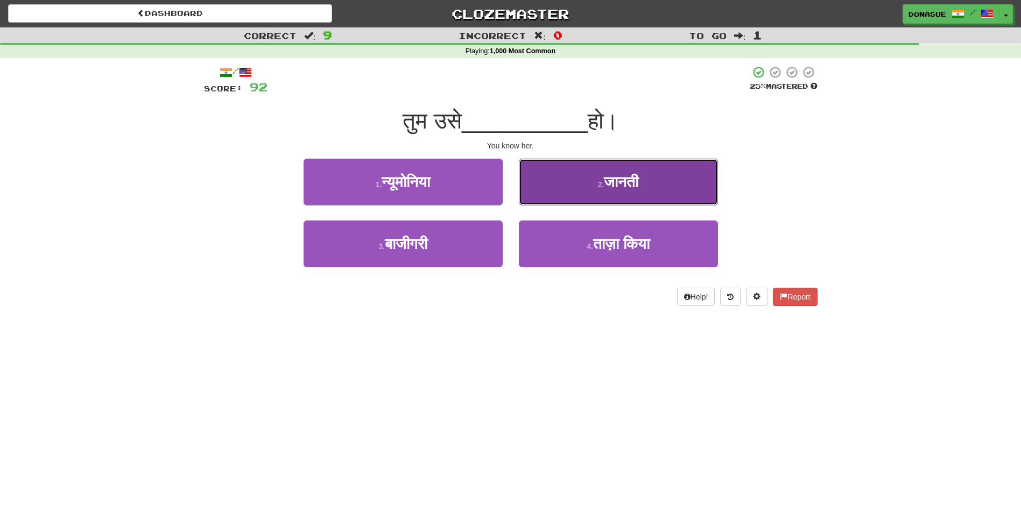
click at [580, 188] on button "2 . जानती" at bounding box center [618, 182] width 199 height 47
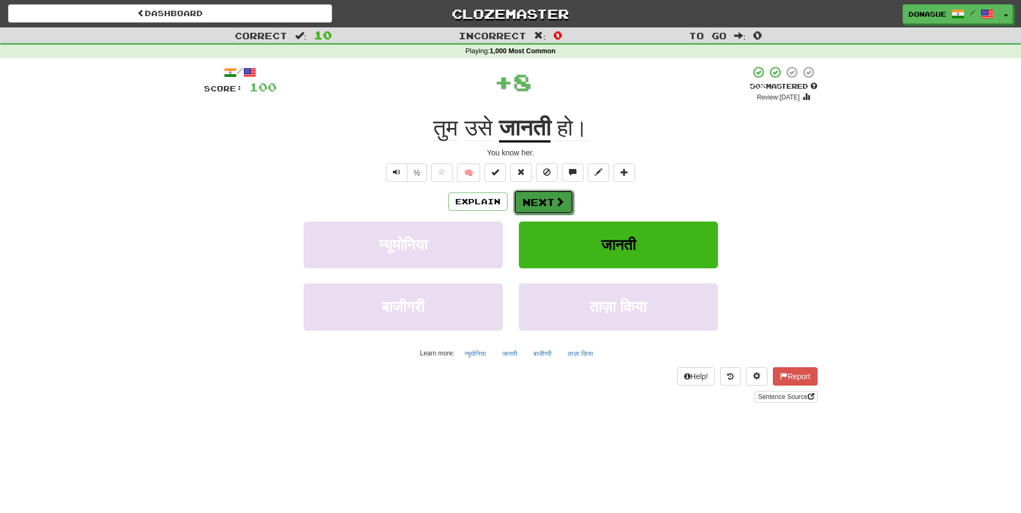
click at [541, 204] on button "Next" at bounding box center [543, 202] width 60 height 25
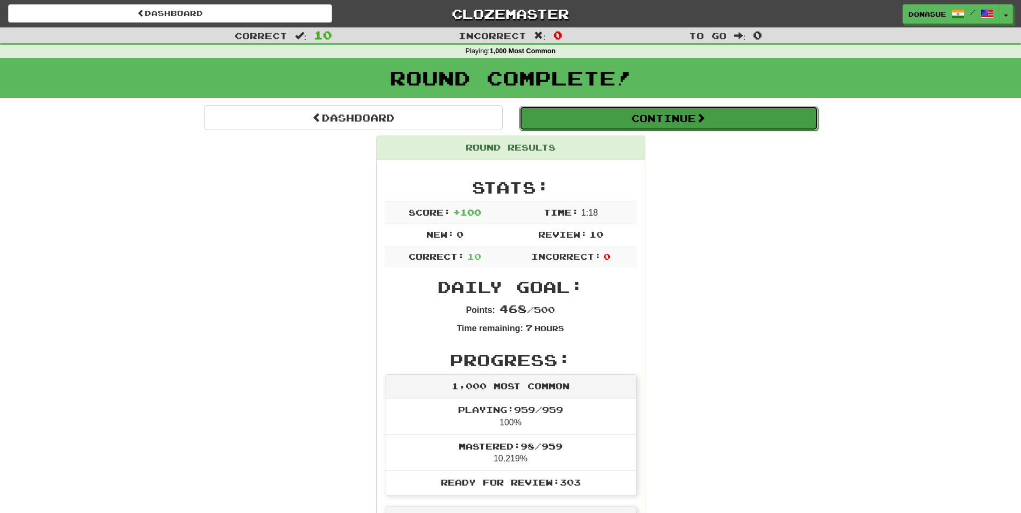
click at [605, 115] on button "Continue" at bounding box center [668, 118] width 299 height 25
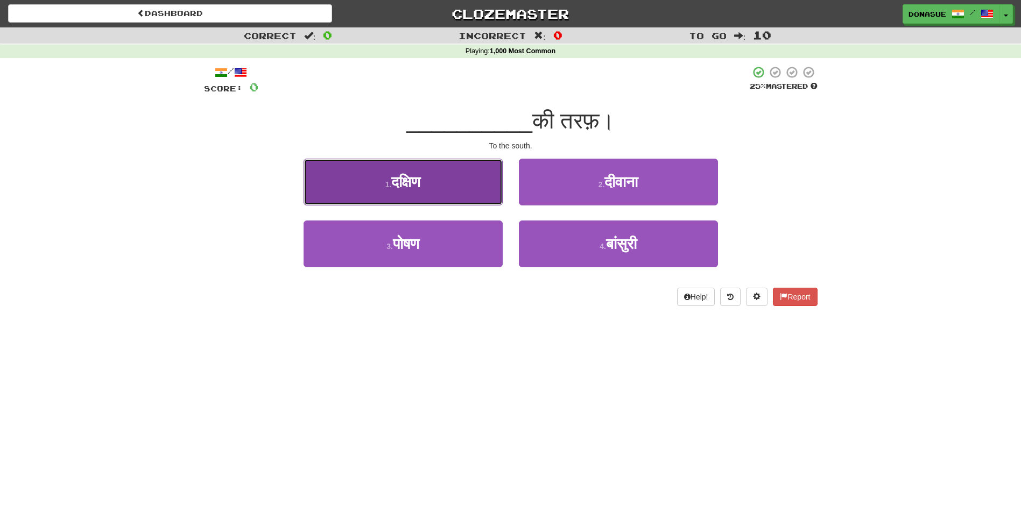
click at [434, 195] on button "1 . दक्षिण" at bounding box center [403, 182] width 199 height 47
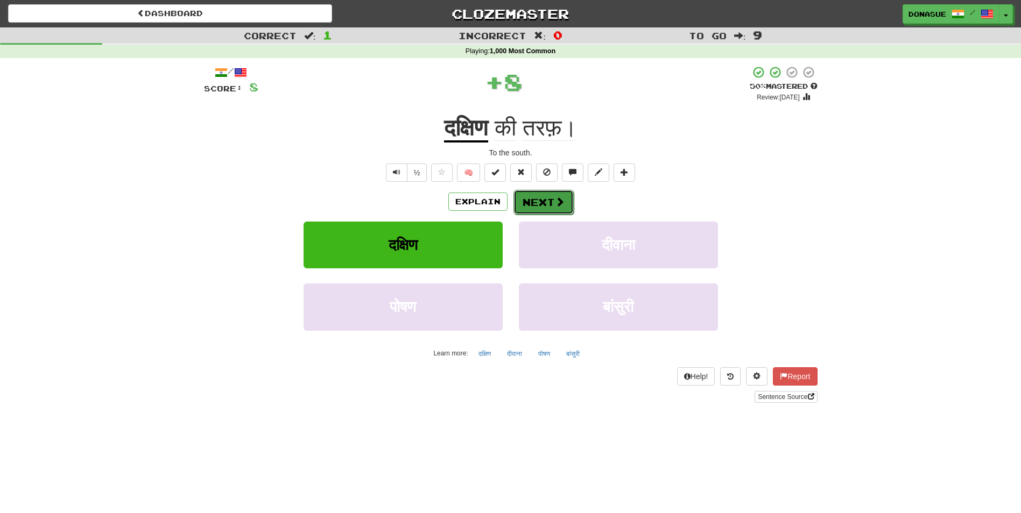
click at [546, 198] on button "Next" at bounding box center [543, 202] width 60 height 25
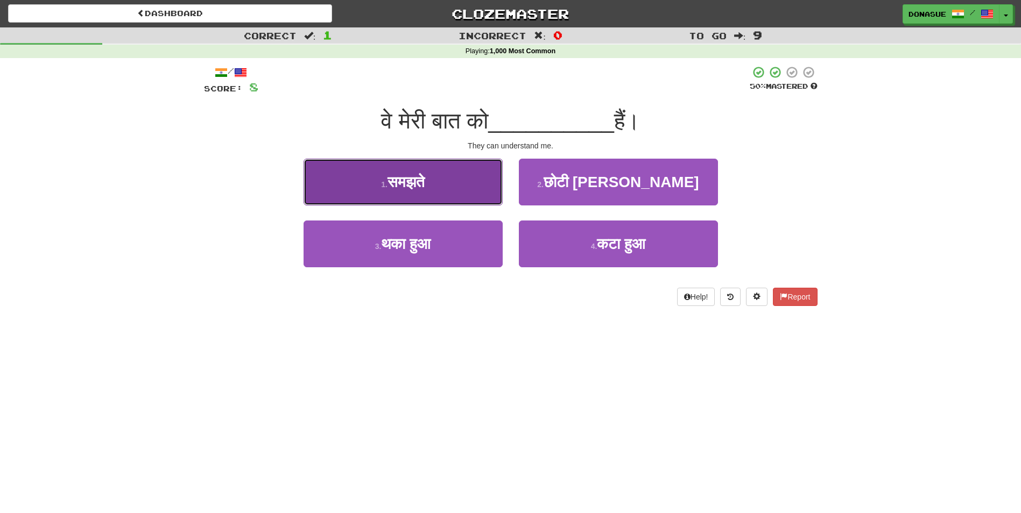
click at [470, 192] on button "1 . समझते" at bounding box center [403, 182] width 199 height 47
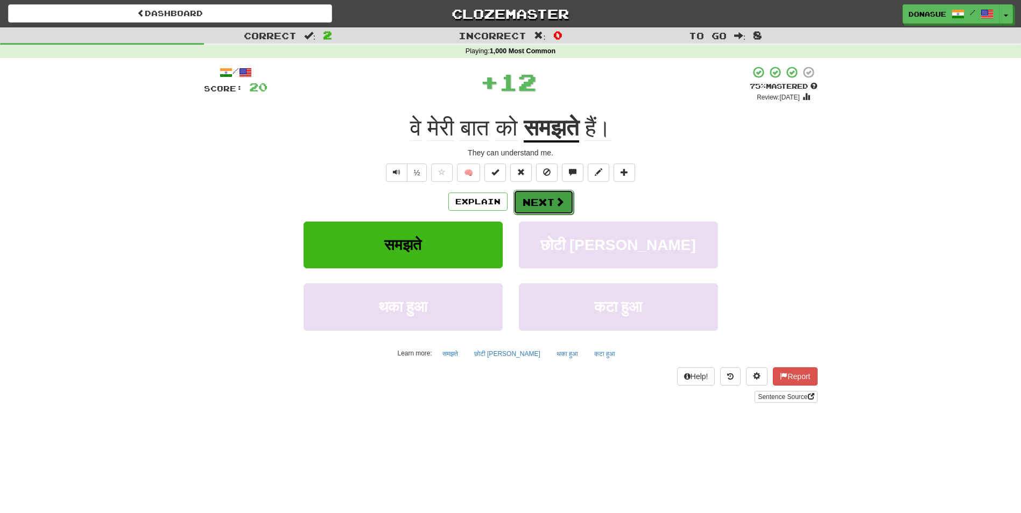
click at [558, 201] on span at bounding box center [560, 202] width 10 height 10
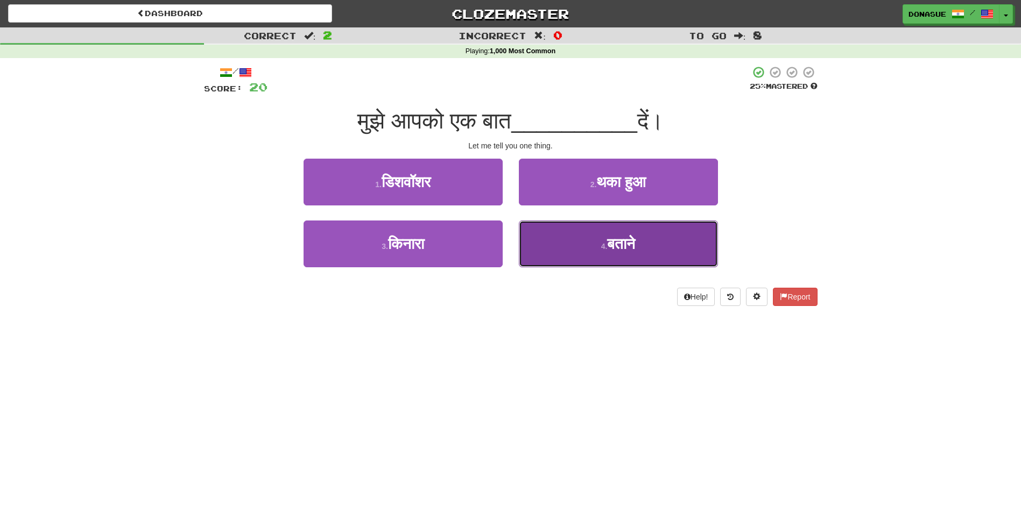
click at [601, 250] on small "4 ." at bounding box center [604, 246] width 6 height 9
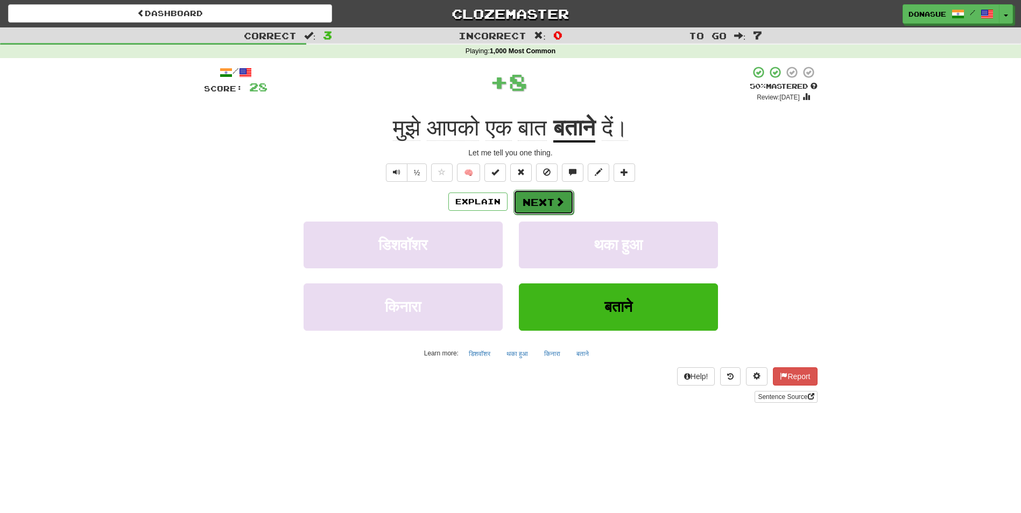
click at [547, 212] on button "Next" at bounding box center [543, 202] width 60 height 25
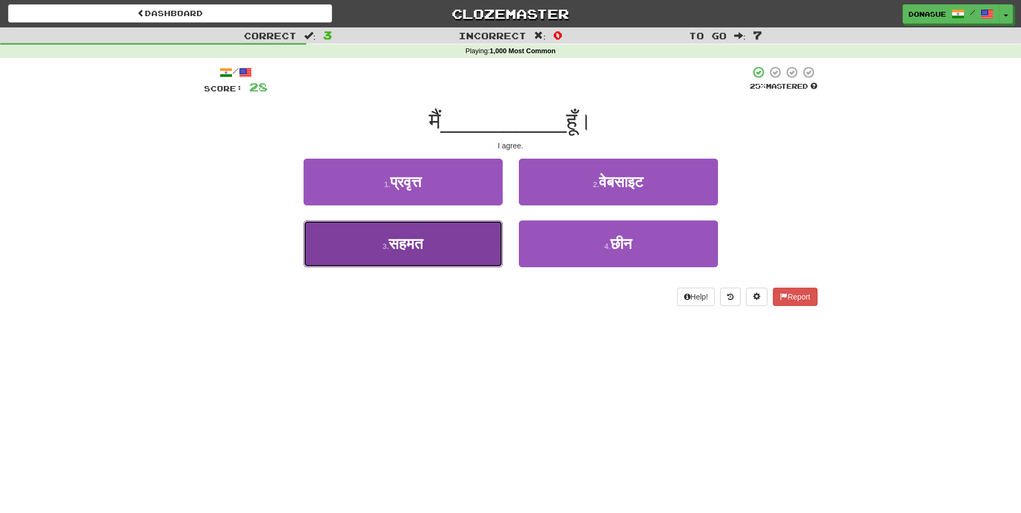
click at [421, 246] on span "सहमत" at bounding box center [406, 244] width 34 height 17
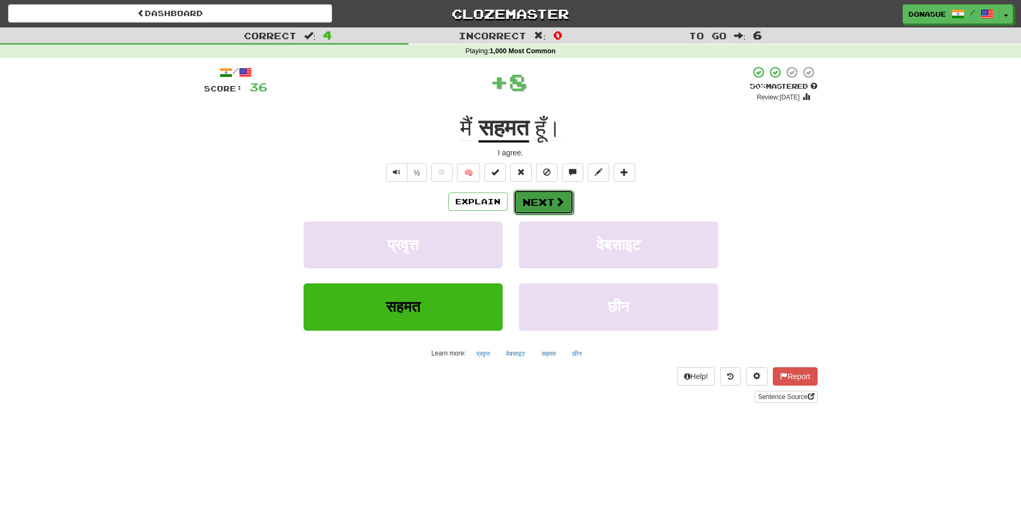
click at [555, 202] on span at bounding box center [560, 202] width 10 height 10
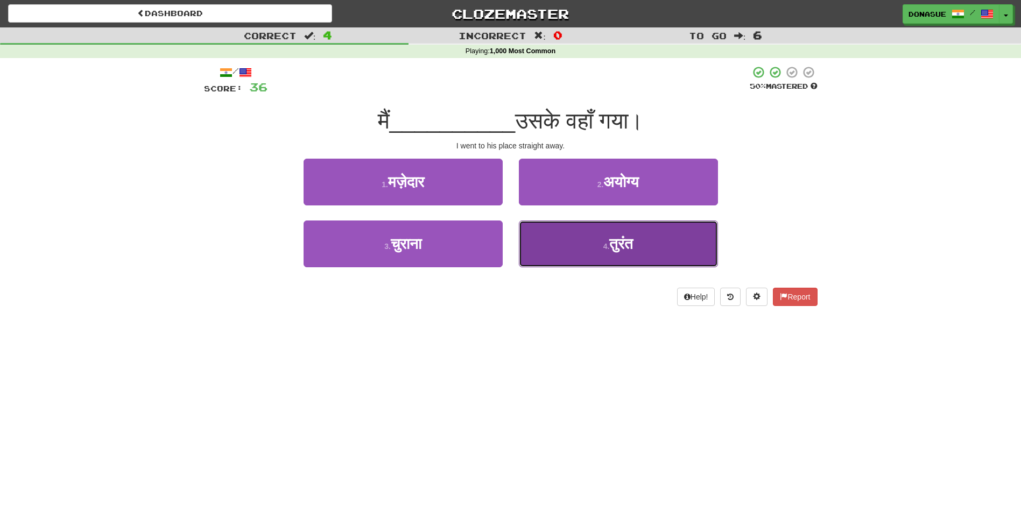
click at [542, 238] on button "4 . तुरंत" at bounding box center [618, 244] width 199 height 47
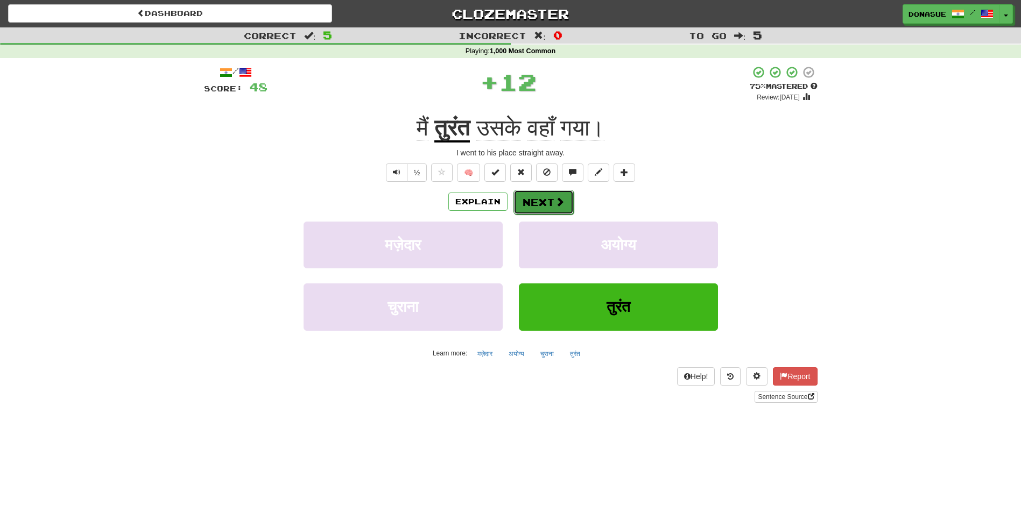
click at [540, 196] on button "Next" at bounding box center [543, 202] width 60 height 25
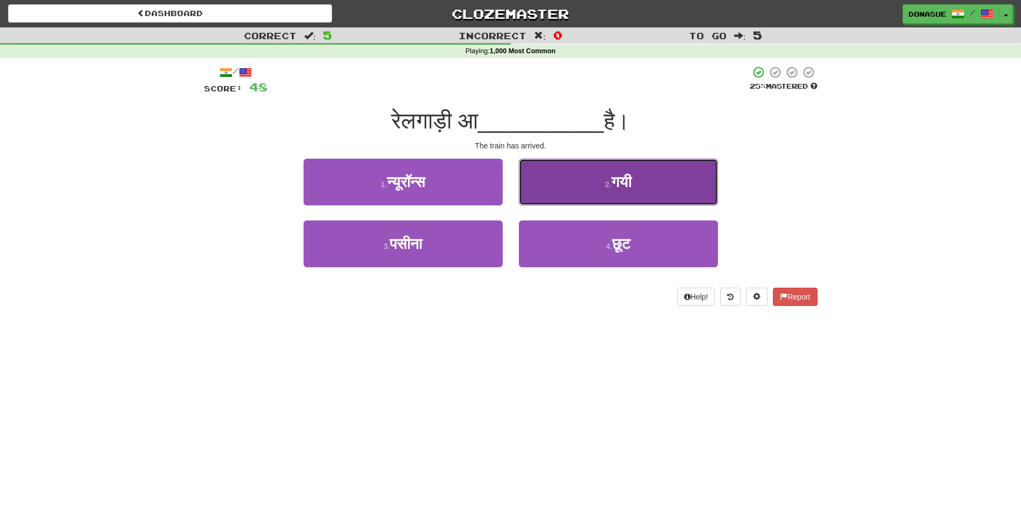
click at [645, 191] on button "2 . गयी" at bounding box center [618, 182] width 199 height 47
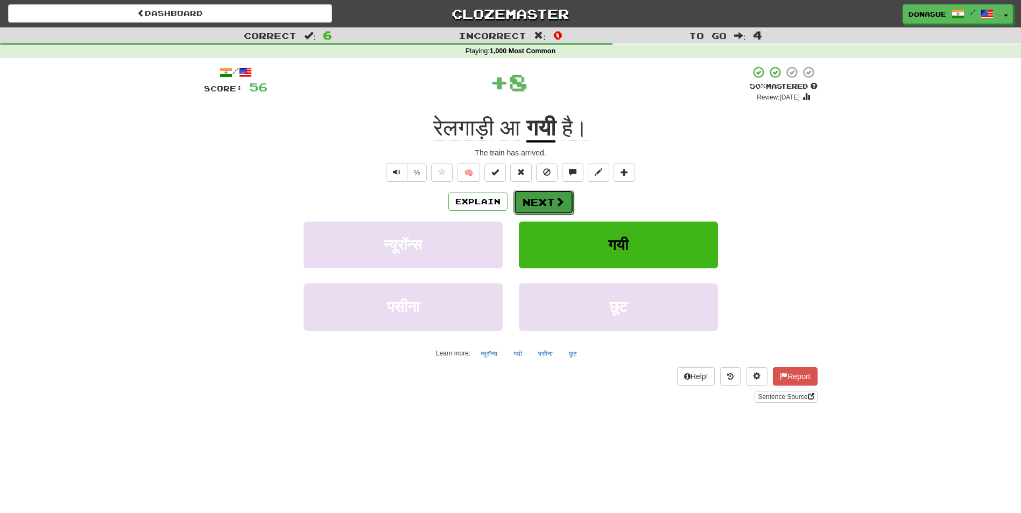
click at [550, 201] on button "Next" at bounding box center [543, 202] width 60 height 25
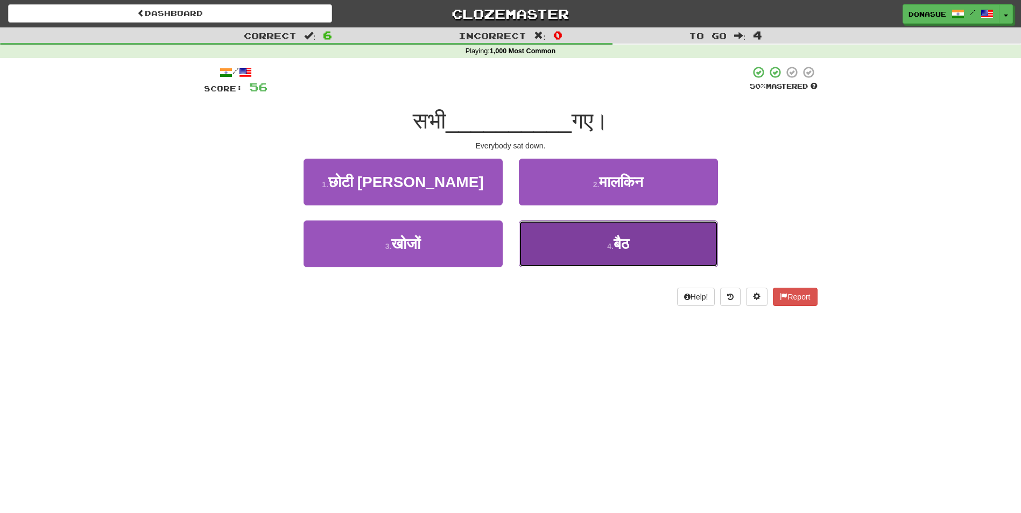
click at [655, 266] on button "4 . बैठ" at bounding box center [618, 244] width 199 height 47
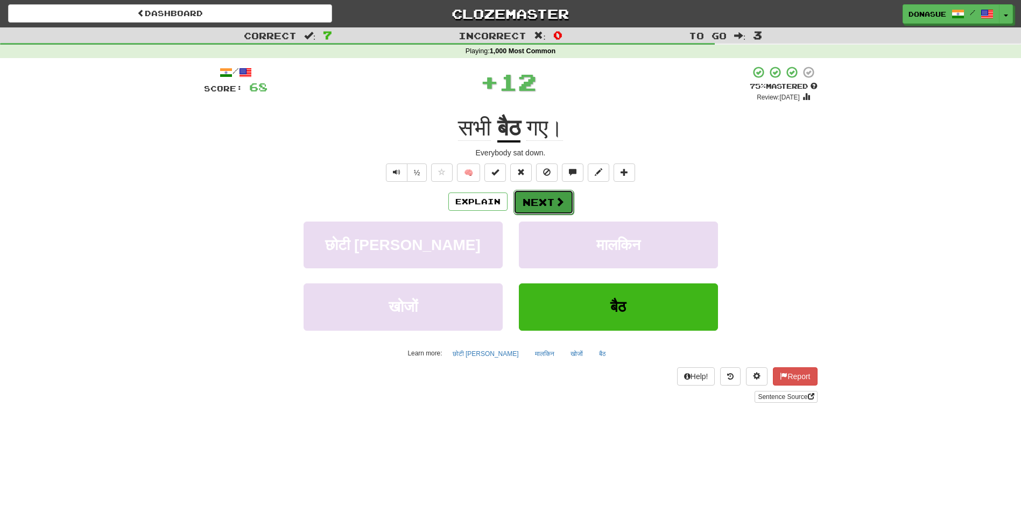
click at [540, 196] on button "Next" at bounding box center [543, 202] width 60 height 25
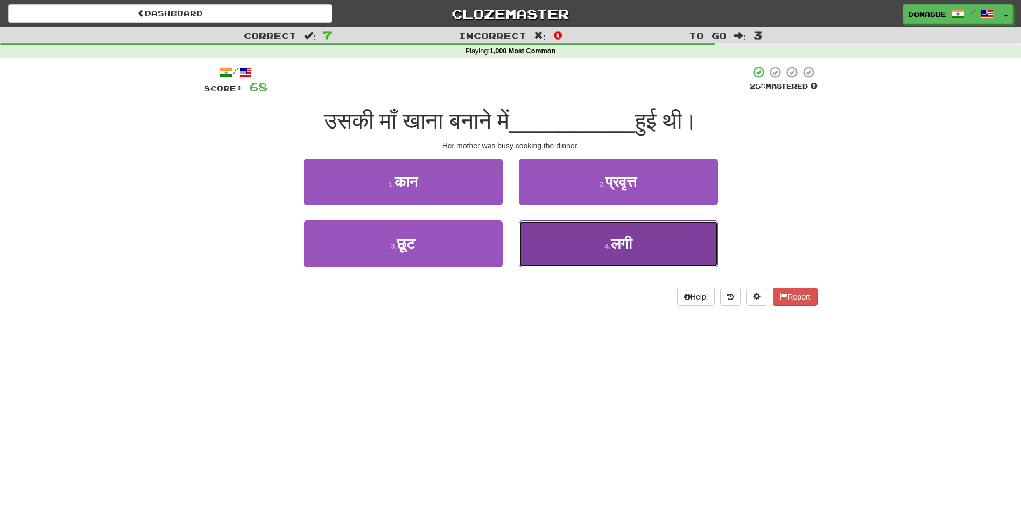
click at [616, 254] on button "4 . लगी" at bounding box center [618, 244] width 199 height 47
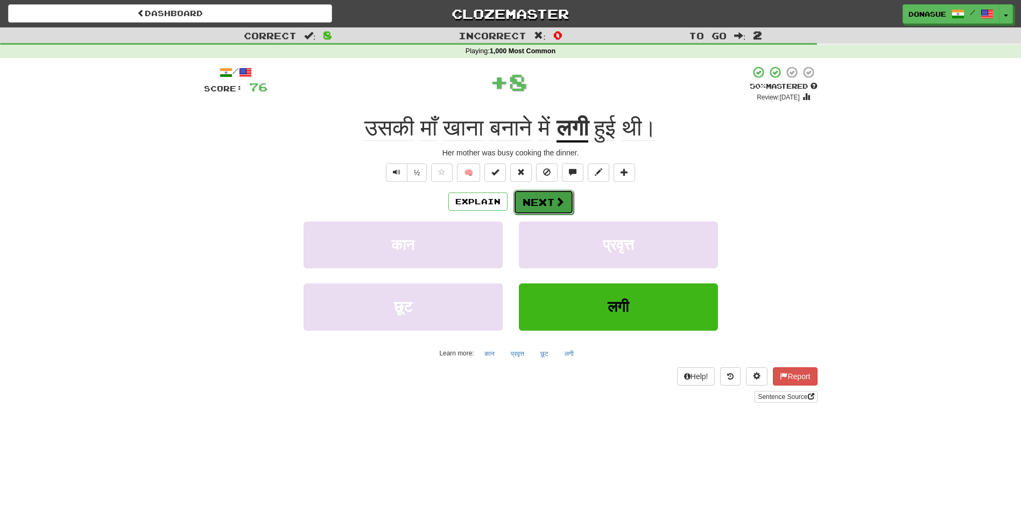
click at [558, 203] on span at bounding box center [560, 202] width 10 height 10
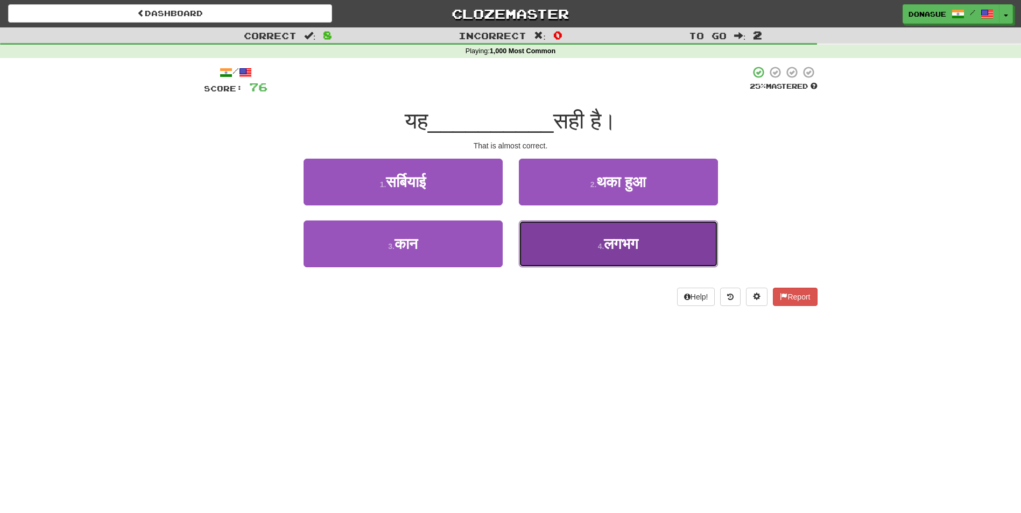
click at [608, 251] on span "लगभग" at bounding box center [621, 244] width 34 height 17
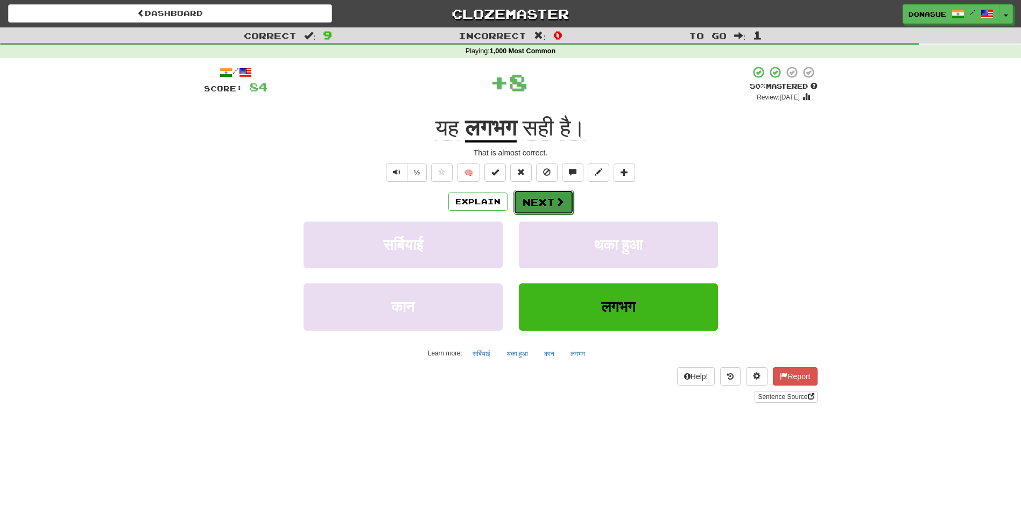
click at [540, 201] on button "Next" at bounding box center [543, 202] width 60 height 25
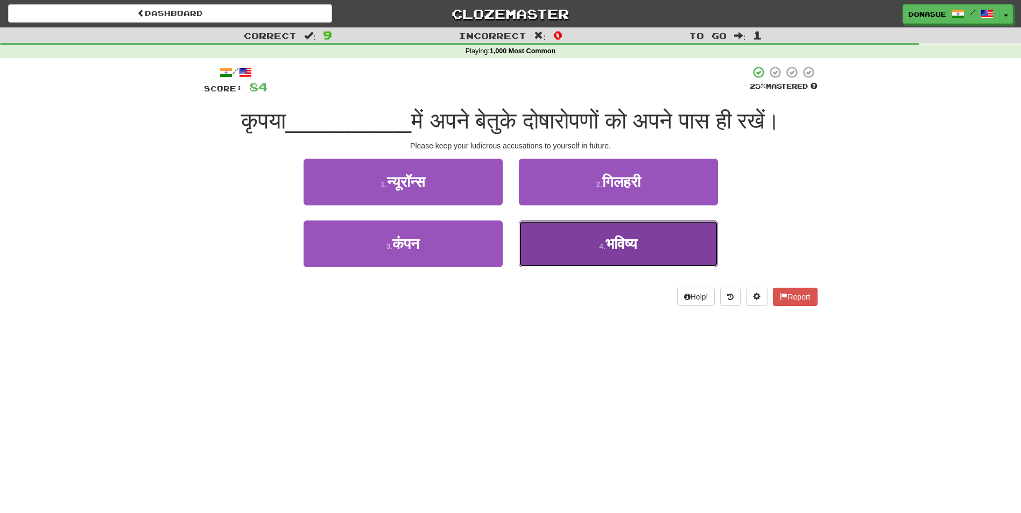
click at [631, 255] on button "4 . भविष्य" at bounding box center [618, 244] width 199 height 47
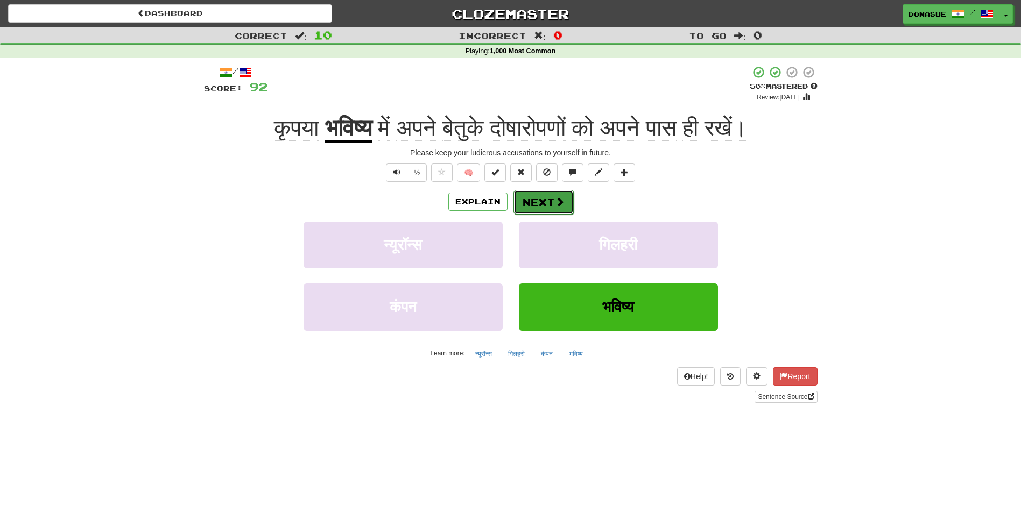
click at [544, 199] on button "Next" at bounding box center [543, 202] width 60 height 25
